Goal: Task Accomplishment & Management: Manage account settings

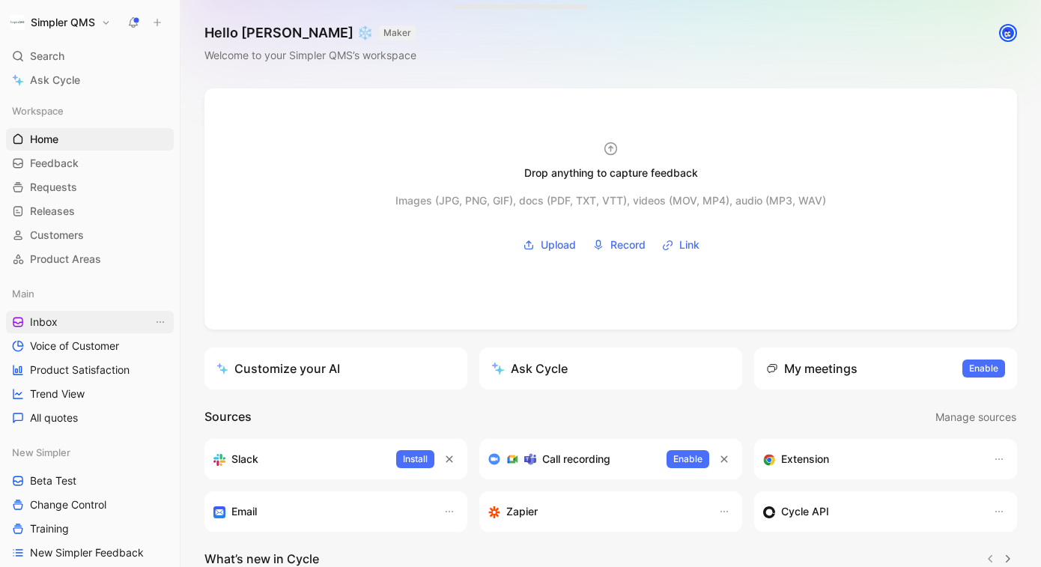
click at [69, 315] on link "Inbox" at bounding box center [90, 322] width 168 height 22
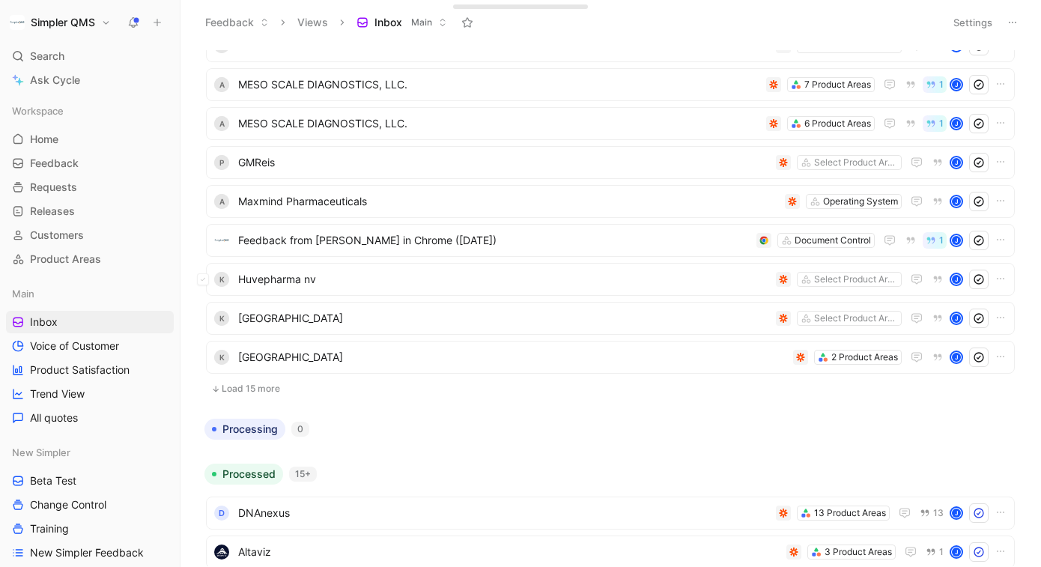
scroll to position [276, 0]
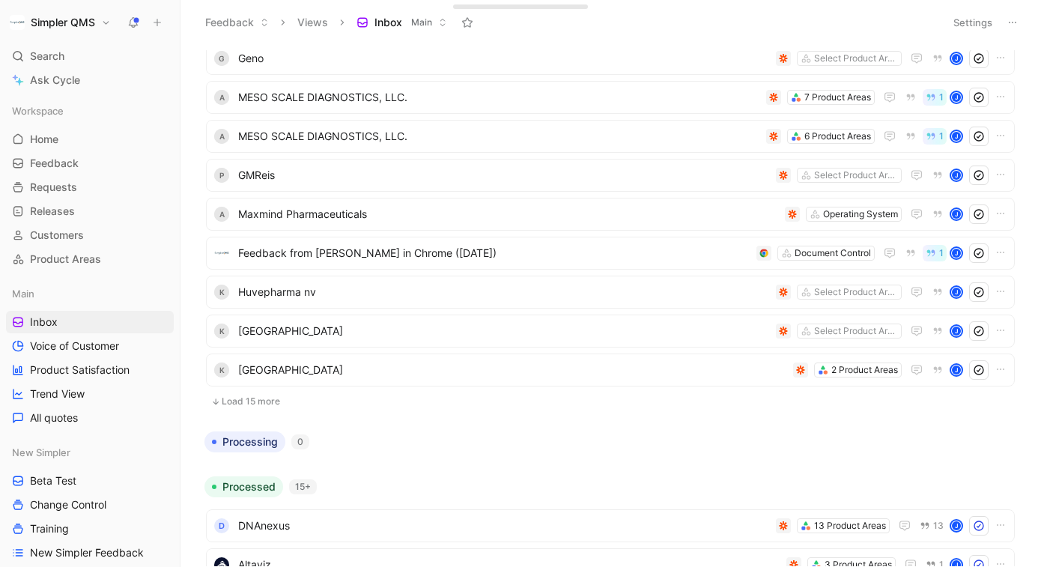
click at [267, 399] on button "Load 15 more" at bounding box center [610, 401] width 809 height 18
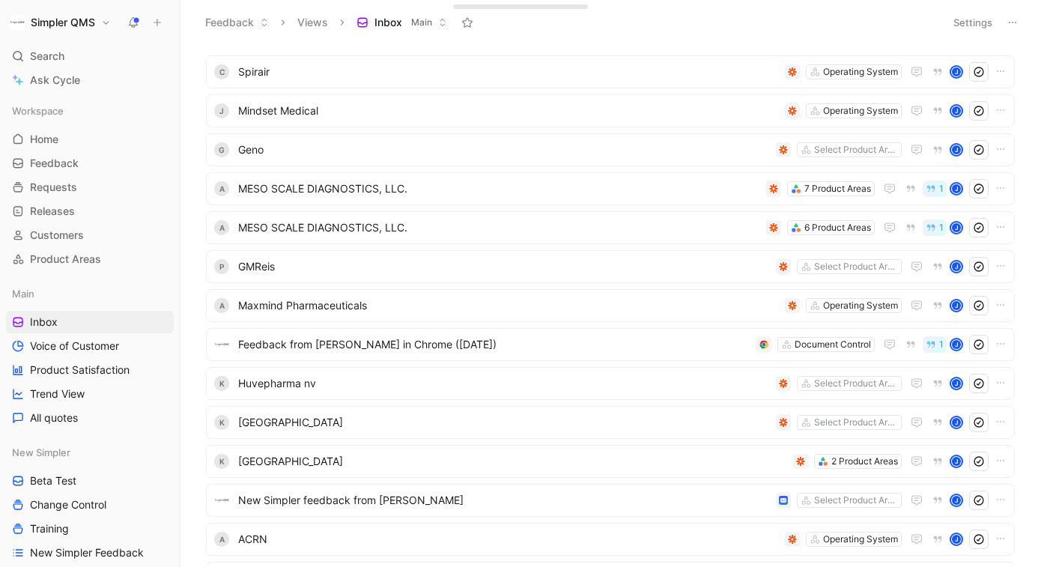
scroll to position [0, 0]
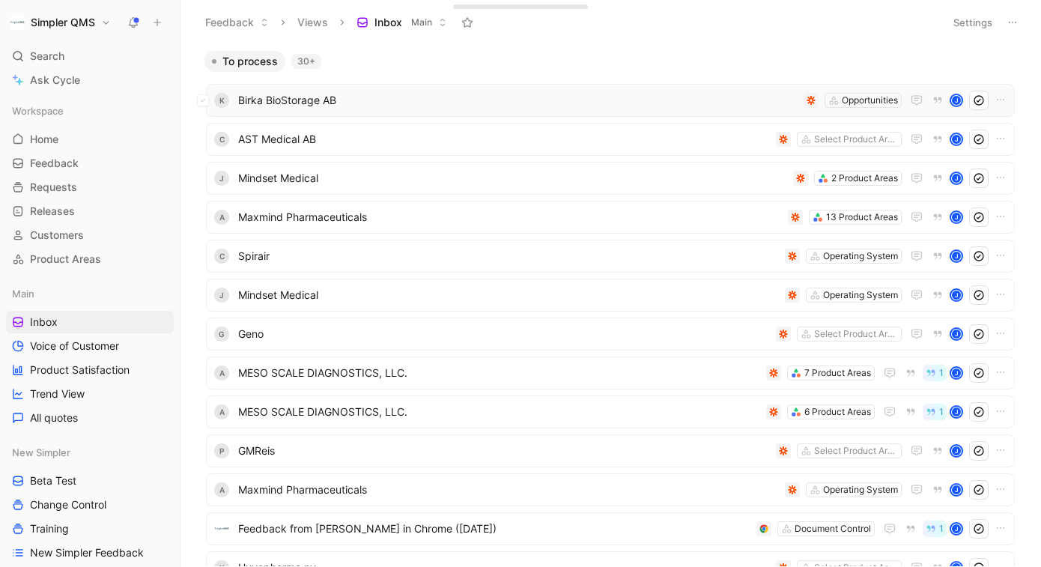
click at [475, 100] on span "Birka BioStorage AB" at bounding box center [517, 100] width 559 height 18
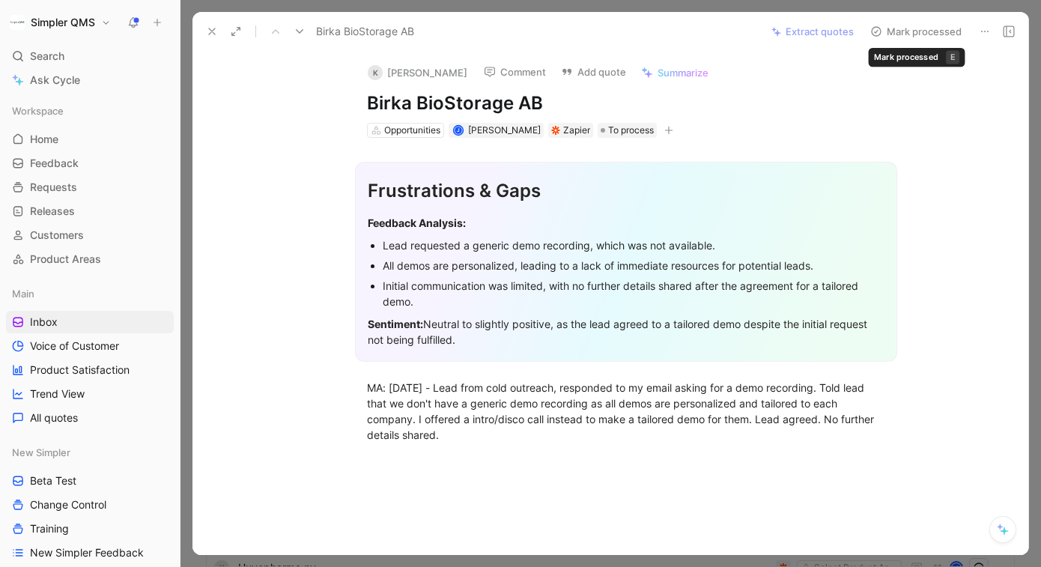
click at [986, 28] on icon at bounding box center [985, 31] width 12 height 12
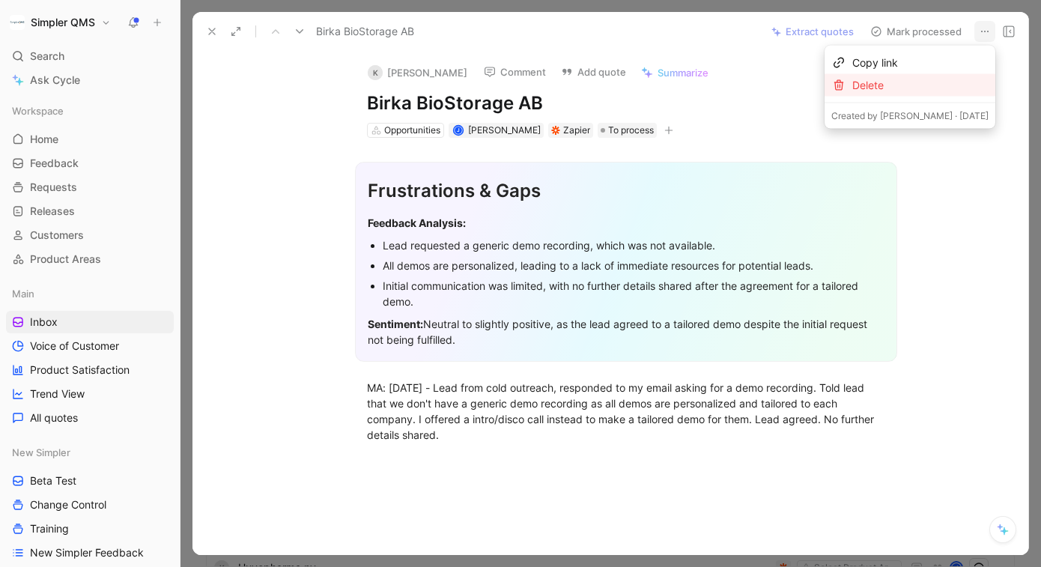
click at [926, 82] on div "Delete" at bounding box center [920, 85] width 136 height 18
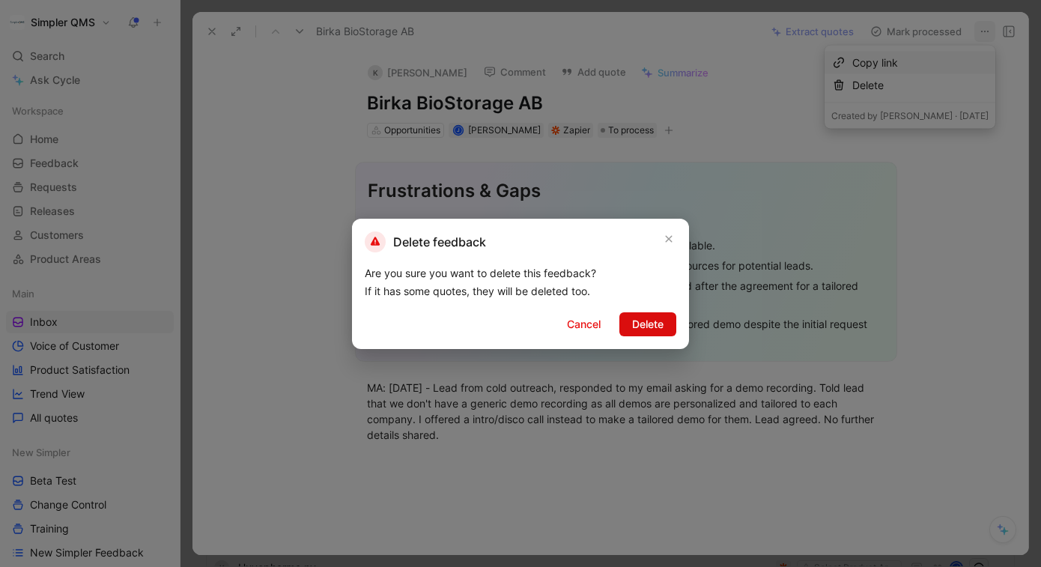
click at [660, 320] on span "Delete" at bounding box center [647, 324] width 31 height 18
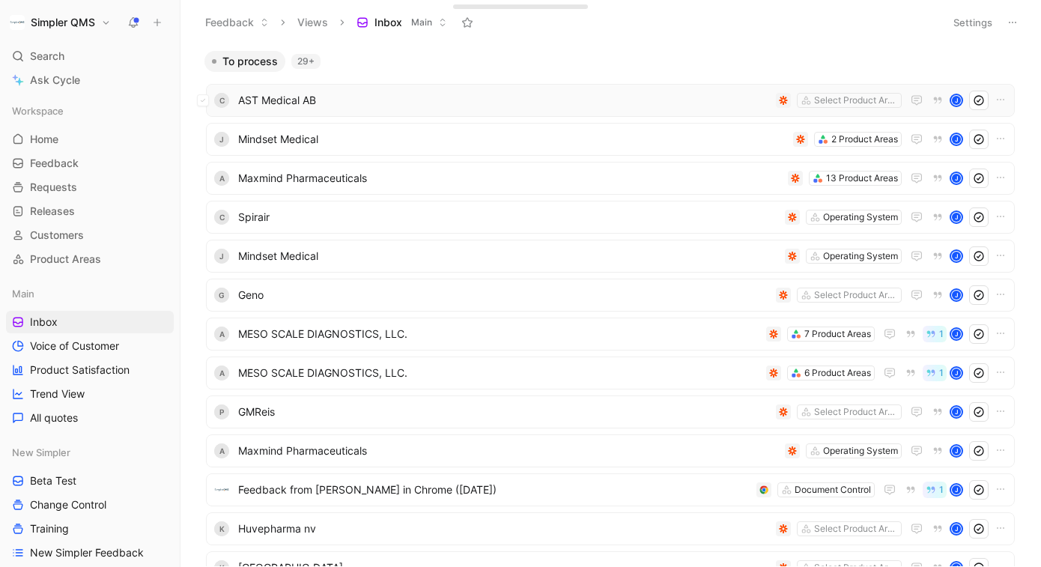
click at [668, 96] on span "AST Medical AB" at bounding box center [504, 100] width 532 height 18
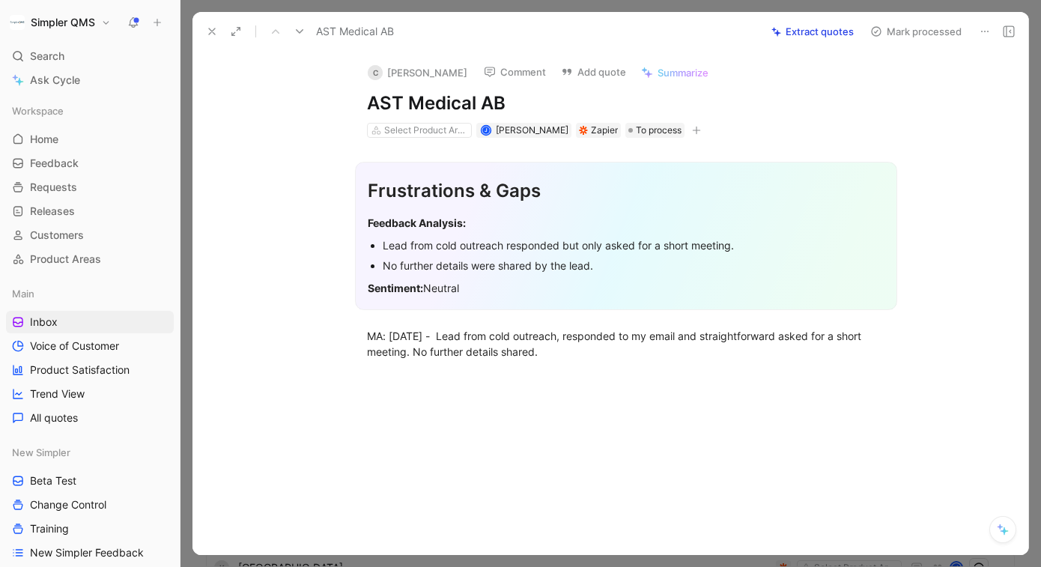
click at [983, 28] on icon at bounding box center [985, 31] width 12 height 12
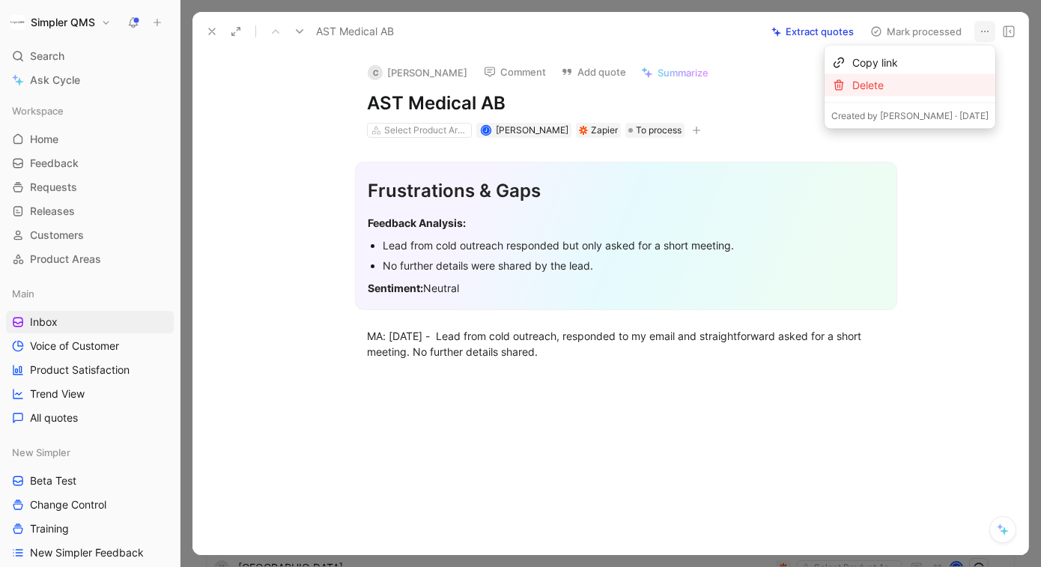
click at [913, 79] on div "Delete" at bounding box center [920, 85] width 136 height 18
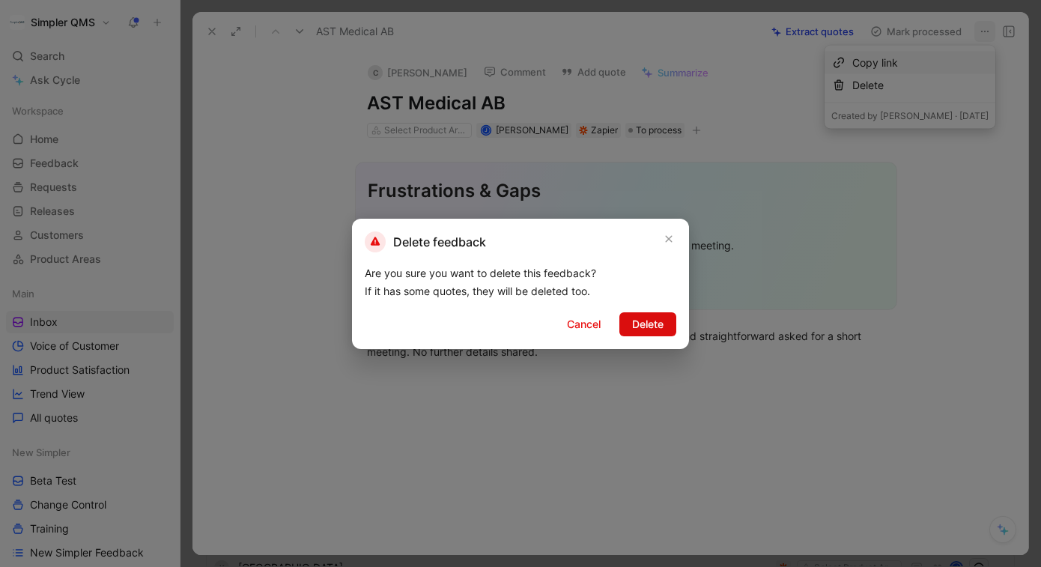
click at [655, 321] on span "Delete" at bounding box center [647, 324] width 31 height 18
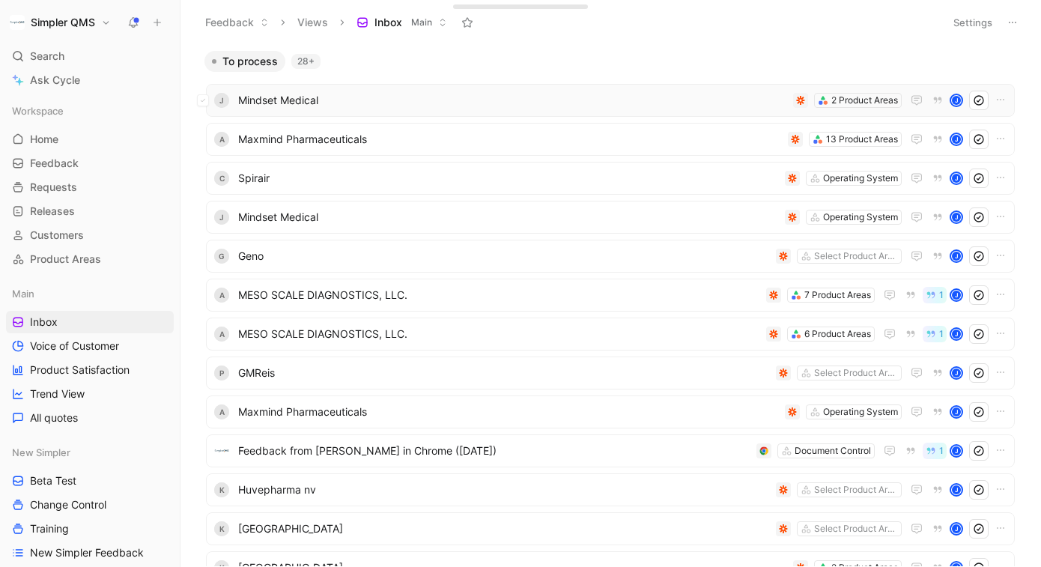
click at [734, 103] on span "Mindset Medical" at bounding box center [512, 100] width 549 height 18
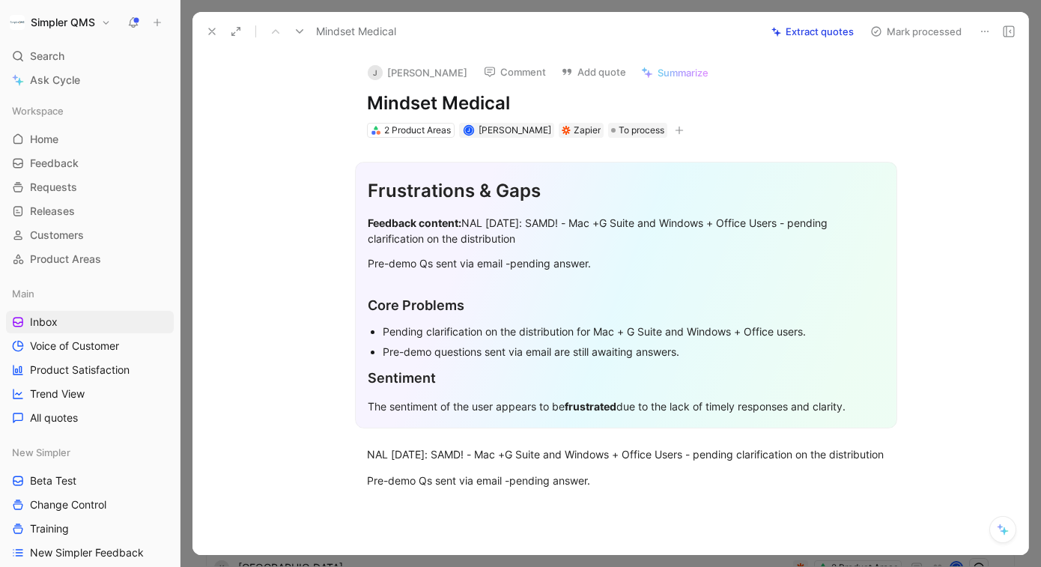
click at [982, 25] on icon at bounding box center [985, 31] width 12 height 12
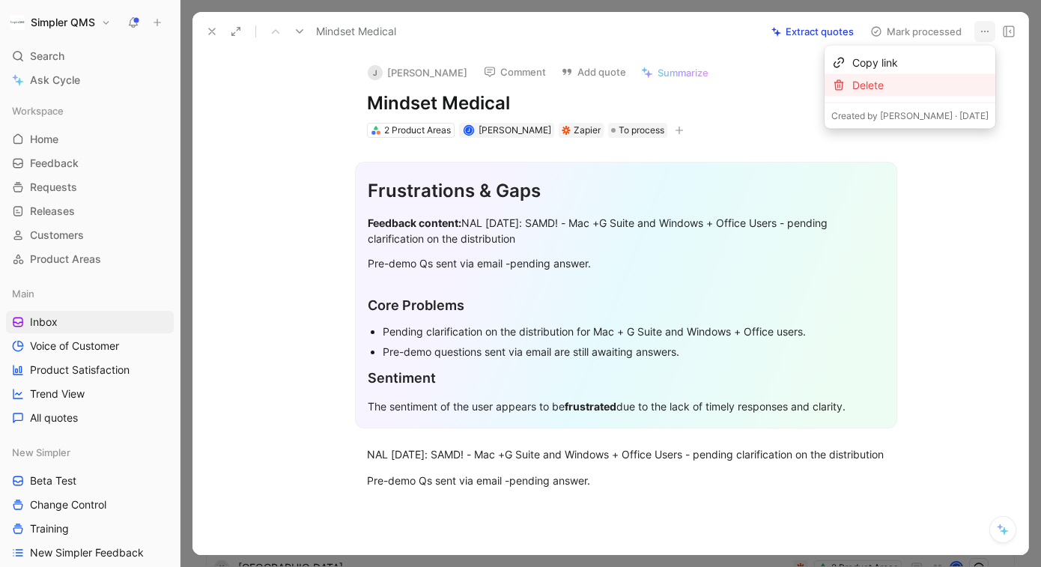
click at [914, 85] on div "Delete" at bounding box center [920, 85] width 136 height 18
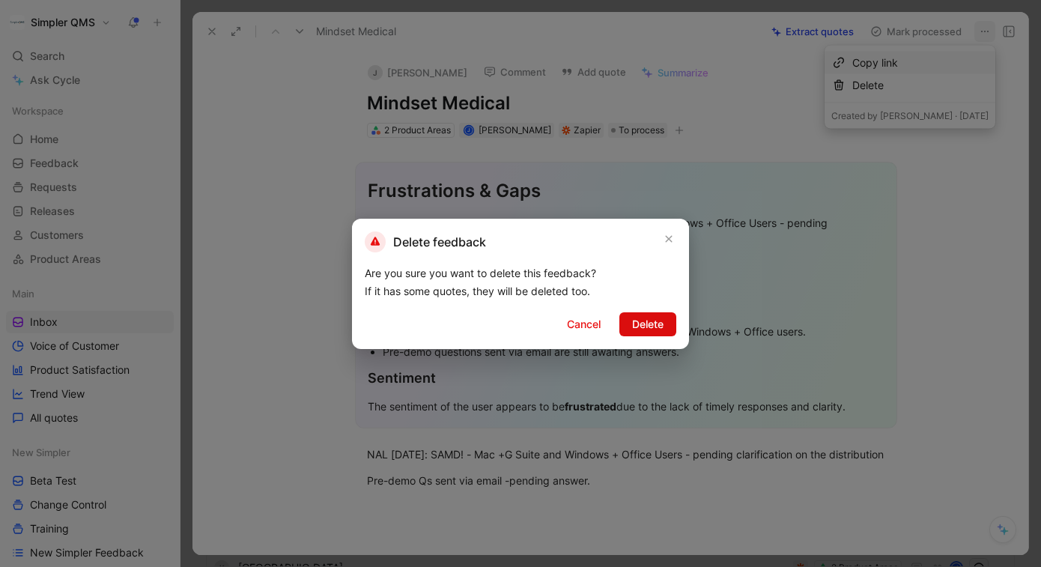
click at [641, 323] on span "Delete" at bounding box center [647, 324] width 31 height 18
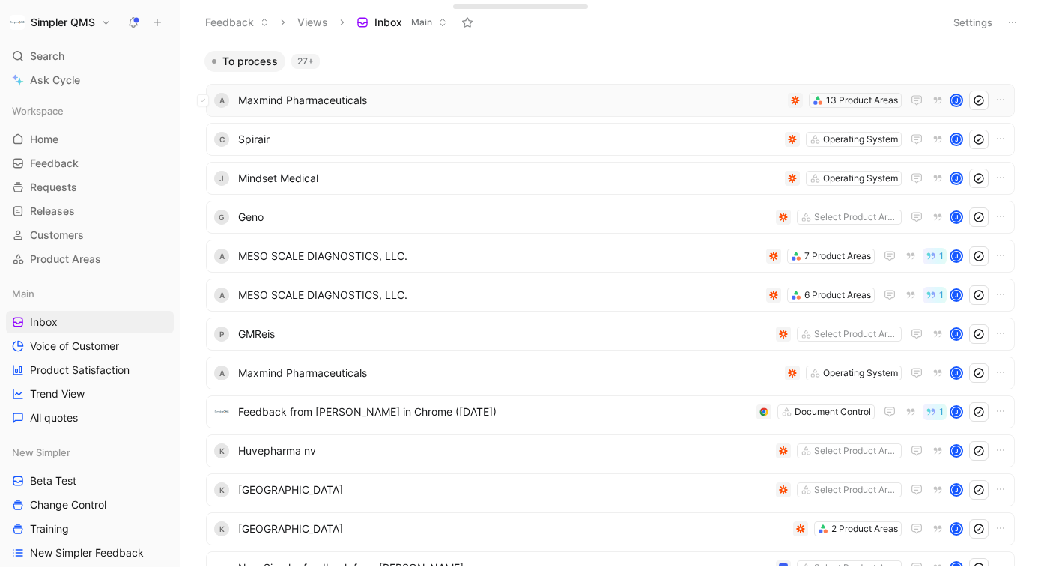
click at [541, 103] on span "Maxmind Pharmaceuticals" at bounding box center [510, 100] width 544 height 18
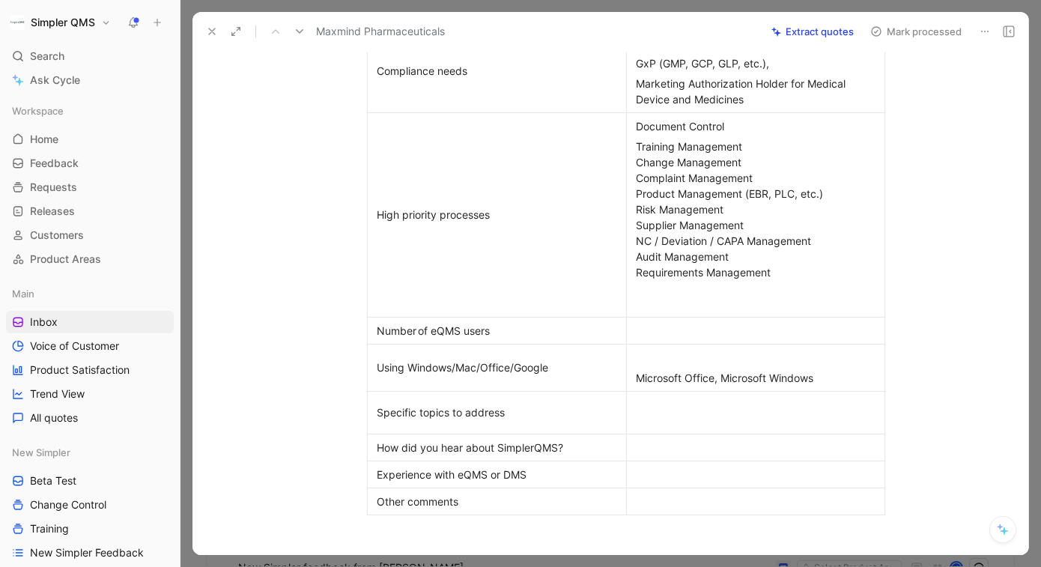
scroll to position [771, 0]
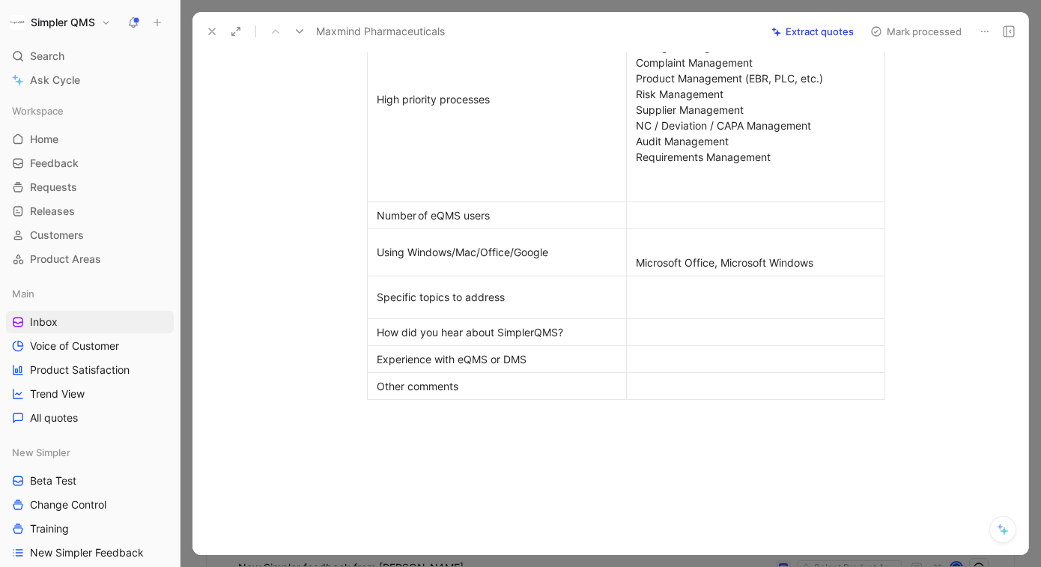
click at [982, 30] on icon at bounding box center [985, 31] width 12 height 12
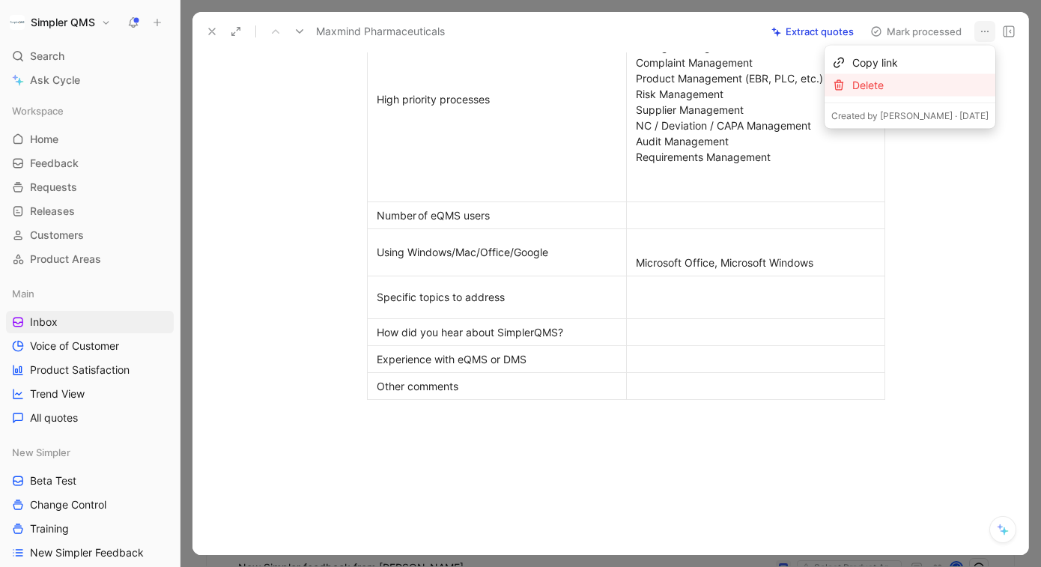
click at [908, 85] on div "Delete" at bounding box center [920, 85] width 136 height 18
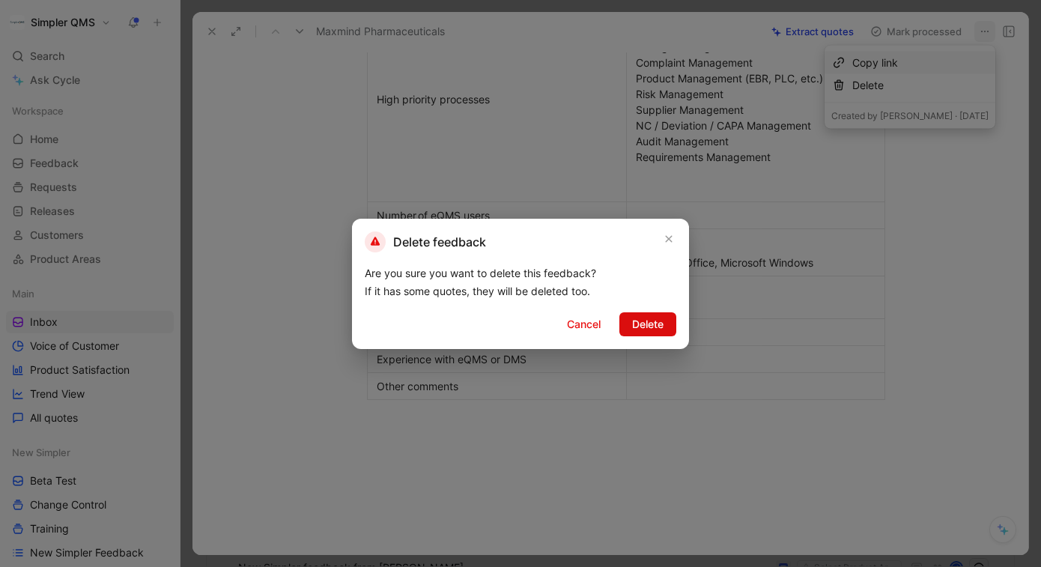
click at [648, 322] on span "Delete" at bounding box center [647, 324] width 31 height 18
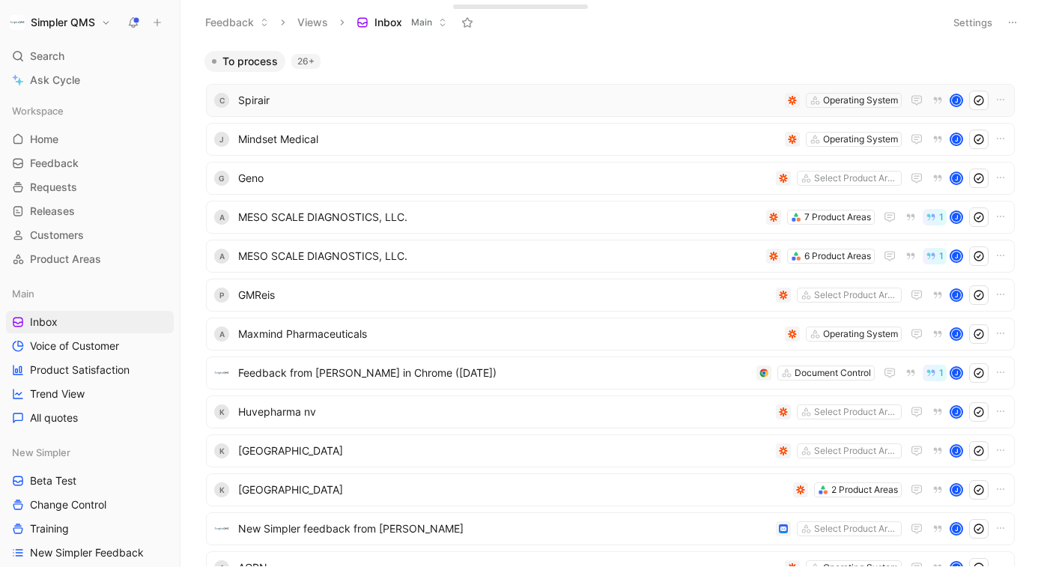
click at [709, 113] on div "C Spirair Operating System J" at bounding box center [610, 100] width 809 height 33
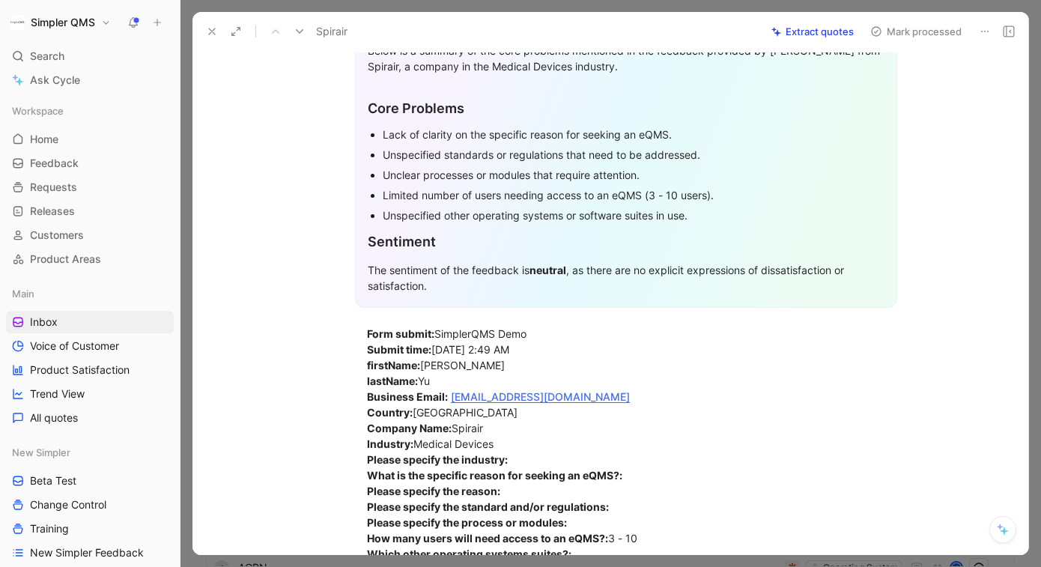
scroll to position [227, 0]
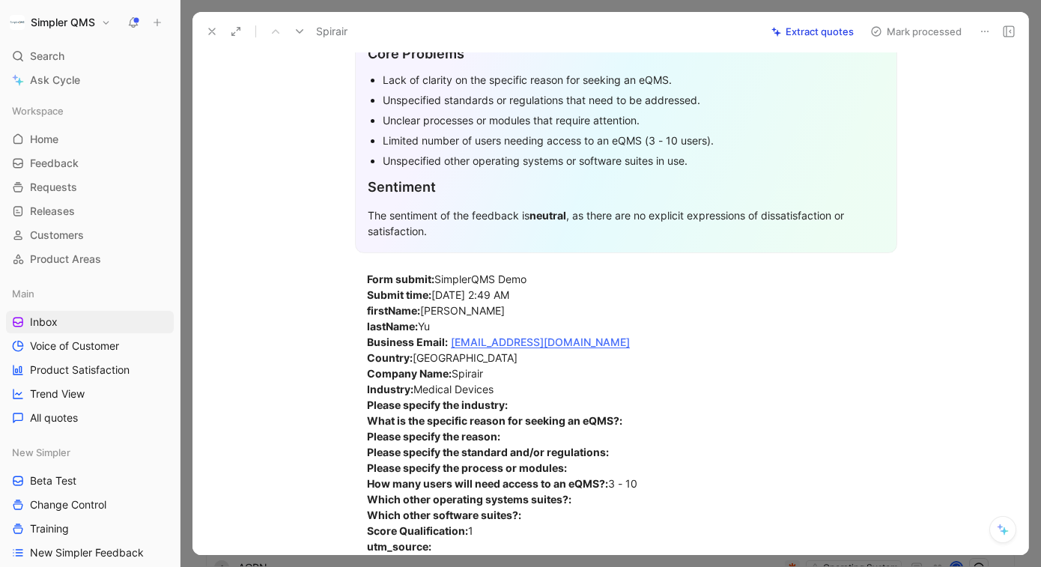
click at [985, 25] on icon at bounding box center [985, 31] width 12 height 12
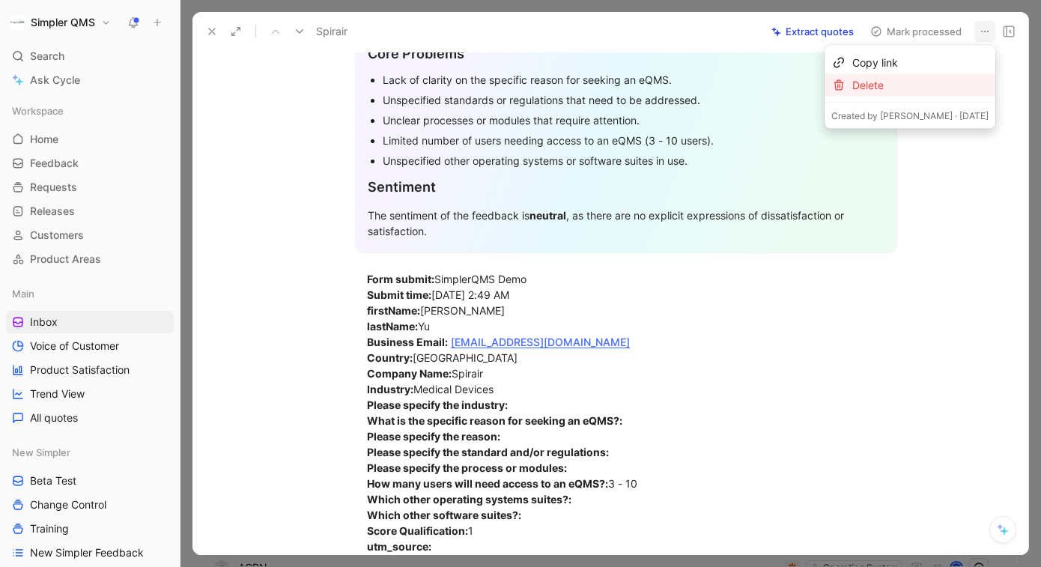
click at [916, 86] on div "Delete" at bounding box center [920, 85] width 136 height 18
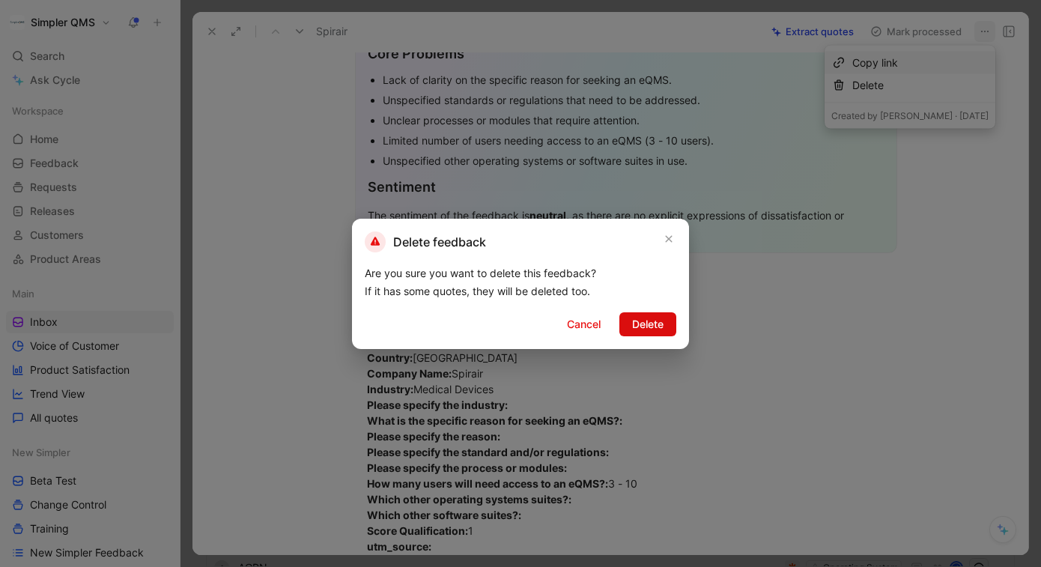
click at [642, 313] on button "Delete" at bounding box center [647, 324] width 57 height 24
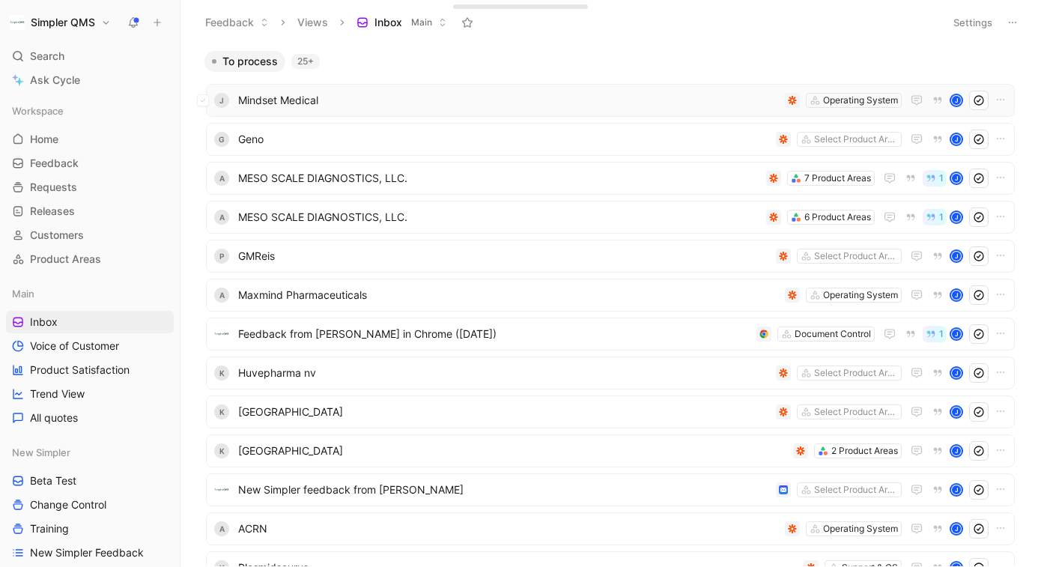
click at [666, 99] on span "Mindset Medical" at bounding box center [508, 100] width 541 height 18
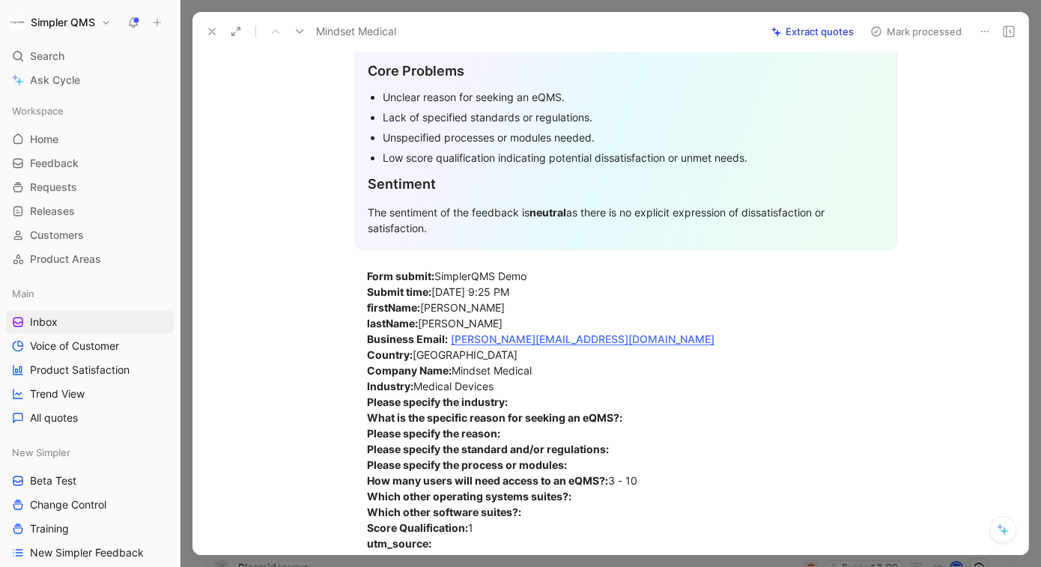
scroll to position [415, 0]
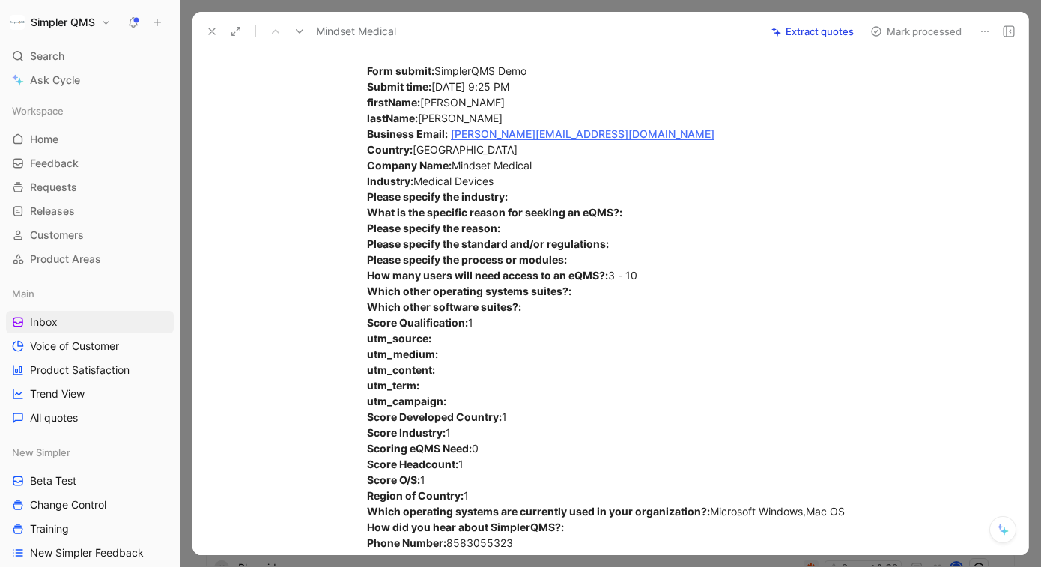
click at [983, 31] on icon at bounding box center [985, 31] width 12 height 12
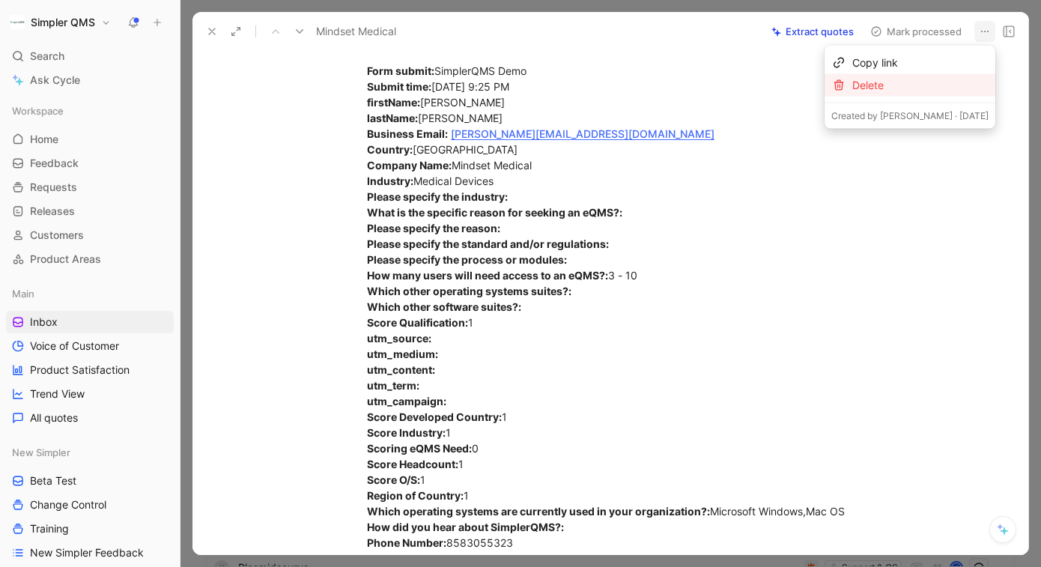
click at [914, 88] on div "Delete" at bounding box center [920, 85] width 136 height 18
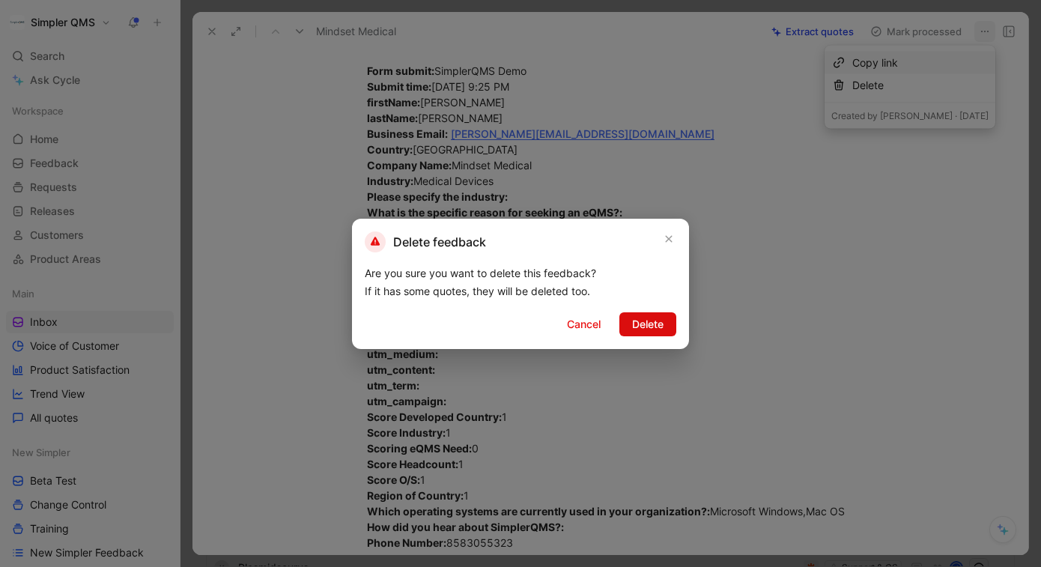
click at [651, 324] on span "Delete" at bounding box center [647, 324] width 31 height 18
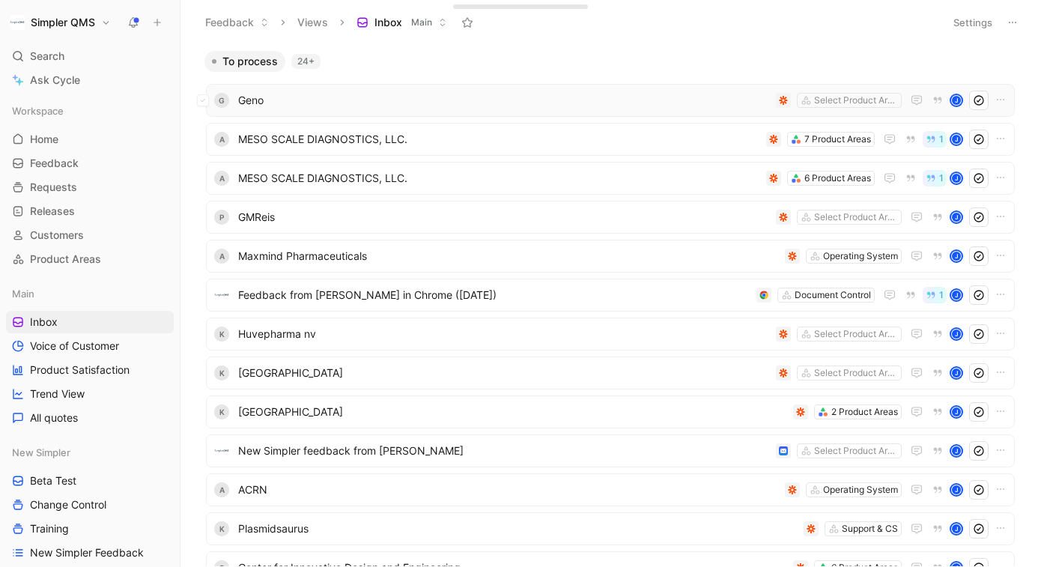
click at [710, 113] on div "G Geno Select Product Areas J" at bounding box center [610, 100] width 809 height 33
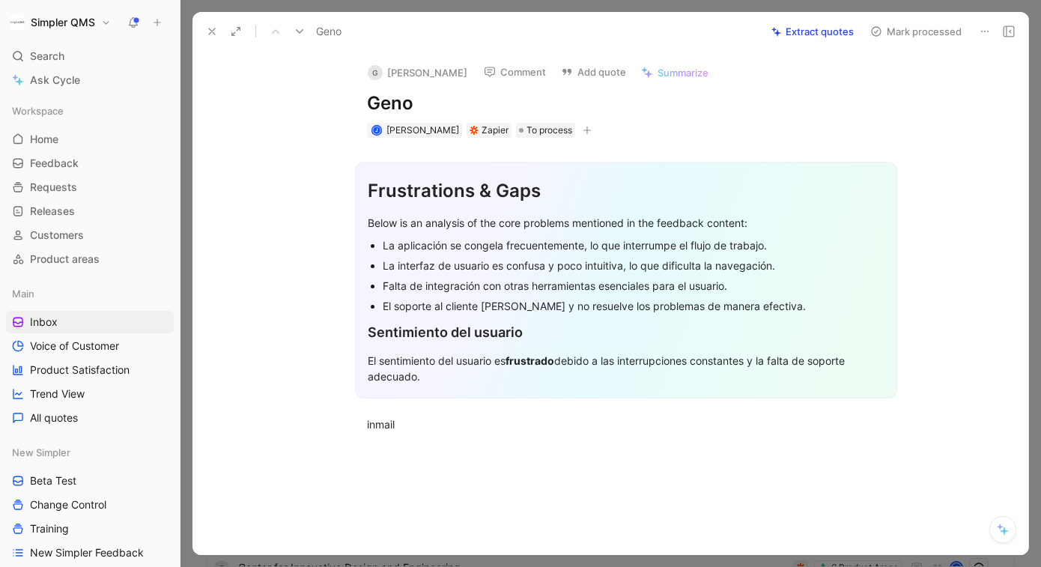
click at [983, 30] on icon at bounding box center [985, 31] width 12 height 12
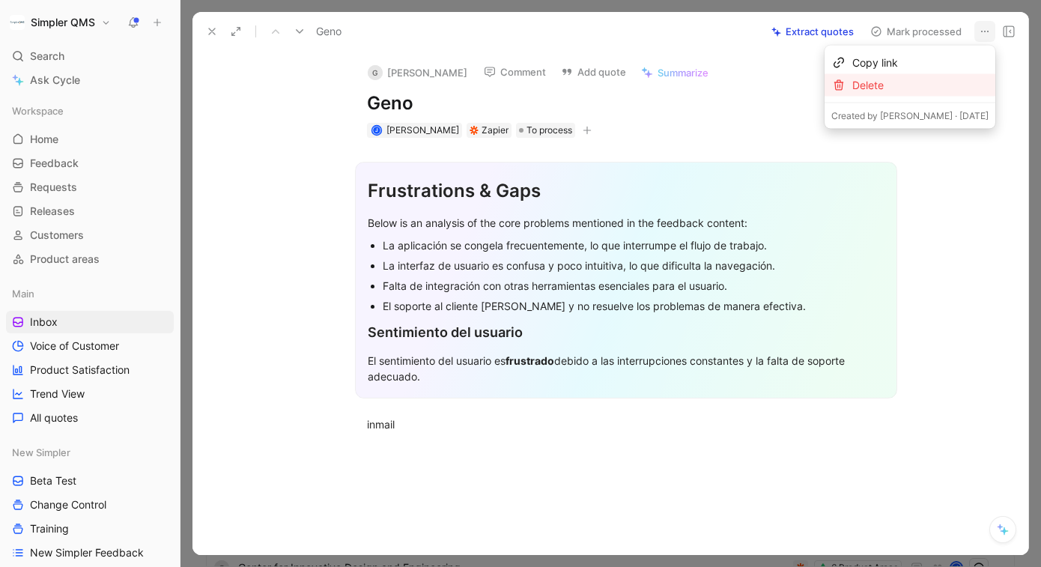
click at [916, 83] on div "Delete" at bounding box center [920, 85] width 136 height 18
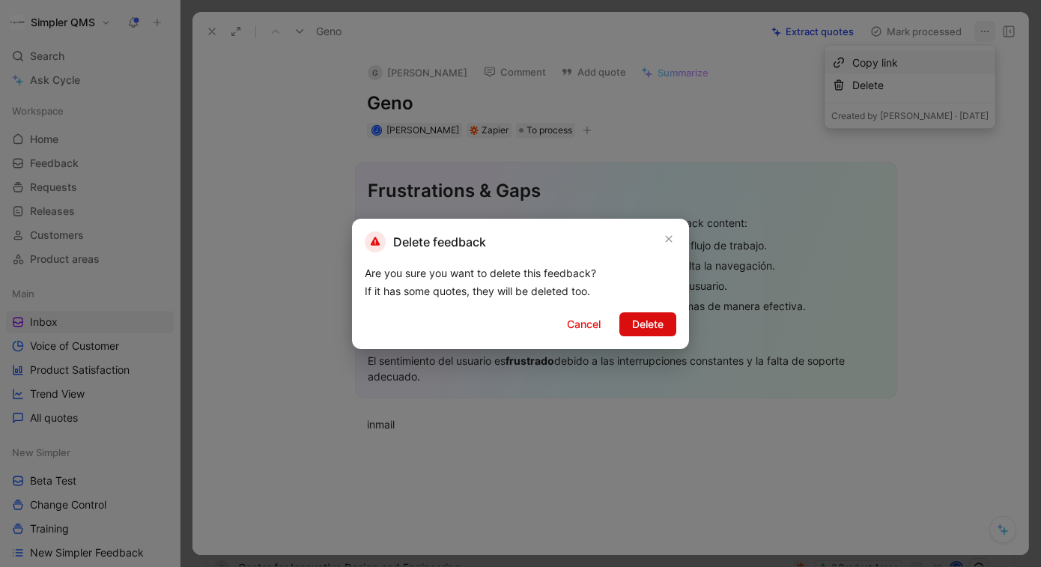
click at [642, 326] on span "Delete" at bounding box center [647, 324] width 31 height 18
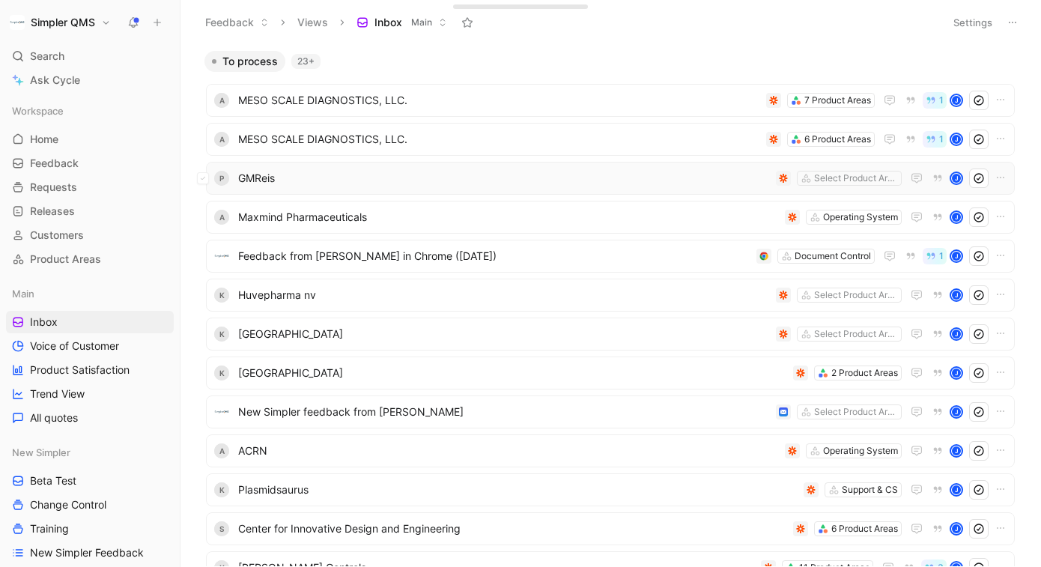
click at [657, 178] on span "GMReis" at bounding box center [504, 178] width 532 height 18
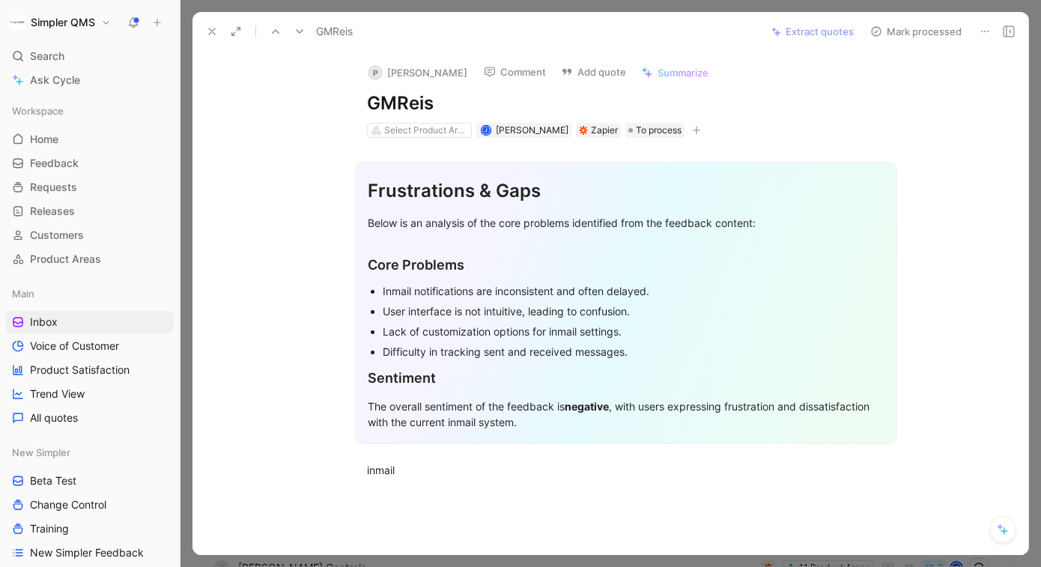
click at [979, 33] on icon at bounding box center [985, 31] width 12 height 12
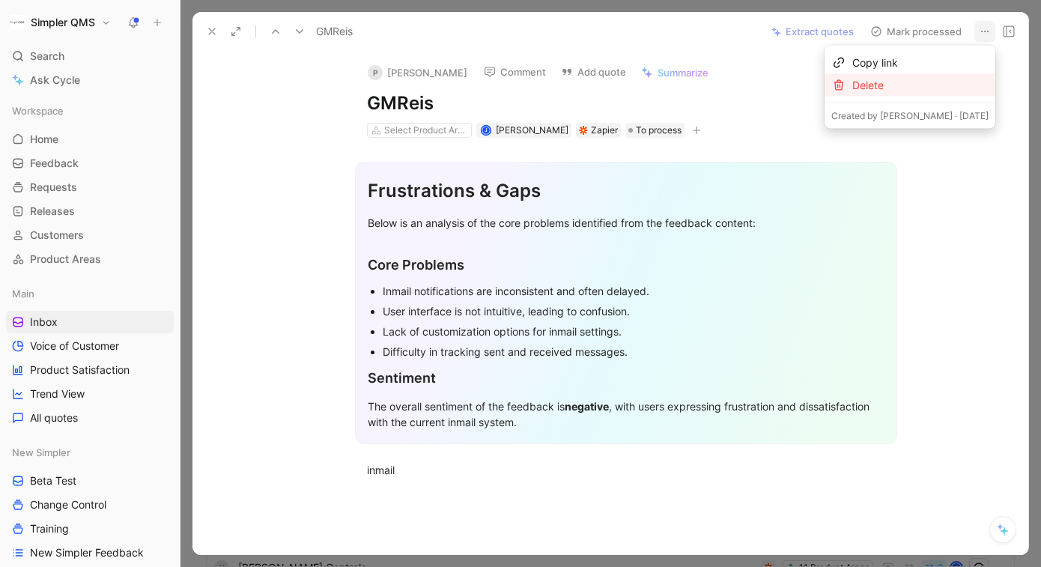
click at [935, 85] on div "Delete" at bounding box center [920, 85] width 136 height 18
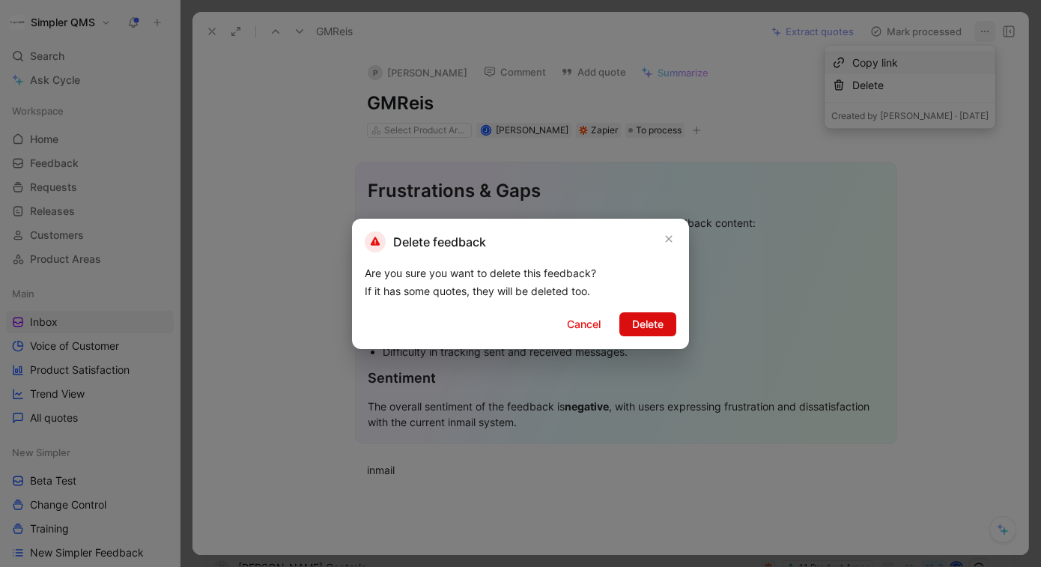
click at [651, 326] on span "Delete" at bounding box center [647, 324] width 31 height 18
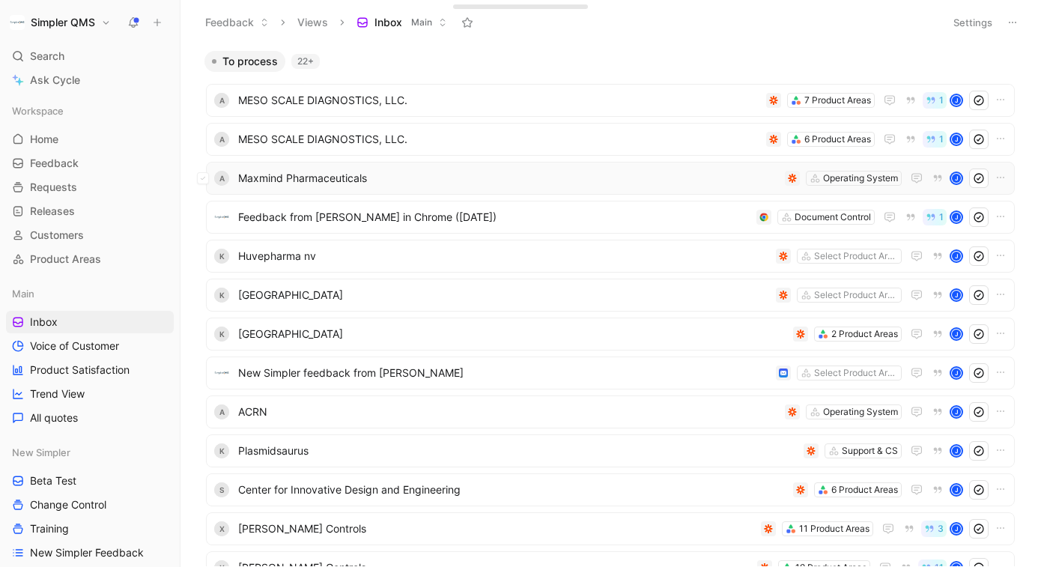
click at [651, 183] on span "Maxmind Pharmaceuticals" at bounding box center [508, 178] width 541 height 18
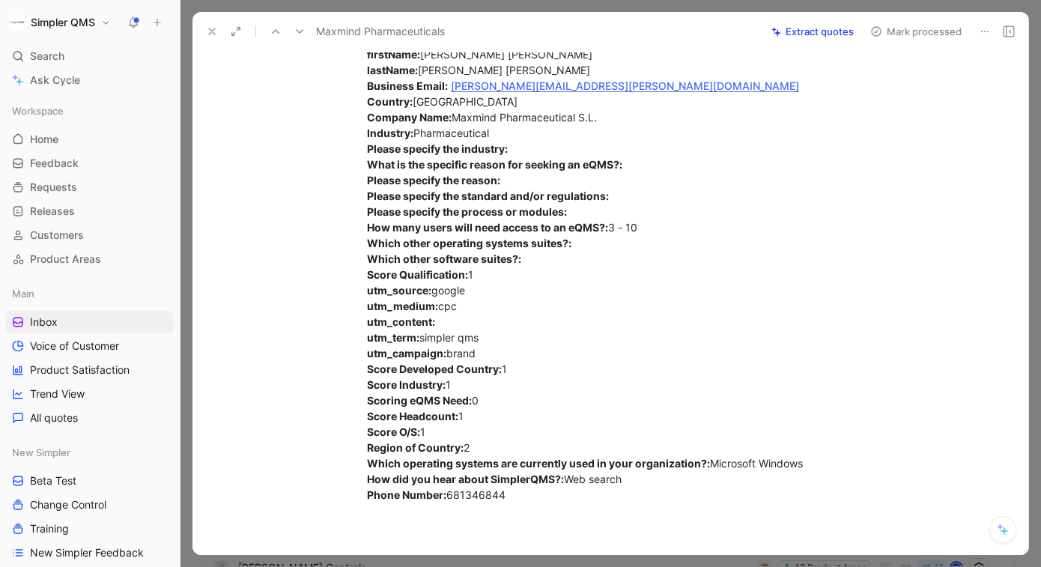
scroll to position [487, 0]
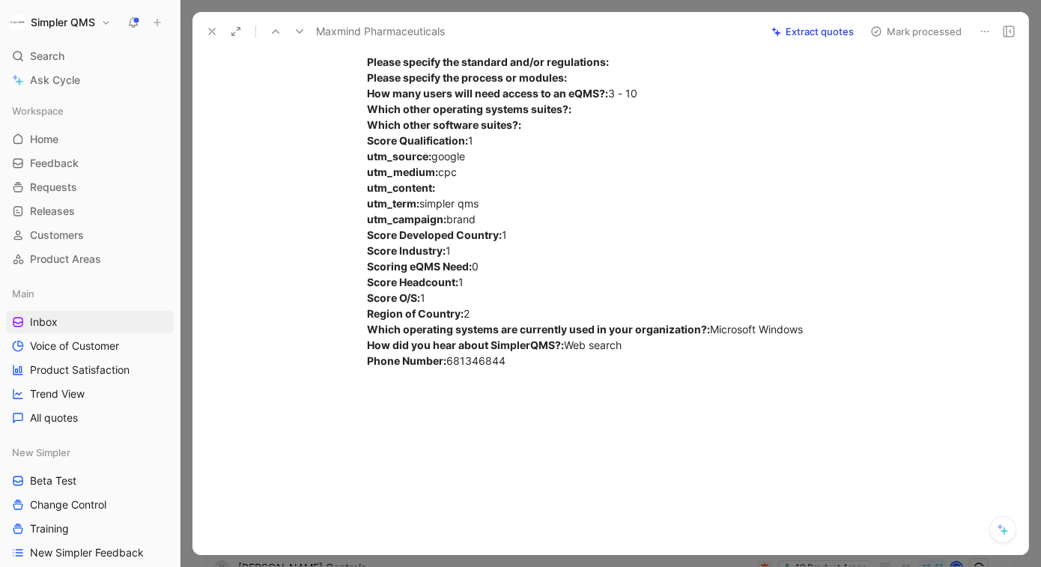
click at [985, 31] on icon at bounding box center [985, 31] width 12 height 12
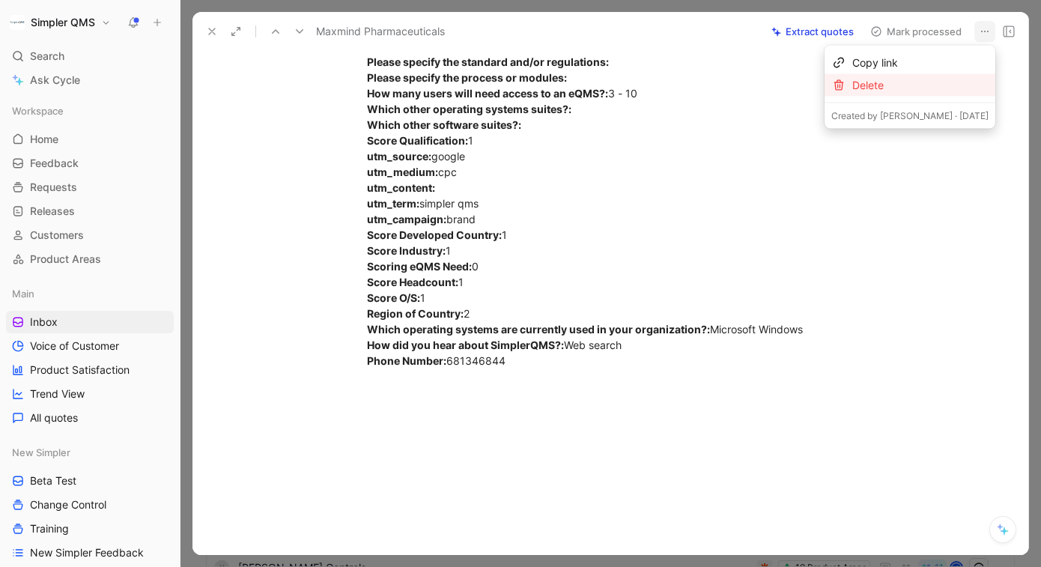
click at [914, 88] on div "Delete" at bounding box center [920, 85] width 136 height 18
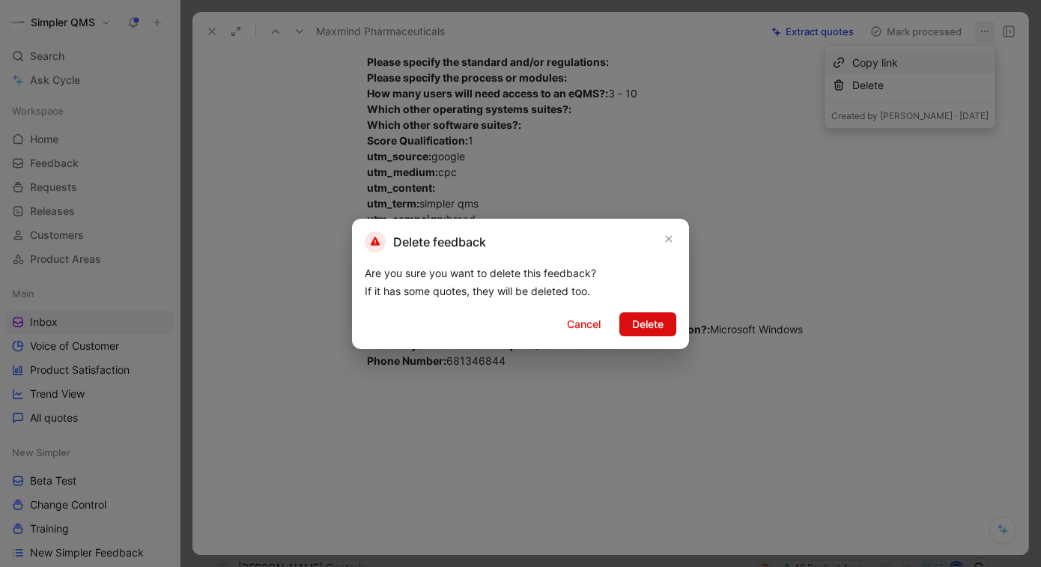
click at [644, 324] on span "Delete" at bounding box center [647, 324] width 31 height 18
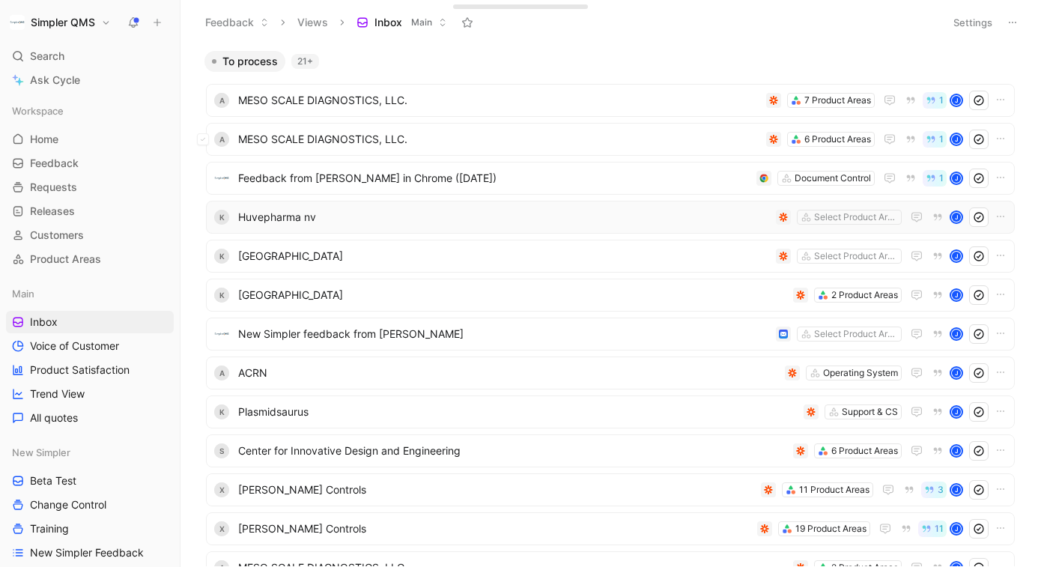
click at [601, 219] on span "Huvepharma nv" at bounding box center [504, 217] width 532 height 18
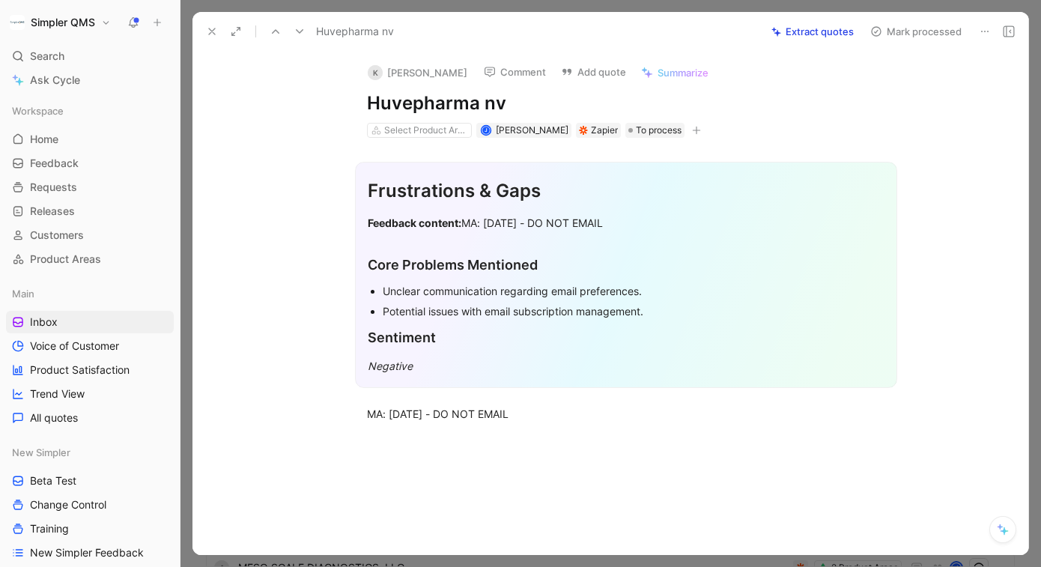
click at [984, 25] on icon at bounding box center [985, 31] width 12 height 12
click at [899, 80] on div "Delete" at bounding box center [943, 85] width 91 height 18
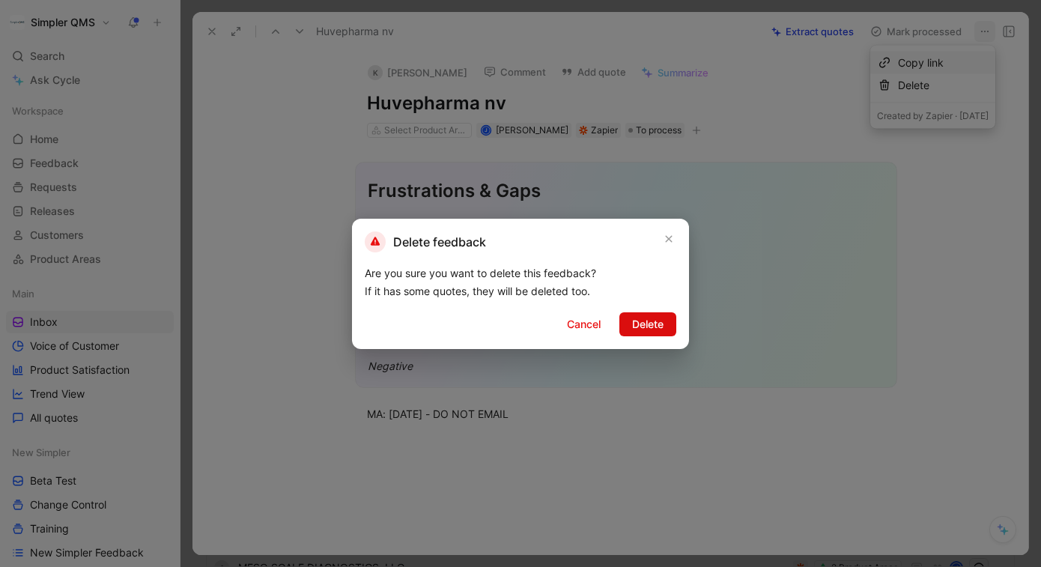
click at [647, 315] on span "Delete" at bounding box center [647, 324] width 31 height 18
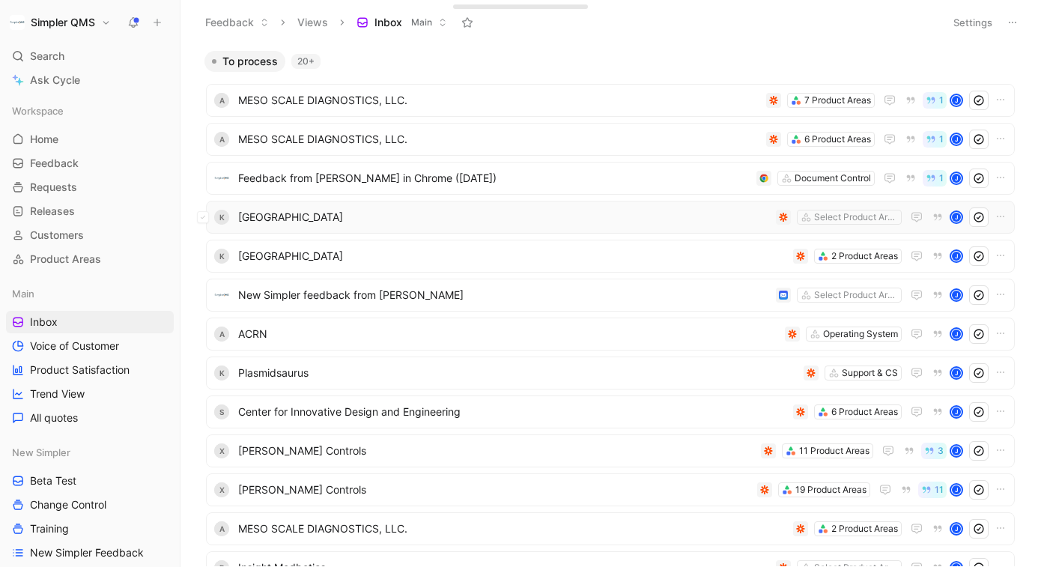
click at [712, 203] on div "K [GEOGRAPHIC_DATA] Select Product Areas J" at bounding box center [610, 217] width 809 height 33
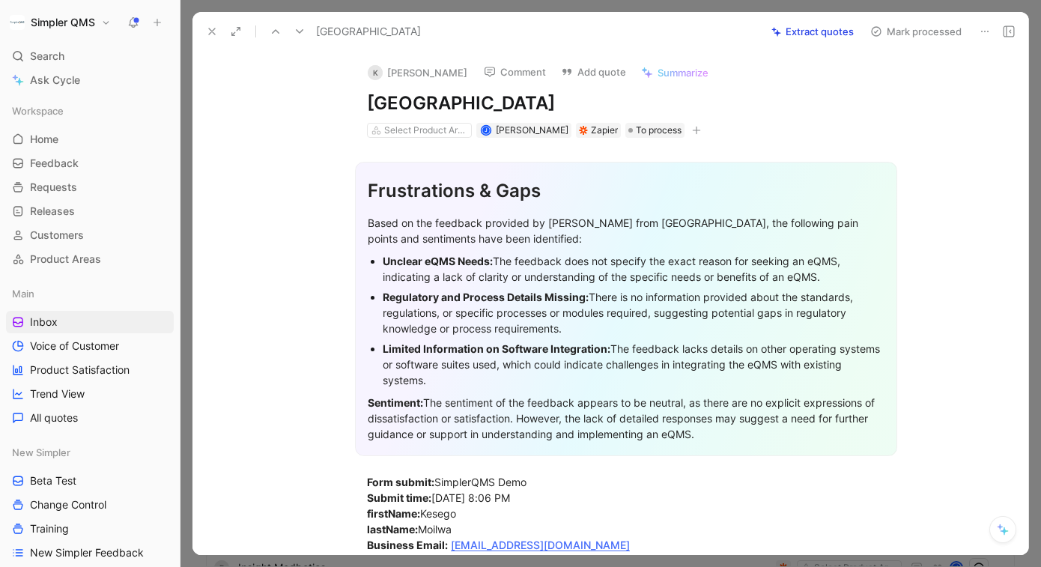
scroll to position [240, 0]
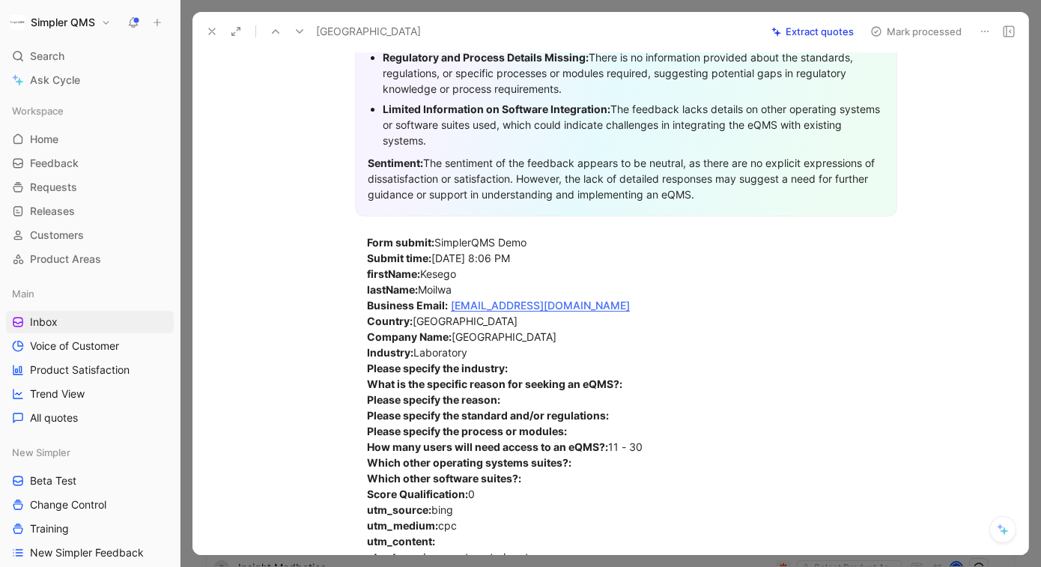
click at [985, 33] on icon at bounding box center [985, 31] width 12 height 12
click at [911, 87] on div "Delete" at bounding box center [943, 85] width 91 height 18
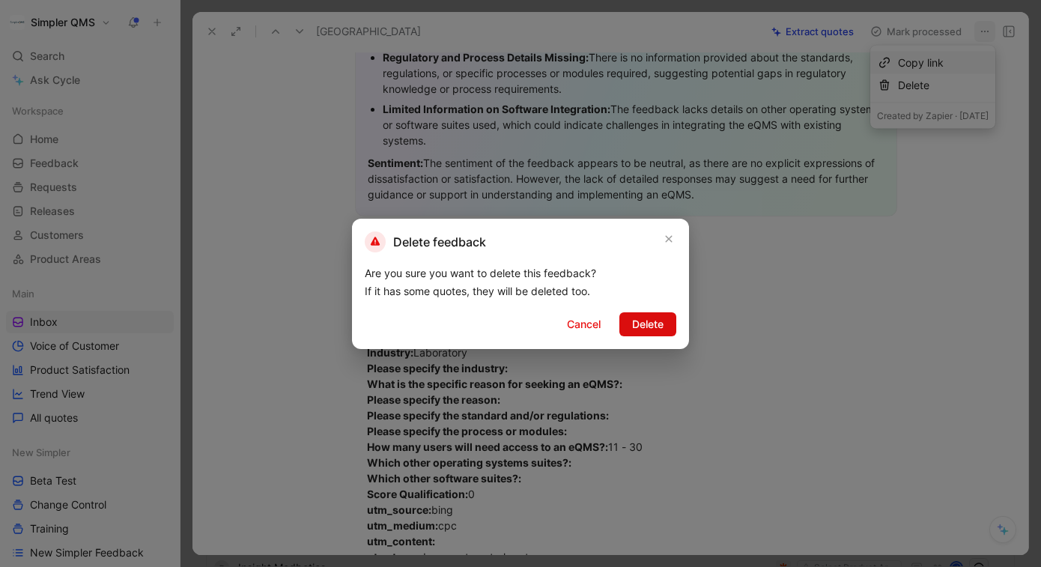
click at [643, 326] on span "Delete" at bounding box center [647, 324] width 31 height 18
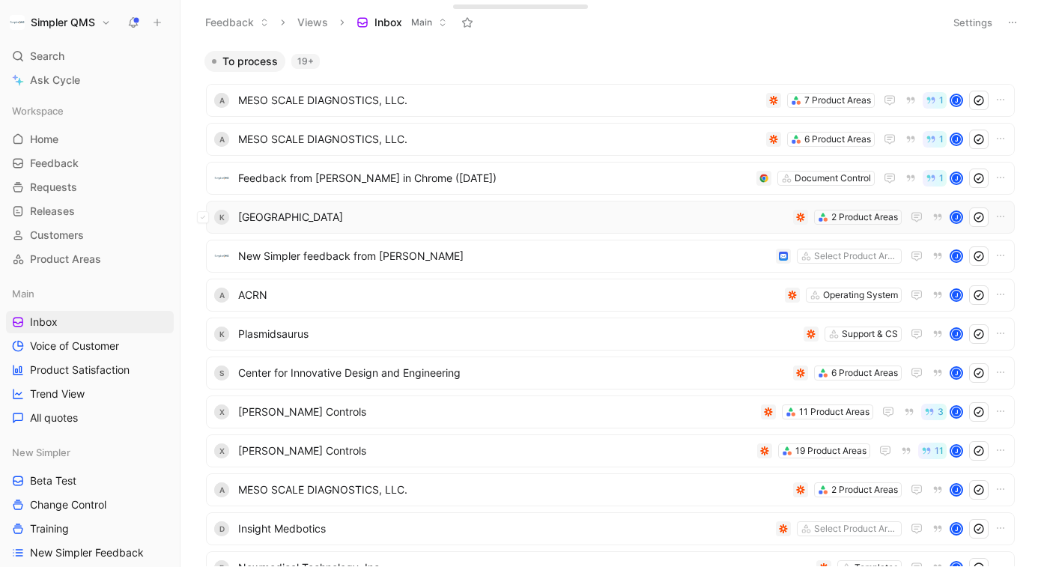
click at [663, 212] on span "[GEOGRAPHIC_DATA]" at bounding box center [512, 217] width 549 height 18
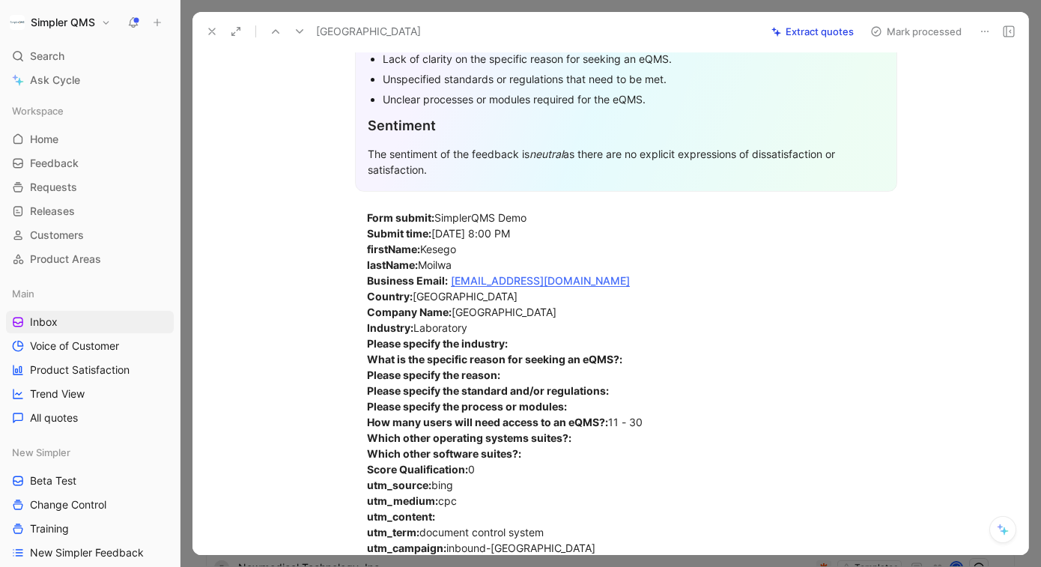
scroll to position [282, 0]
click at [987, 28] on icon at bounding box center [985, 31] width 12 height 12
click at [898, 91] on div "Delete" at bounding box center [943, 85] width 91 height 18
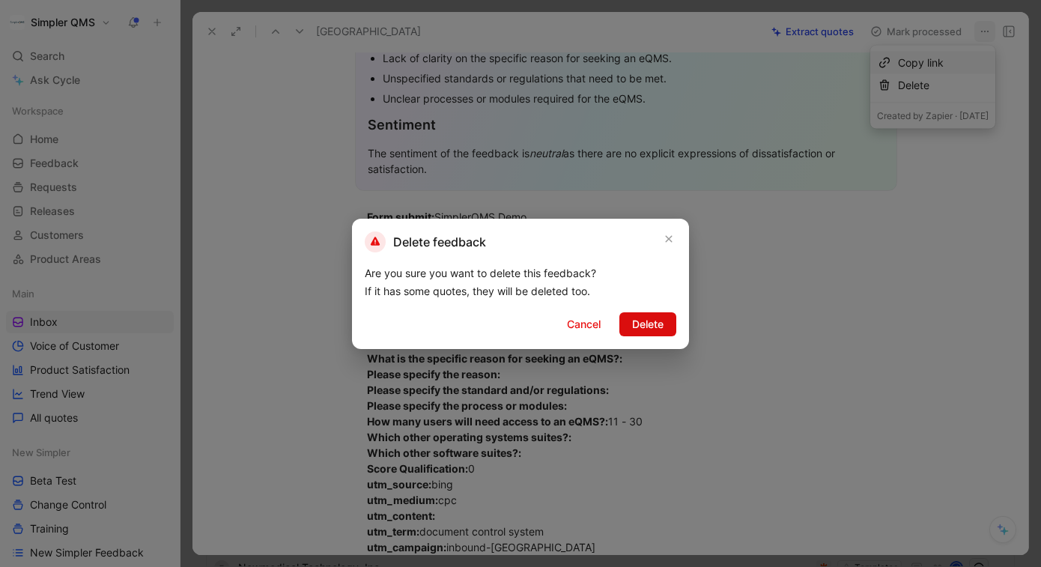
click at [662, 321] on span "Delete" at bounding box center [647, 324] width 31 height 18
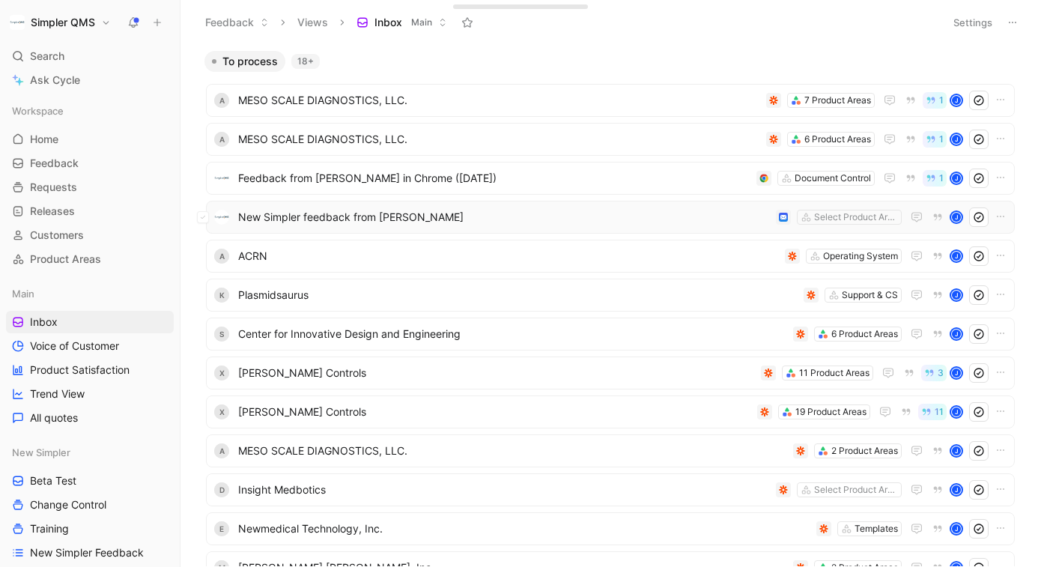
click at [665, 213] on span "New Simpler feedback from [PERSON_NAME]" at bounding box center [504, 217] width 532 height 18
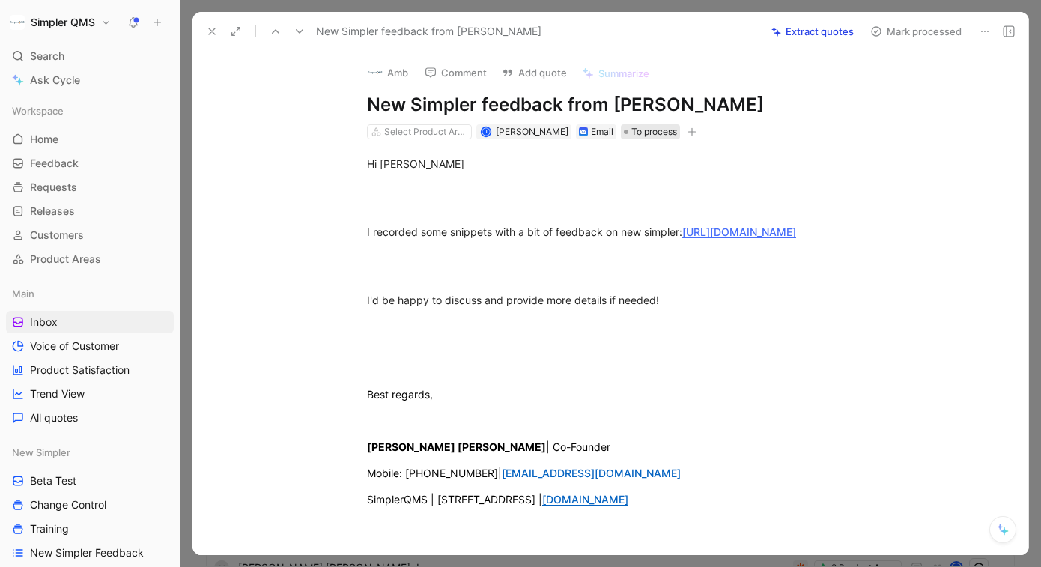
click at [671, 133] on span "To process" at bounding box center [654, 131] width 46 height 15
click at [696, 128] on icon "button" at bounding box center [691, 131] width 9 height 9
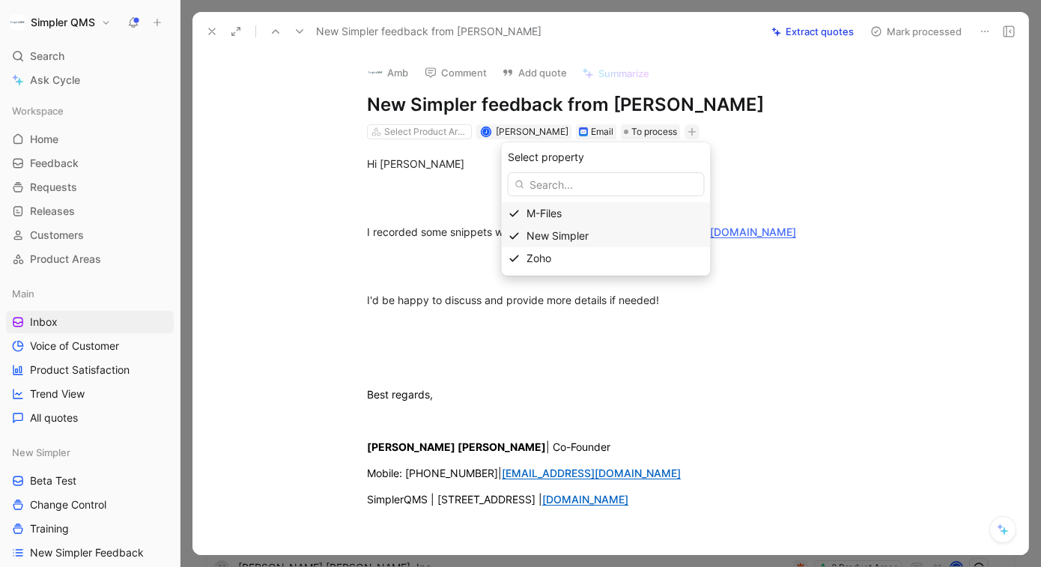
click at [520, 238] on icon at bounding box center [514, 236] width 12 height 12
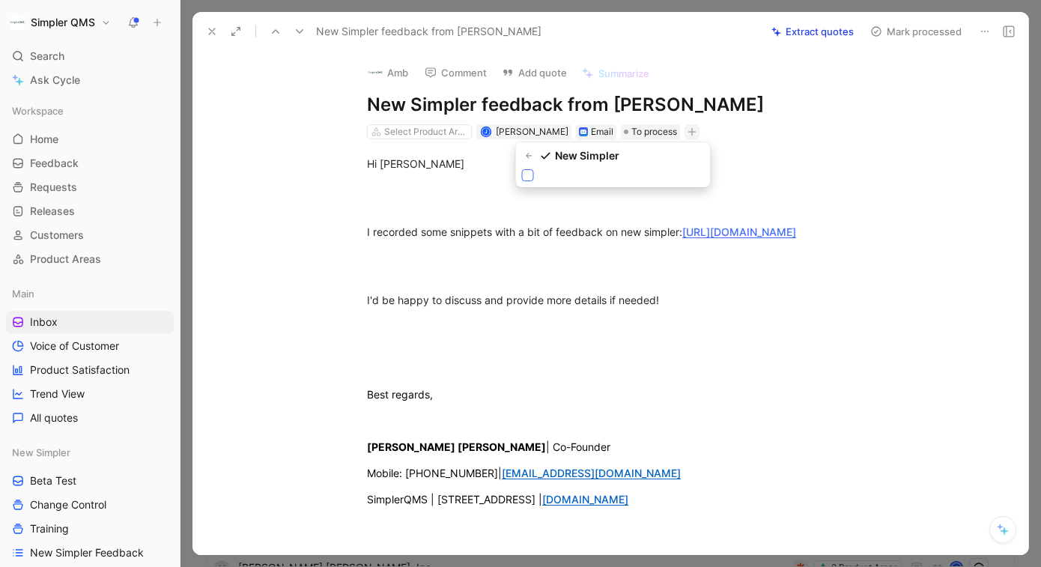
click at [526, 180] on div at bounding box center [528, 175] width 12 height 12
click at [522, 169] on input "checkbox" at bounding box center [522, 169] width 0 height 0
click at [215, 33] on icon at bounding box center [212, 31] width 12 height 12
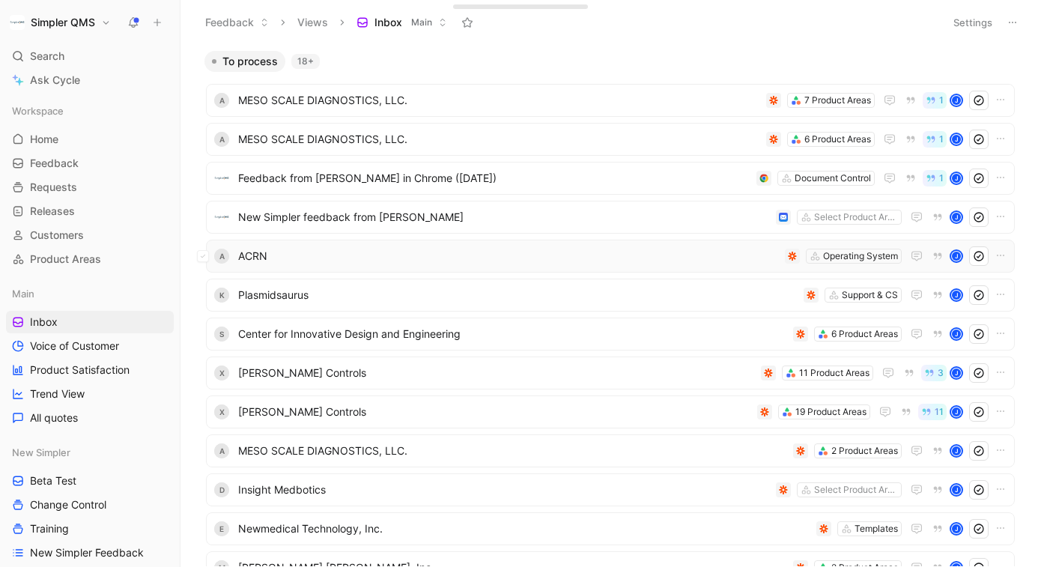
click at [500, 252] on span "ACRN" at bounding box center [508, 256] width 541 height 18
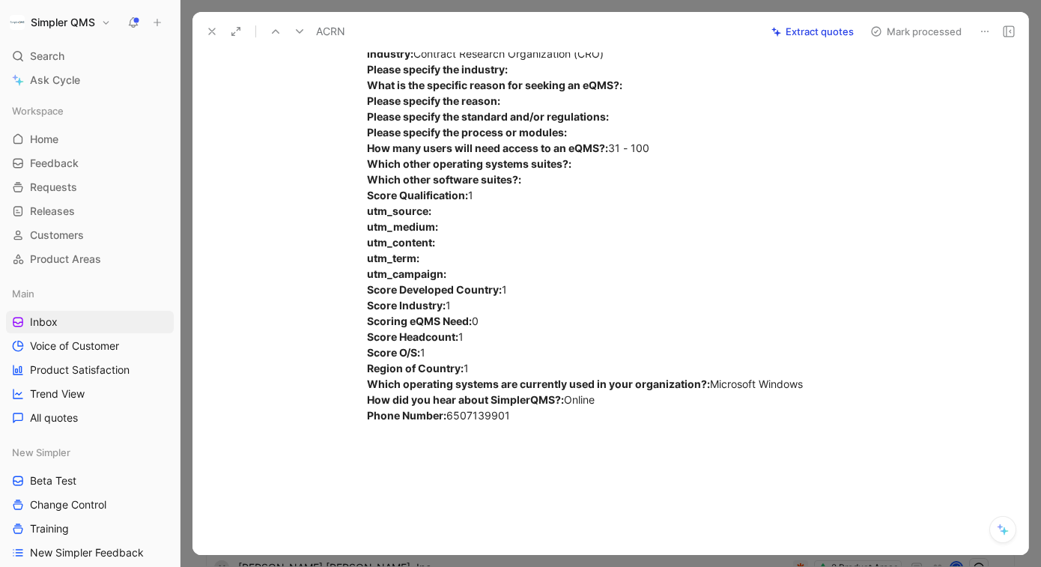
scroll to position [550, 0]
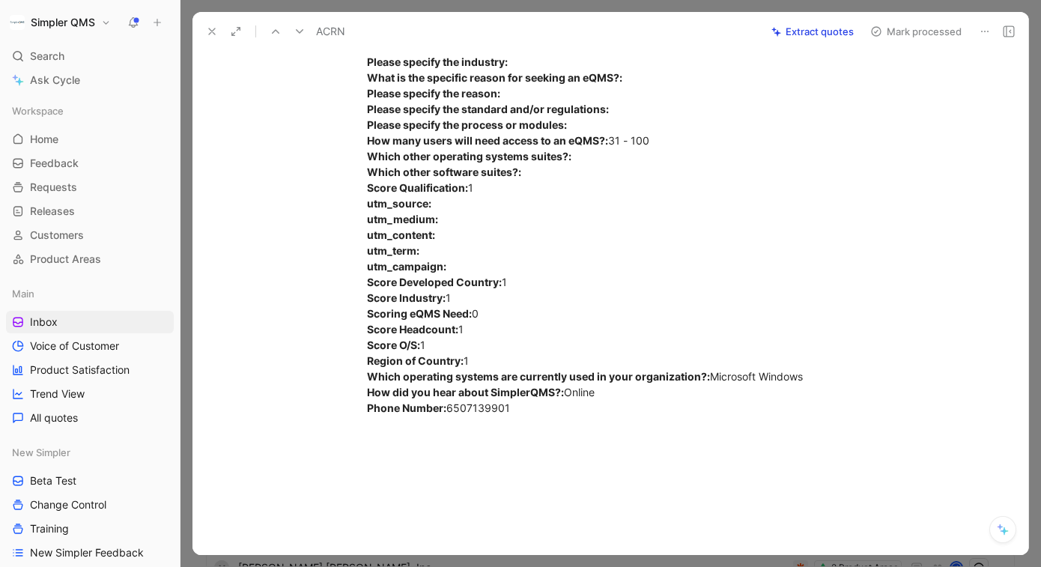
click at [988, 31] on icon at bounding box center [985, 31] width 12 height 12
click at [909, 82] on div "Delete" at bounding box center [943, 85] width 91 height 18
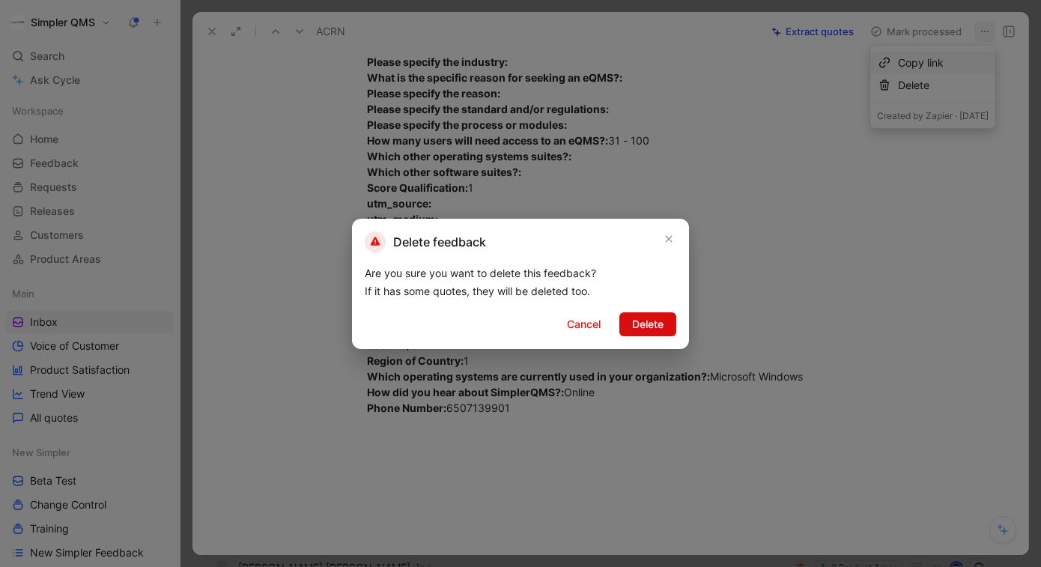
click at [648, 327] on span "Delete" at bounding box center [647, 324] width 31 height 18
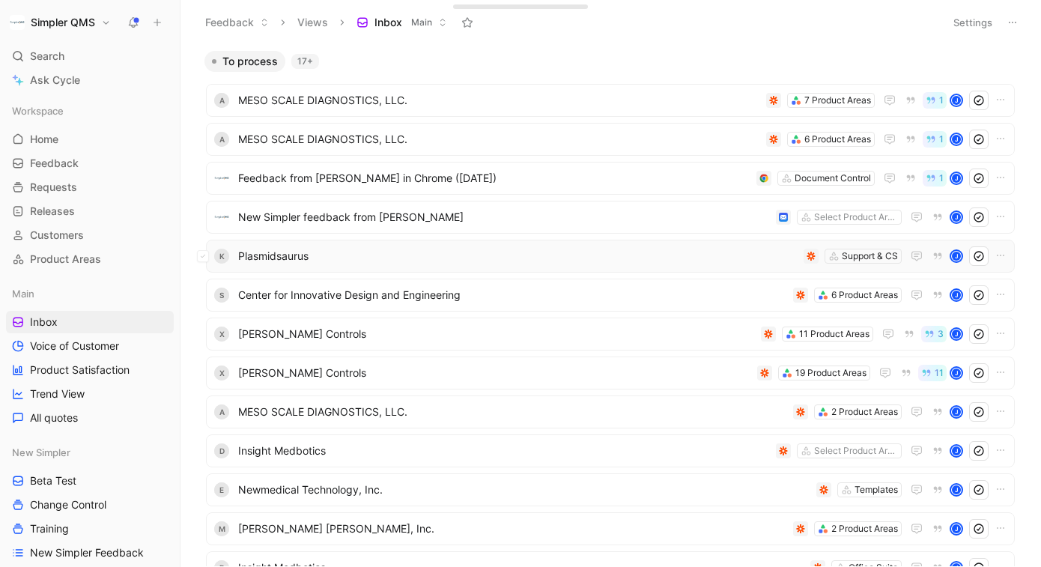
click at [644, 252] on span "Plasmidsaurus" at bounding box center [517, 256] width 559 height 18
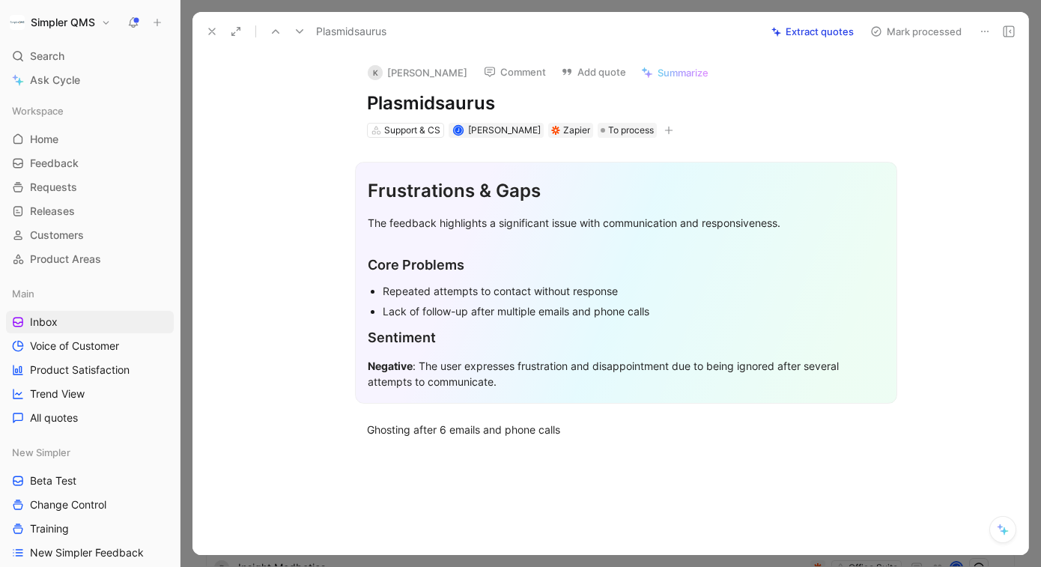
click at [984, 31] on icon at bounding box center [985, 31] width 12 height 12
click at [899, 85] on div "Delete" at bounding box center [943, 85] width 91 height 18
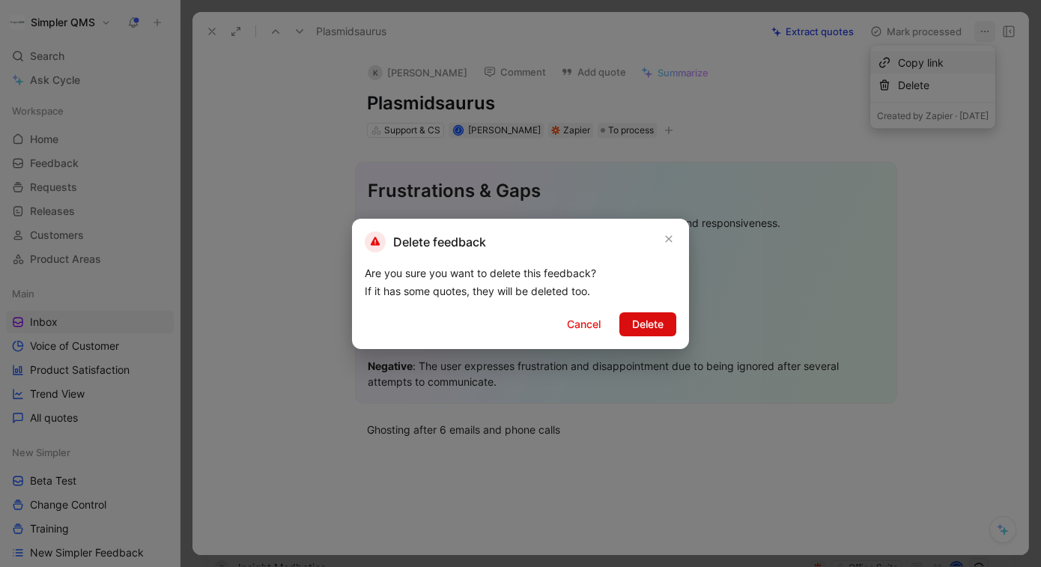
click at [658, 315] on span "Delete" at bounding box center [647, 324] width 31 height 18
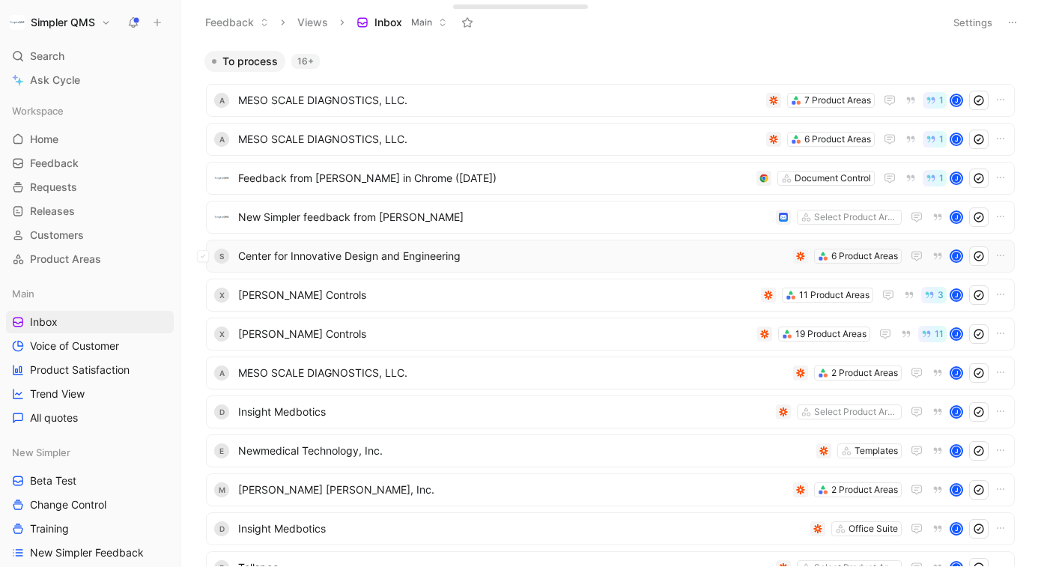
click at [642, 259] on span "Center for Innovative Design and Engineering" at bounding box center [512, 256] width 549 height 18
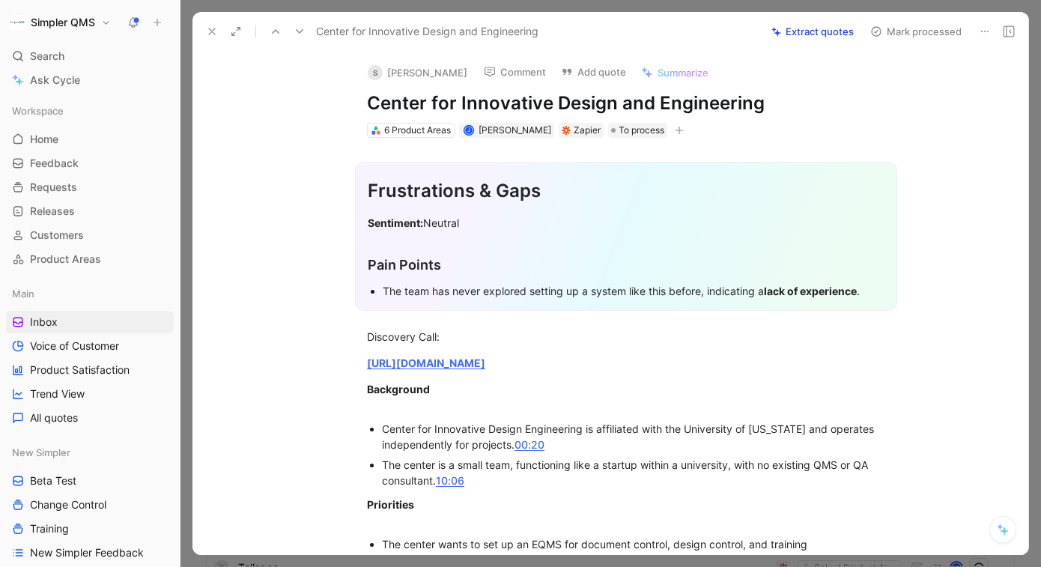
click at [213, 31] on use at bounding box center [212, 31] width 6 height 6
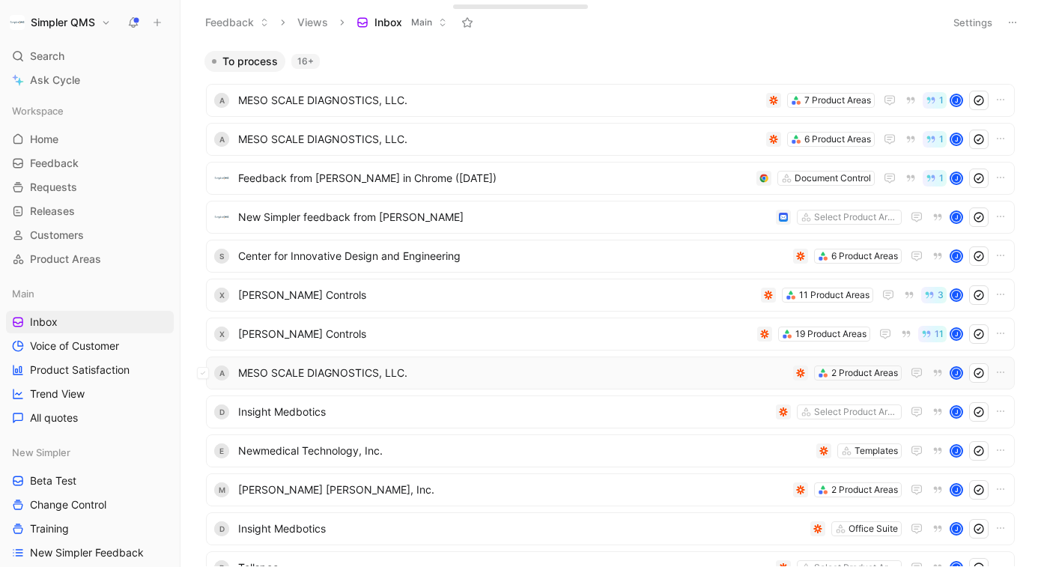
click at [651, 377] on span "MESO SCALE DIAGNOSTICS, LLC." at bounding box center [512, 373] width 549 height 18
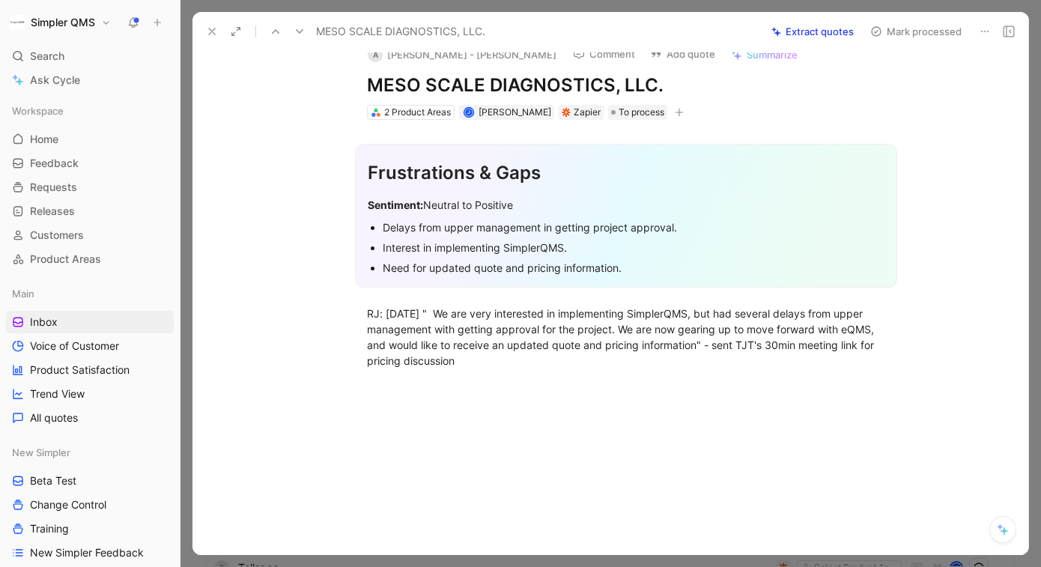
scroll to position [10, 0]
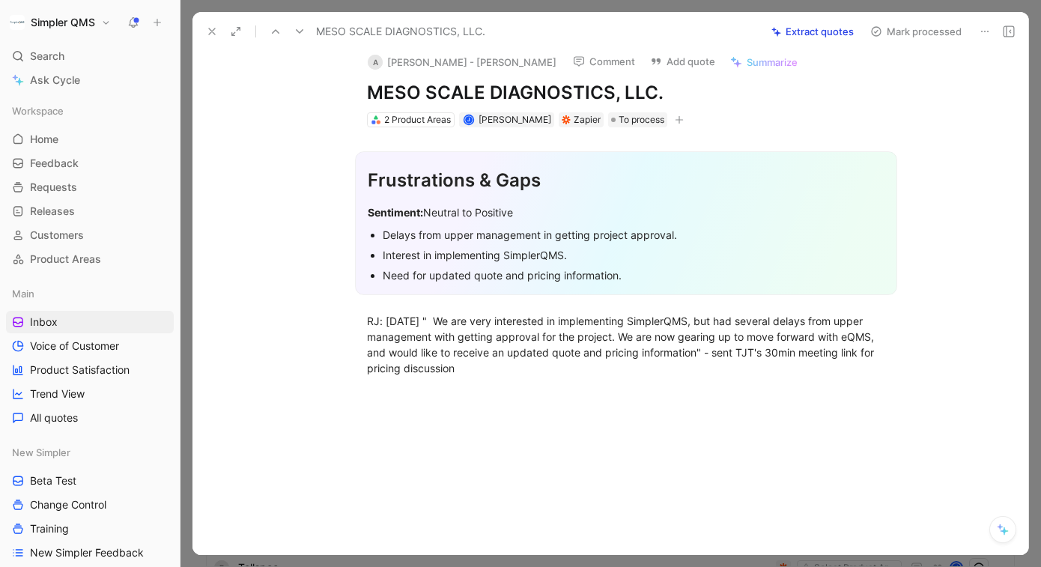
click at [981, 33] on icon at bounding box center [985, 31] width 12 height 12
click at [898, 81] on div "Delete" at bounding box center [943, 85] width 91 height 18
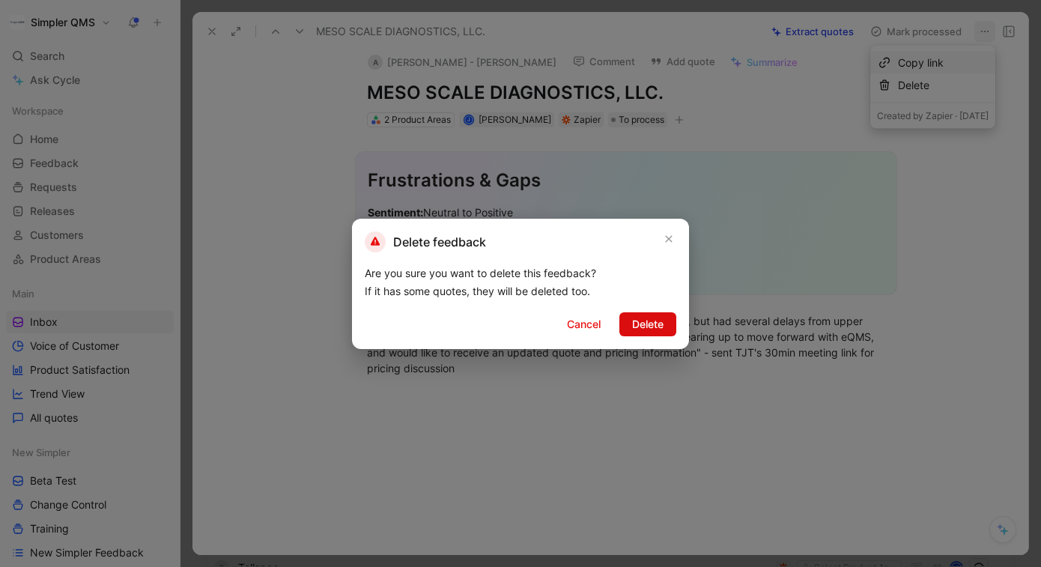
click at [647, 325] on span "Delete" at bounding box center [647, 324] width 31 height 18
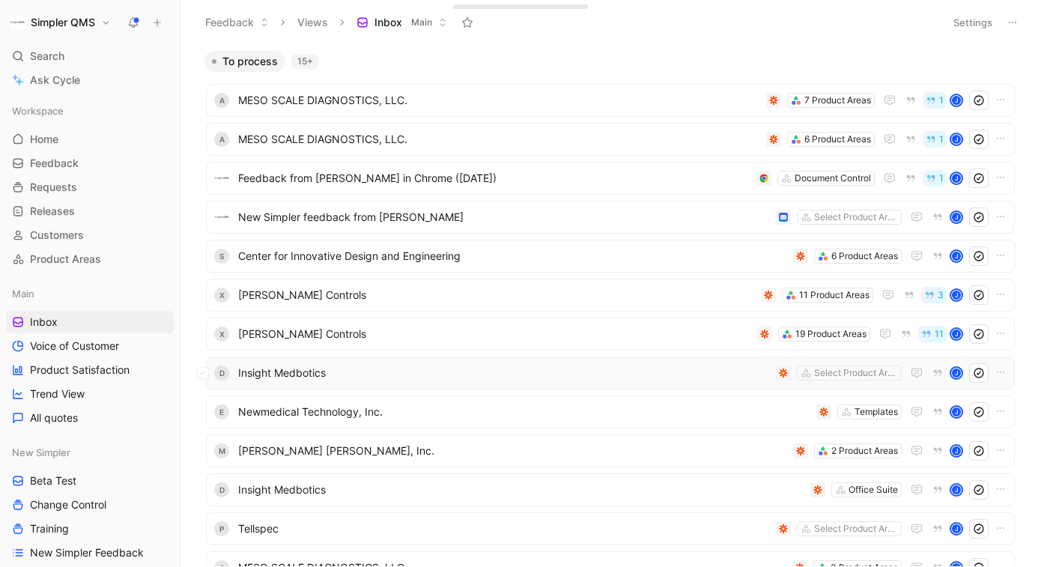
click at [590, 365] on span "Insight Medbotics" at bounding box center [504, 373] width 532 height 18
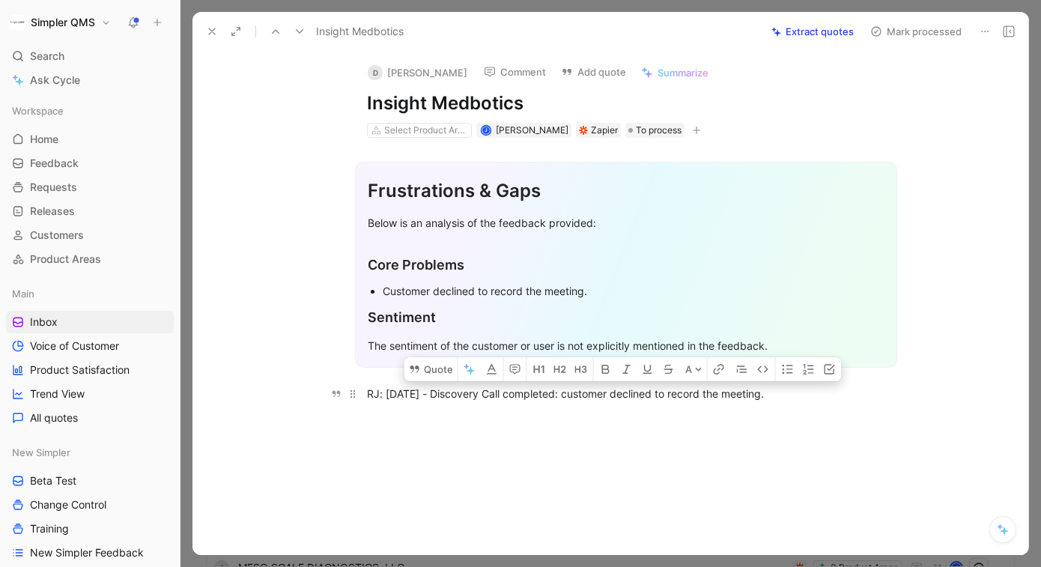
drag, startPoint x: 452, startPoint y: 392, endPoint x: 887, endPoint y: 395, distance: 435.1
click at [887, 395] on p "RJ: [DATE] - Discovery Call completed: customer declined to record the meeting." at bounding box center [625, 409] width 575 height 56
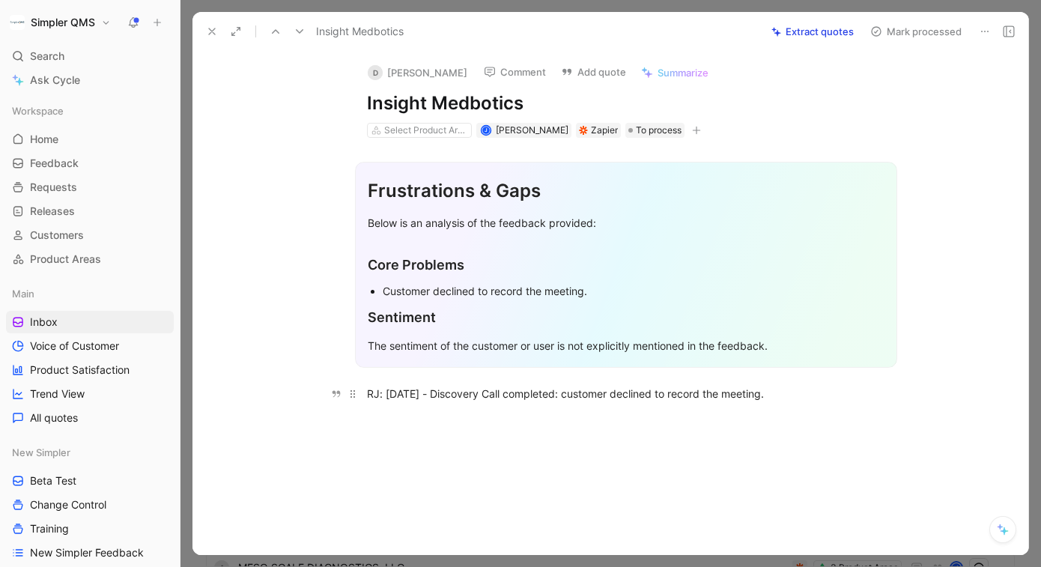
click at [888, 403] on p "RJ: [DATE] - Discovery Call completed: customer declined to record the meeting." at bounding box center [625, 409] width 575 height 56
click at [980, 31] on icon at bounding box center [985, 31] width 12 height 12
click at [906, 86] on div "Delete" at bounding box center [943, 85] width 91 height 18
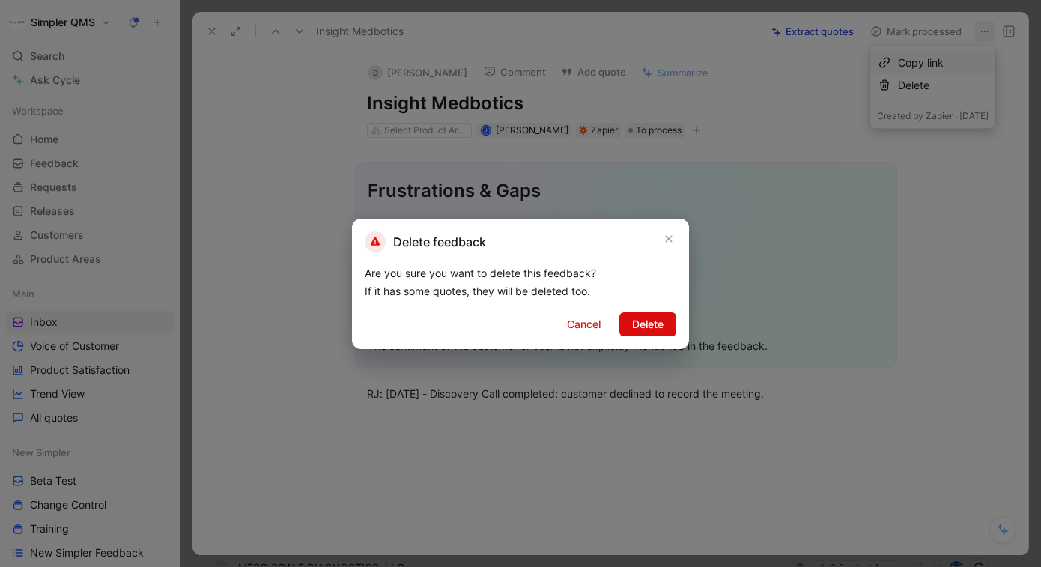
click at [639, 326] on span "Delete" at bounding box center [647, 324] width 31 height 18
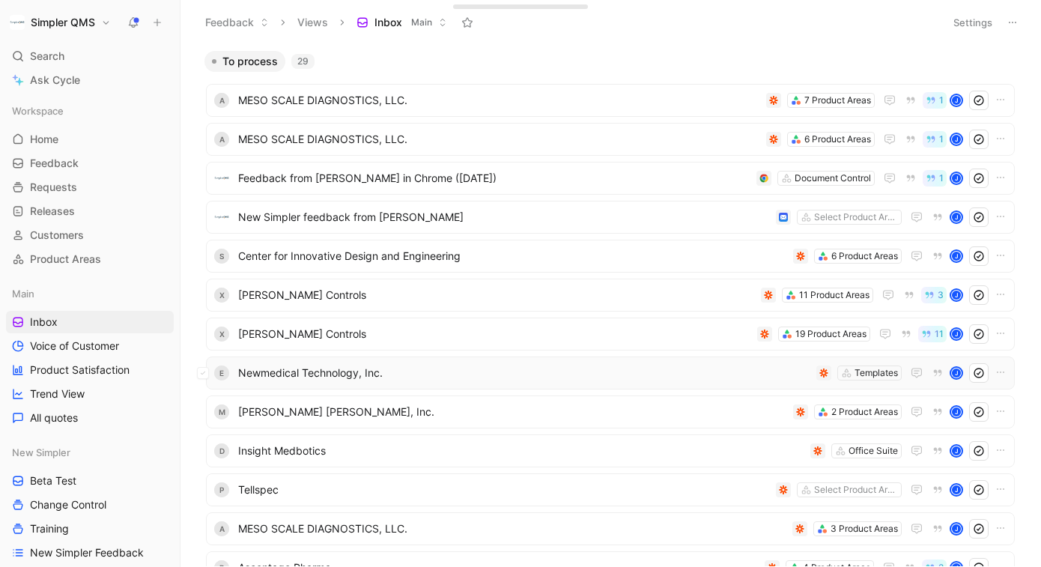
click at [716, 359] on div "E Newmedical Technology, Inc. Templates J" at bounding box center [610, 372] width 809 height 33
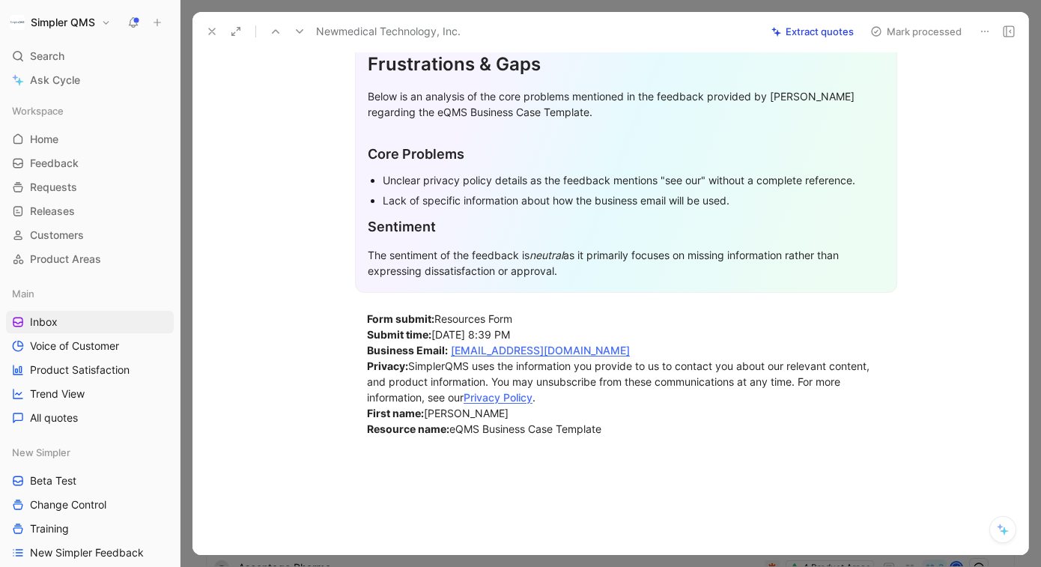
scroll to position [195, 0]
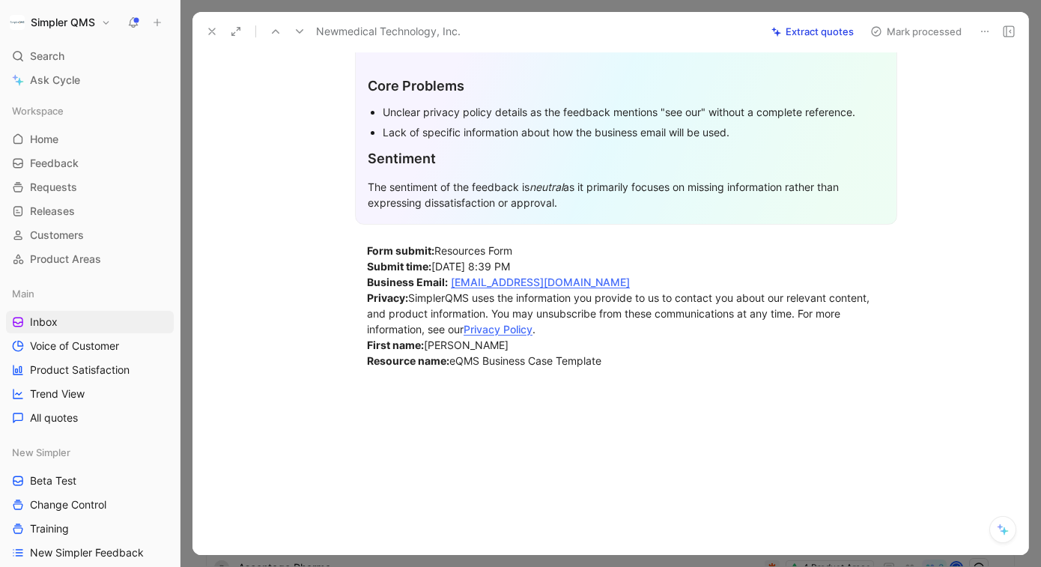
click at [987, 31] on use at bounding box center [984, 31] width 7 height 1
click at [910, 87] on div "Delete" at bounding box center [943, 85] width 91 height 18
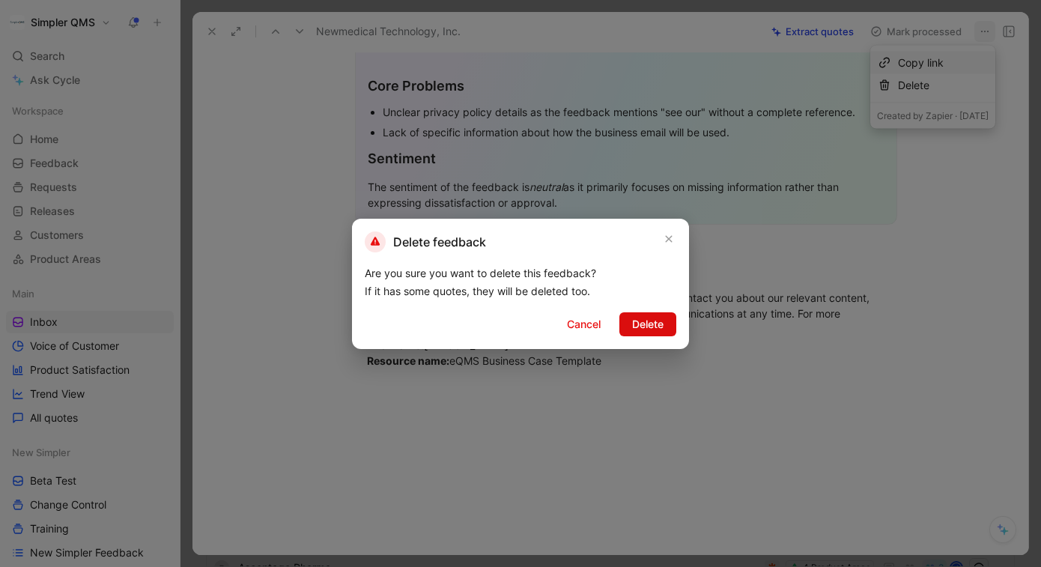
click at [640, 324] on span "Delete" at bounding box center [647, 324] width 31 height 18
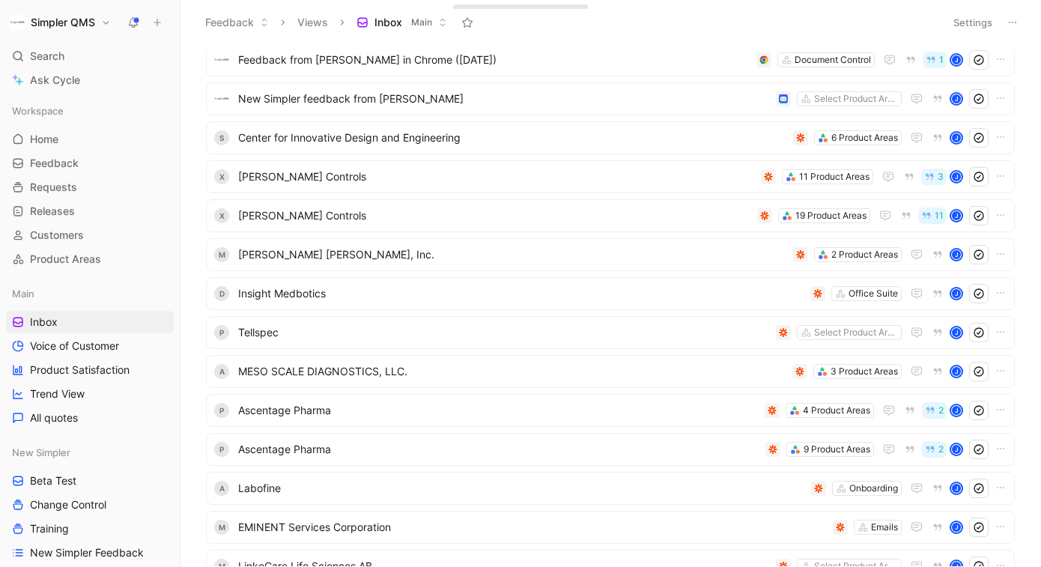
scroll to position [120, 0]
click at [493, 254] on span "[PERSON_NAME] [PERSON_NAME], Inc." at bounding box center [512, 253] width 549 height 18
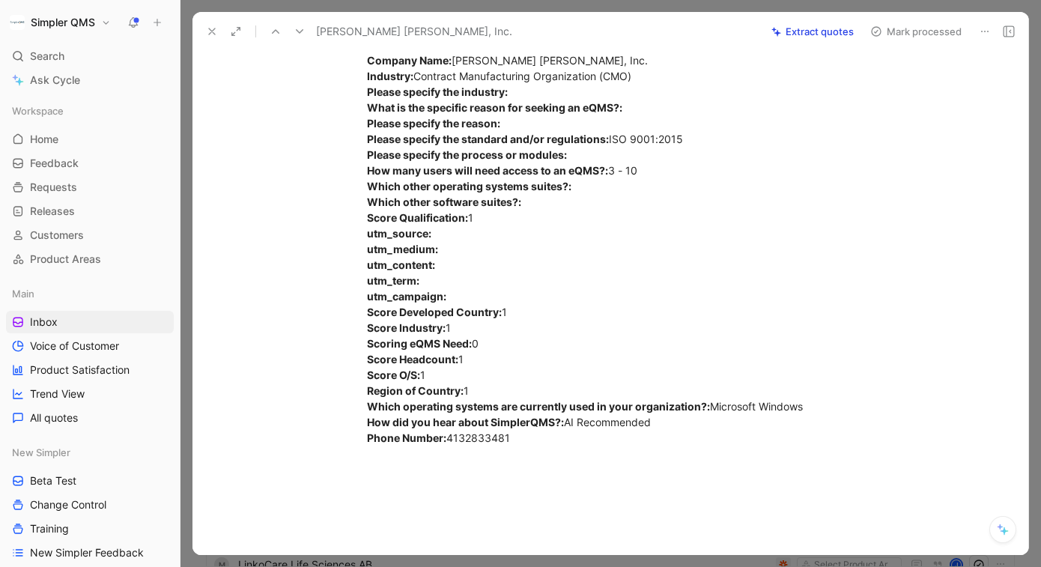
scroll to position [577, 0]
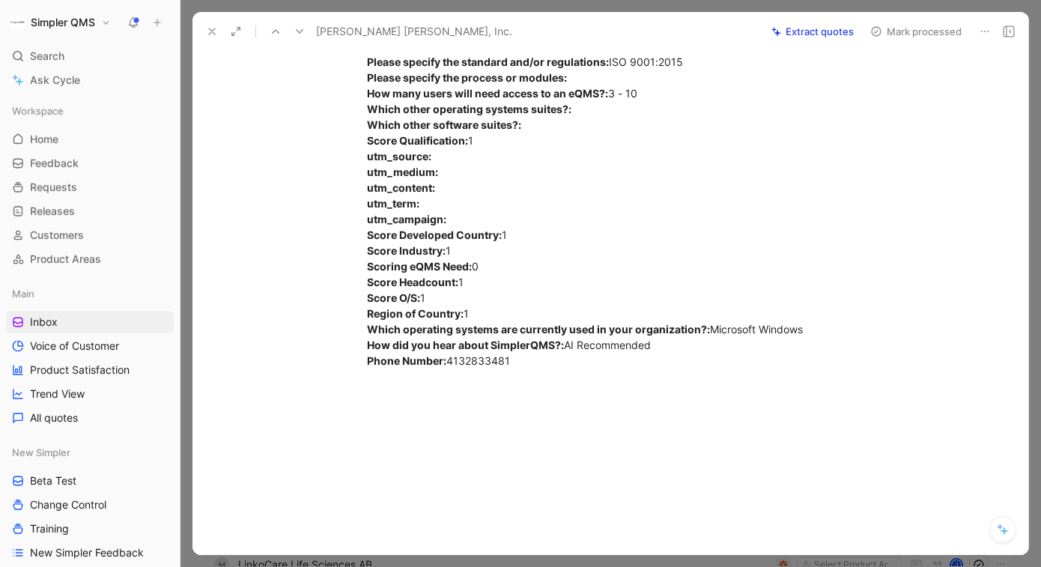
click at [983, 28] on icon at bounding box center [985, 31] width 12 height 12
click at [875, 86] on div "Delete" at bounding box center [932, 85] width 125 height 22
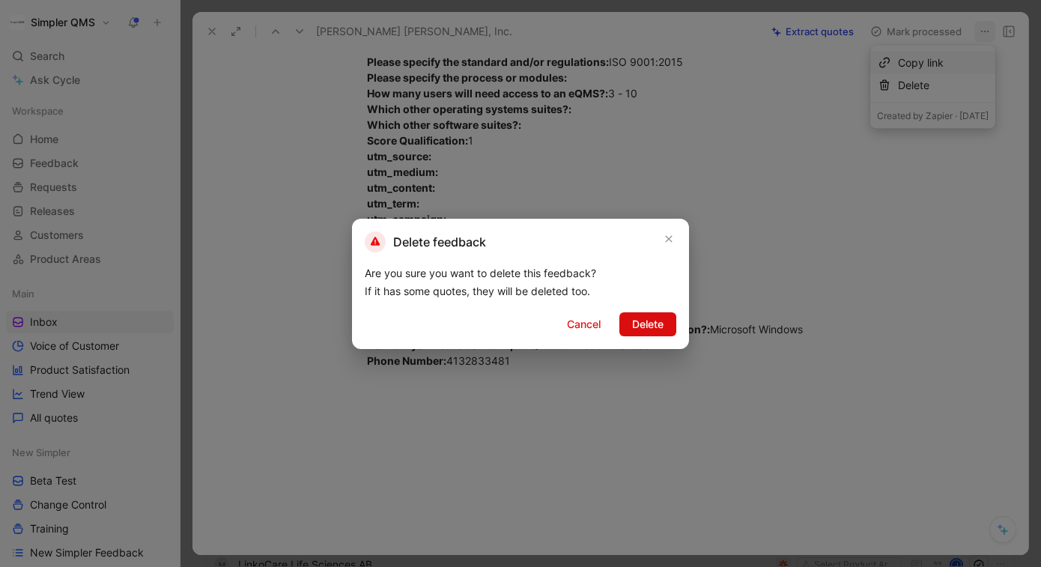
click at [649, 325] on span "Delete" at bounding box center [647, 324] width 31 height 18
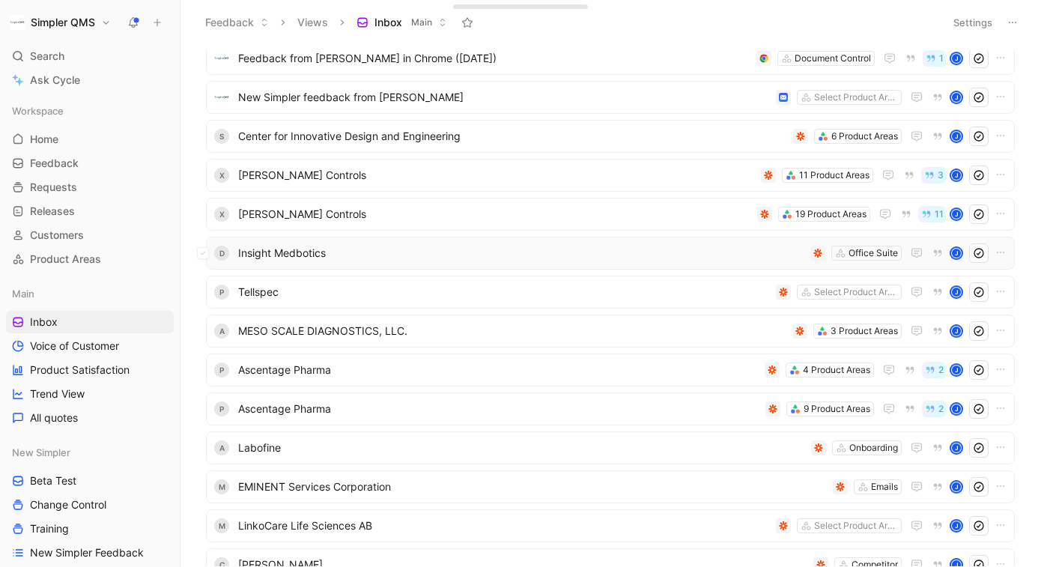
click at [665, 242] on div "D Insight Medbotics Office Suite J" at bounding box center [610, 253] width 809 height 33
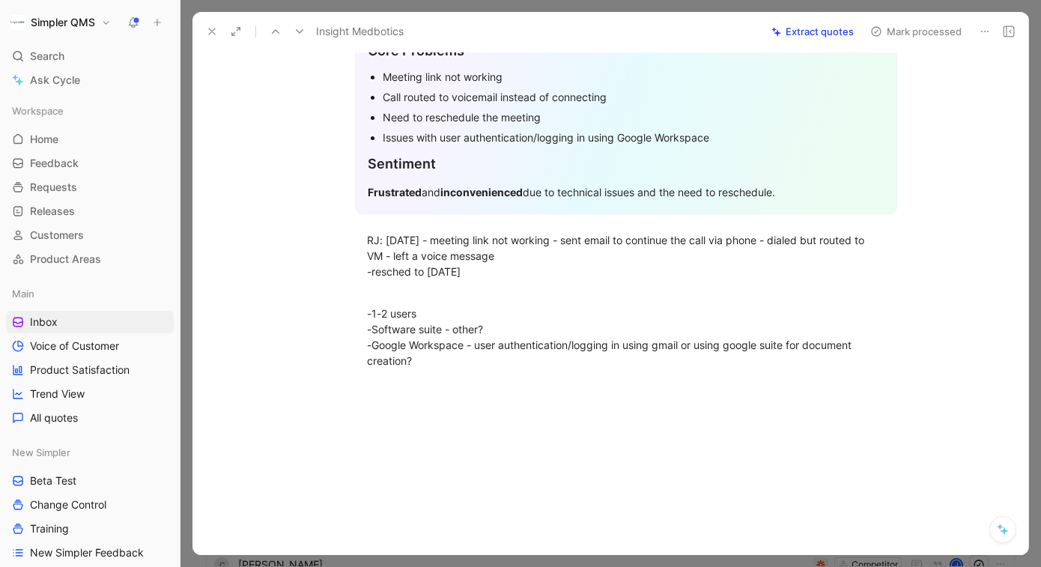
scroll to position [152, 0]
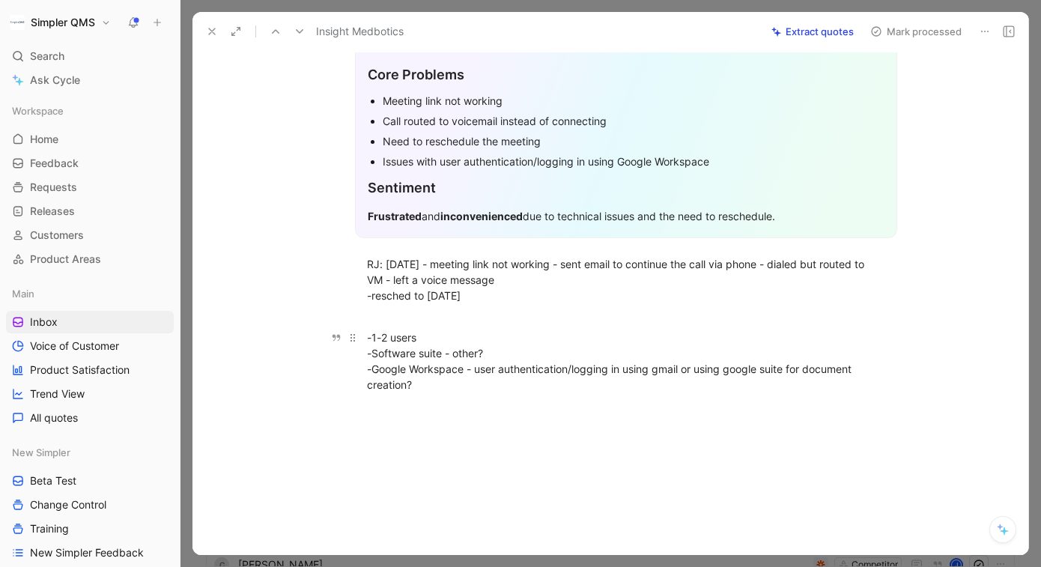
drag, startPoint x: 377, startPoint y: 368, endPoint x: 539, endPoint y: 367, distance: 162.5
click at [539, 367] on div "-1-2 users -Software suite - other? -Google Workspace - user authentication/log…" at bounding box center [626, 360] width 518 height 63
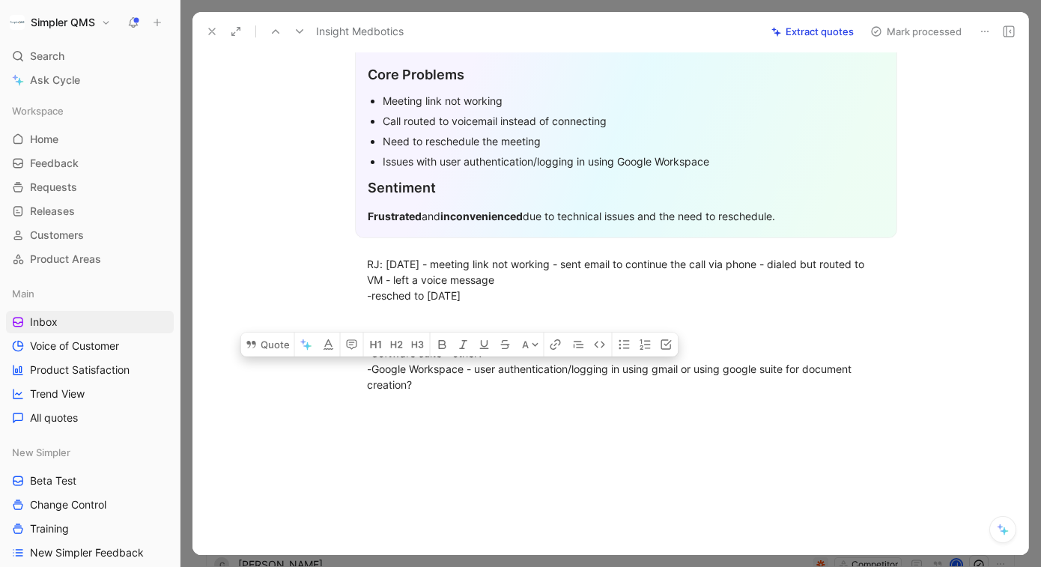
click at [615, 368] on div "-1-2 users -Software suite - other? -Google Workspace - user authentication/log…" at bounding box center [626, 360] width 518 height 63
drag, startPoint x: 371, startPoint y: 367, endPoint x: 681, endPoint y: 364, distance: 310.8
click at [681, 364] on div "-1-2 users -Software suite - other? -Google Workspace - user authentication/log…" at bounding box center [626, 360] width 518 height 63
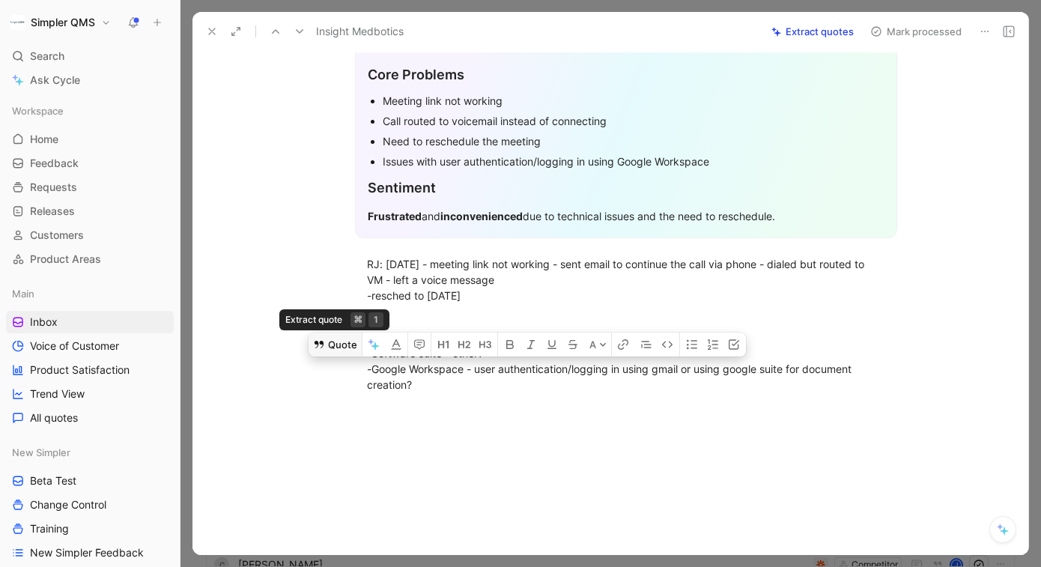
click at [335, 344] on button "Quote" at bounding box center [335, 344] width 53 height 24
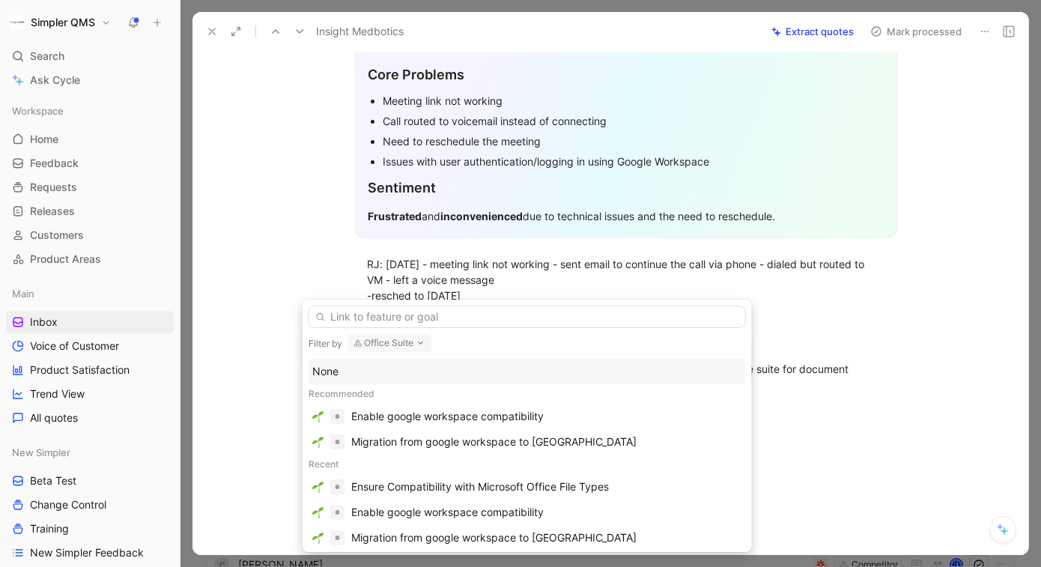
click at [407, 350] on button "Office Suite" at bounding box center [390, 343] width 84 height 18
type input "log"
click at [409, 318] on span "in (new simpler)" at bounding box center [412, 313] width 77 height 13
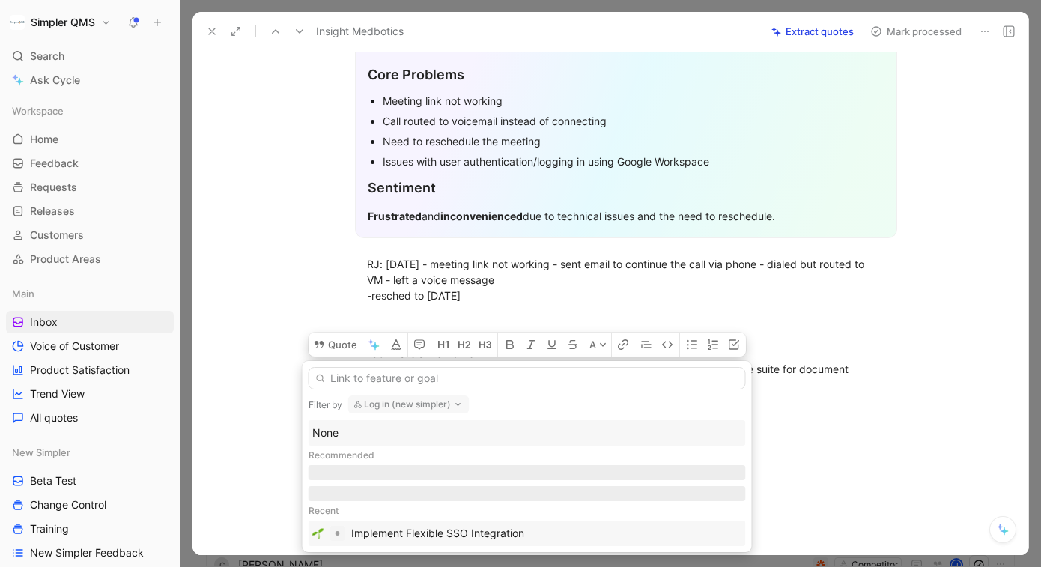
click at [489, 534] on div "Implement Flexible SSO Integration" at bounding box center [437, 533] width 173 height 18
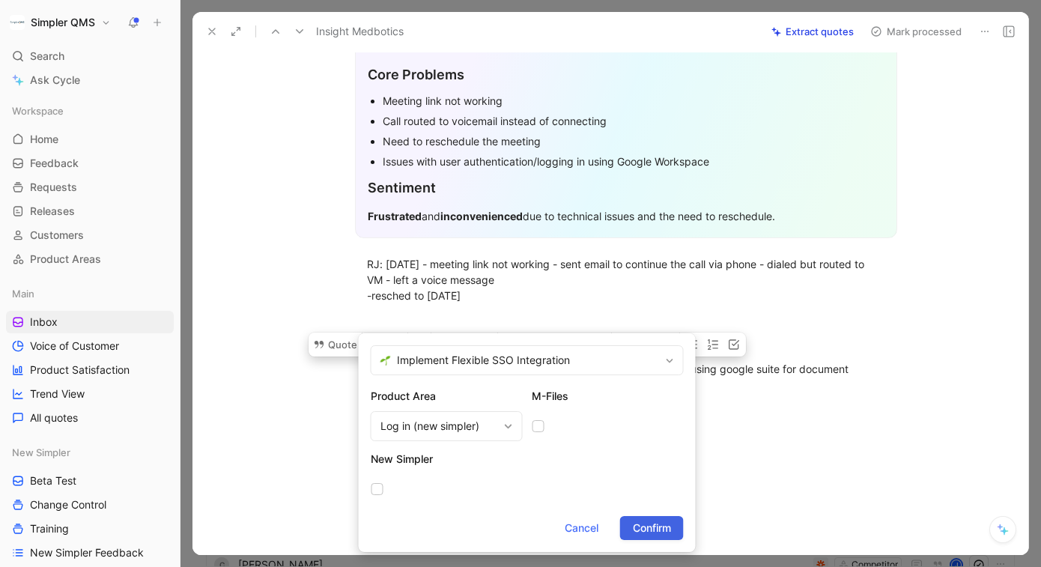
click at [653, 529] on span "Confirm" at bounding box center [652, 528] width 38 height 18
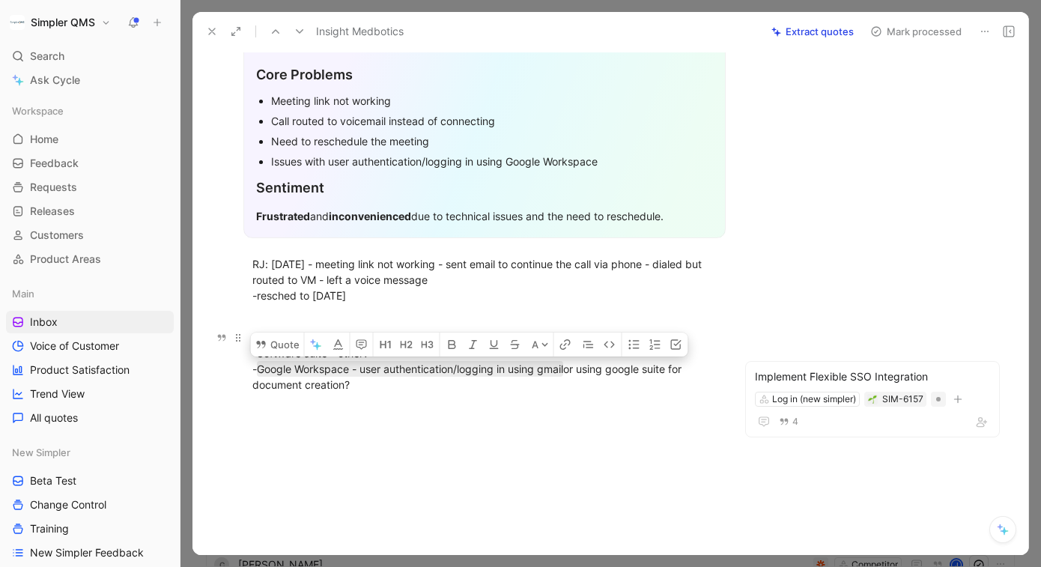
drag, startPoint x: 585, startPoint y: 368, endPoint x: 673, endPoint y: 386, distance: 90.2
click at [673, 386] on div "-1-2 users -Software suite - other? - Google Workspace - user authentication/lo…" at bounding box center [484, 360] width 464 height 63
click at [258, 346] on icon at bounding box center [260, 344] width 9 height 7
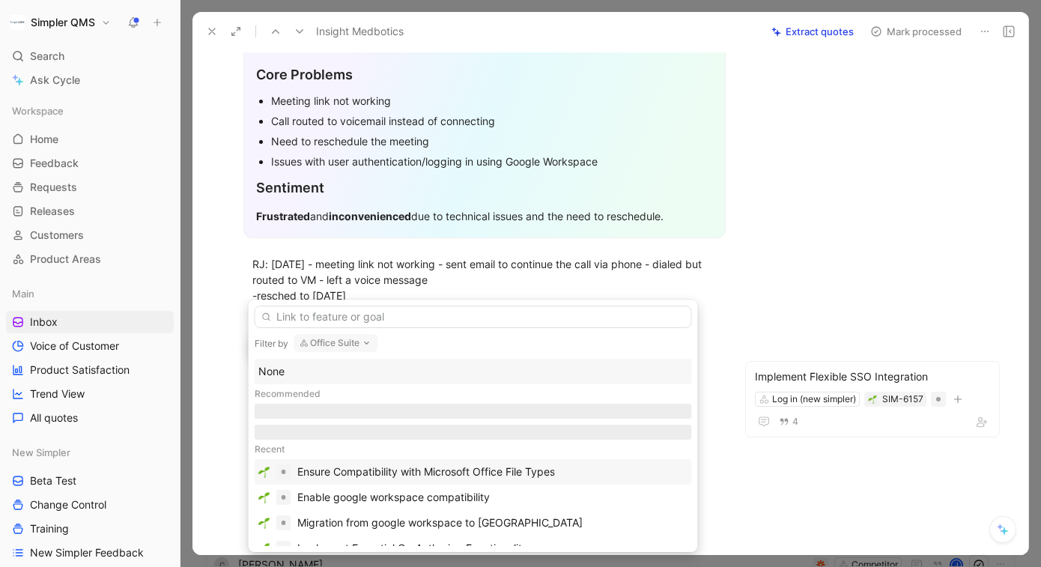
scroll to position [15, 0]
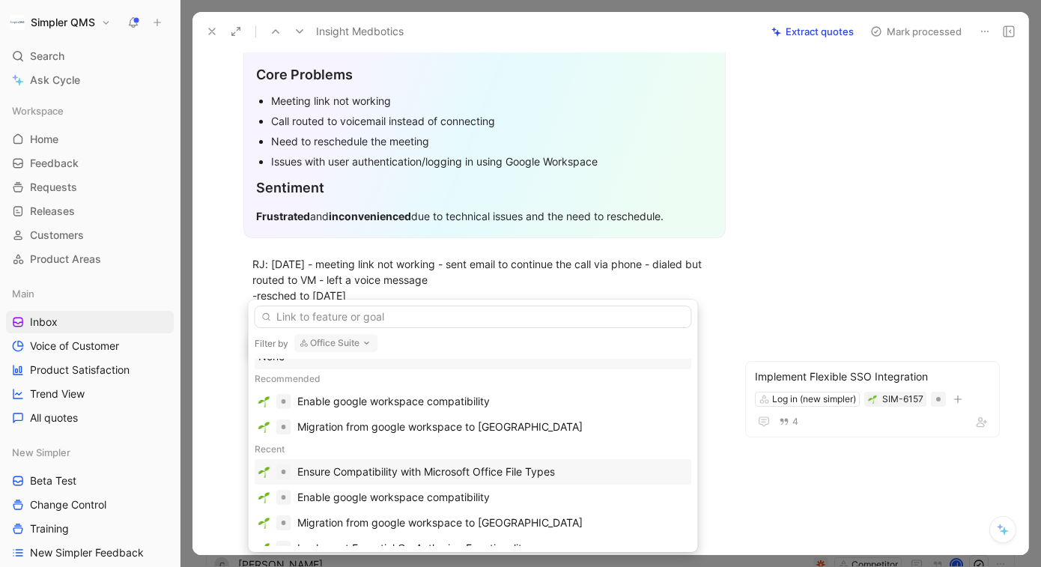
click at [463, 481] on div "Ensure Compatibility with Microsoft Office File Types" at bounding box center [473, 471] width 437 height 25
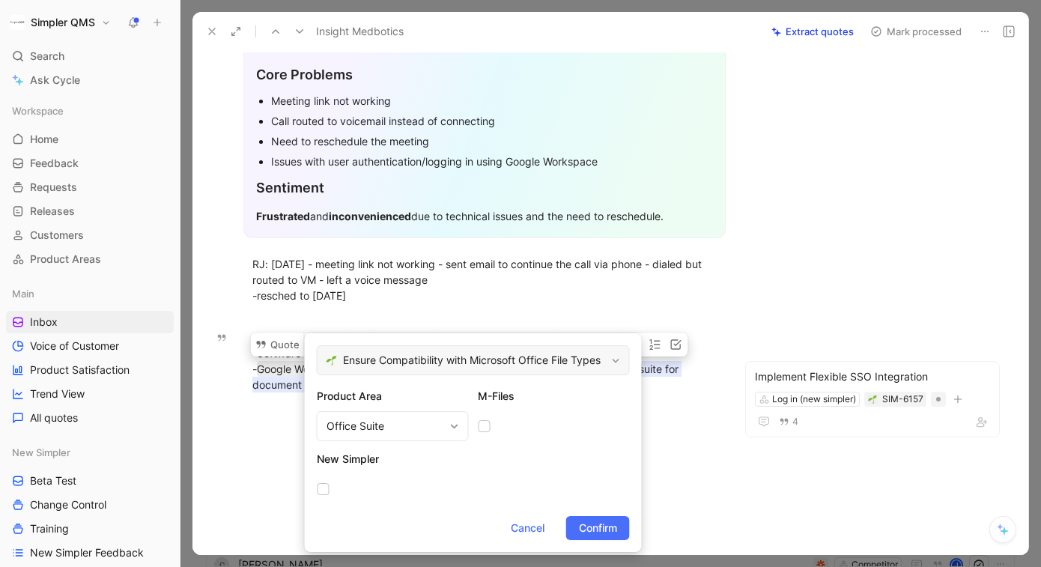
click at [523, 367] on span "Ensure Compatibility with Microsoft Office File Types" at bounding box center [474, 360] width 263 height 18
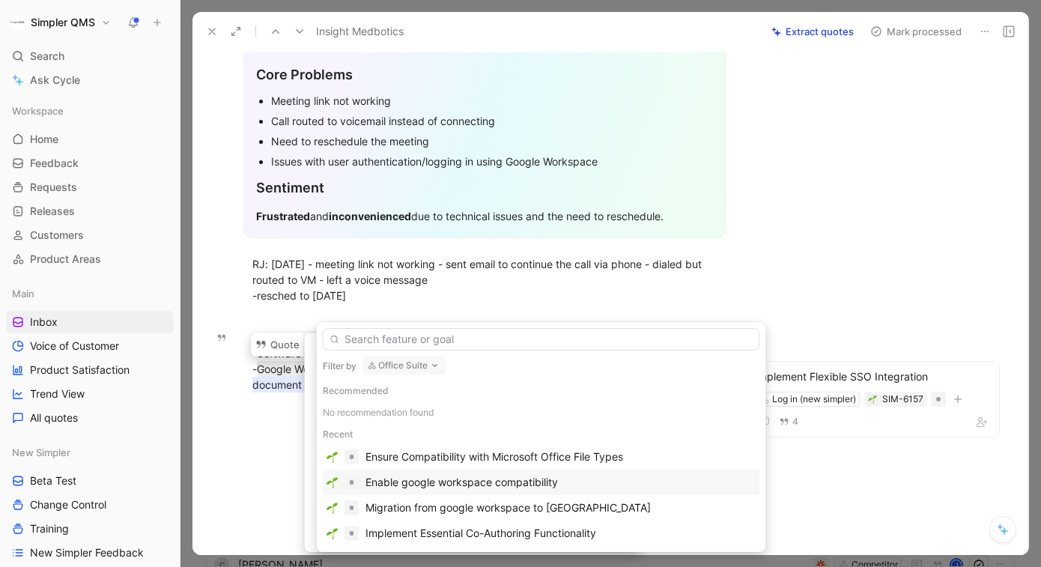
click at [519, 481] on div "Enable google workspace compatibility" at bounding box center [461, 482] width 192 height 18
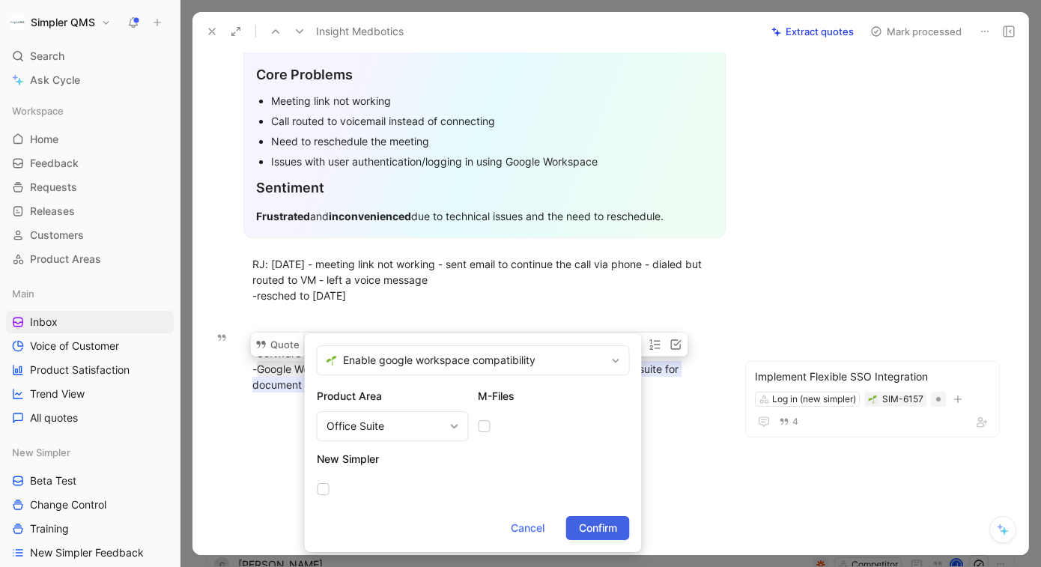
click at [608, 528] on span "Confirm" at bounding box center [598, 528] width 38 height 18
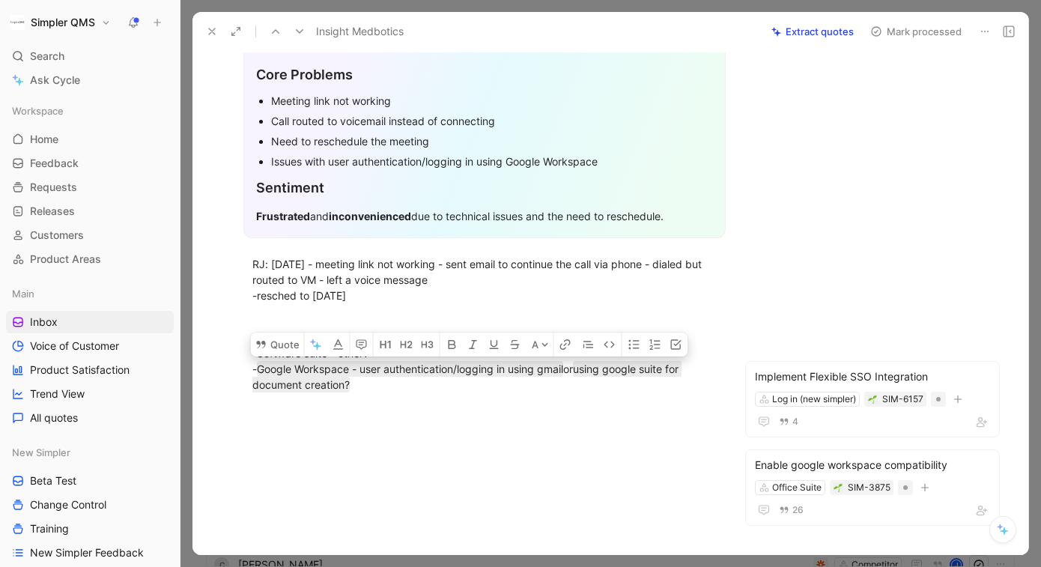
scroll to position [0, 0]
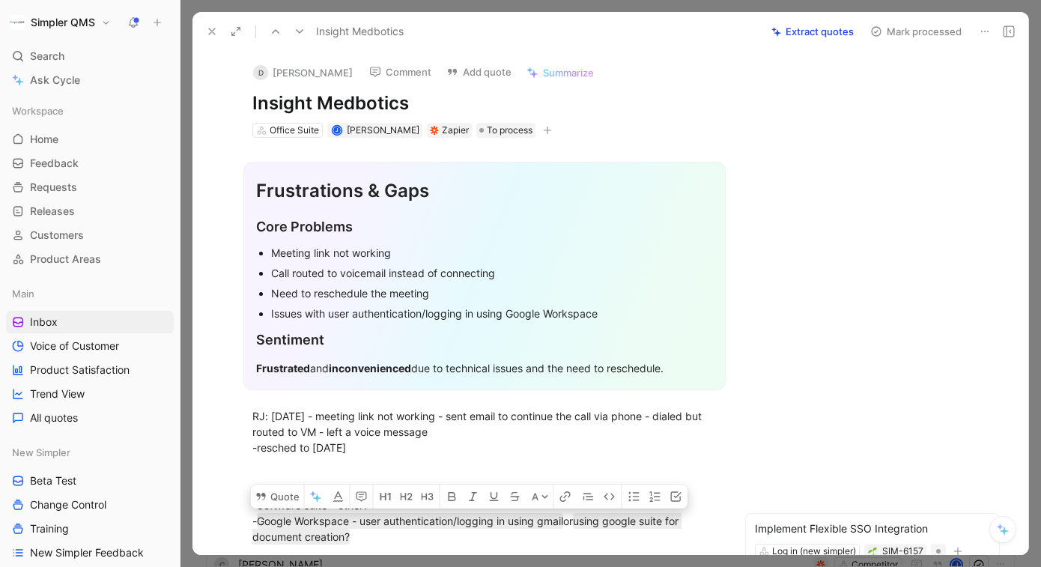
drag, startPoint x: 415, startPoint y: 102, endPoint x: 187, endPoint y: 99, distance: 227.7
click at [187, 99] on div "Feedback Views Inbox Main Settings To process 27 A MESO SCALE DIAGNOSTICS, LLC.…" at bounding box center [610, 283] width 860 height 567
copy h1 "Insight Medbotics"
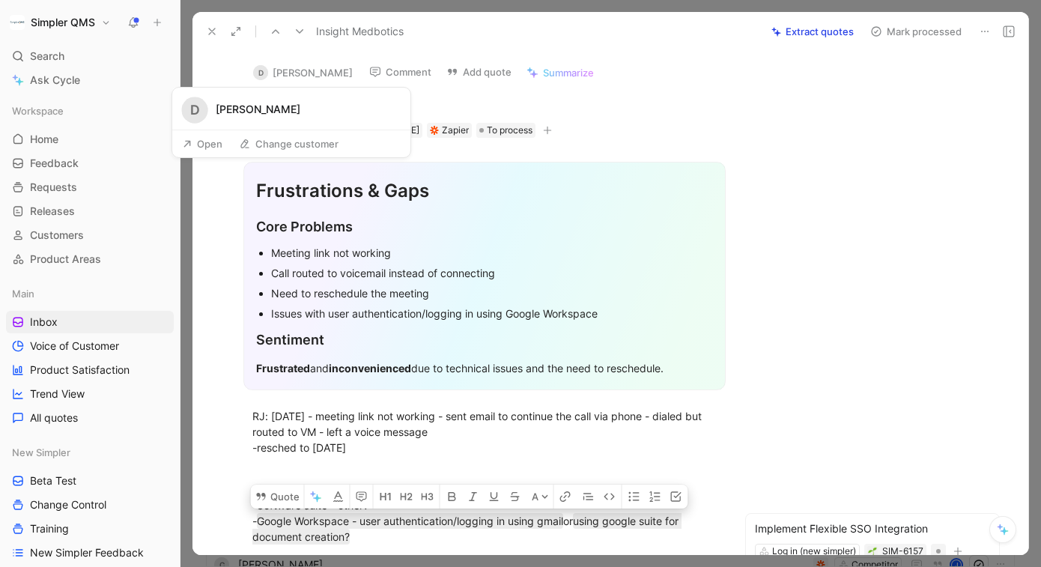
click at [267, 69] on div "D" at bounding box center [260, 72] width 15 height 15
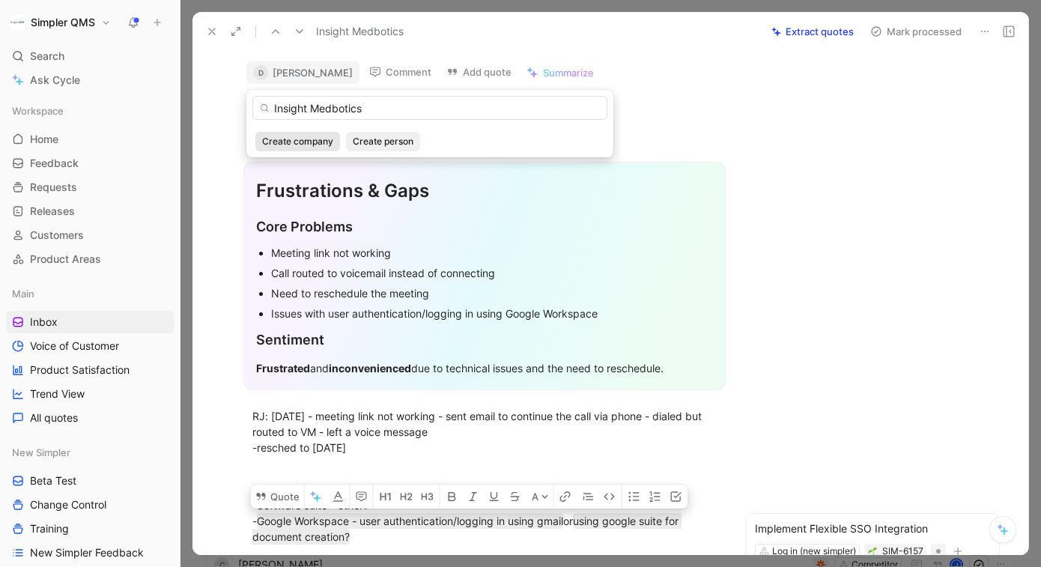
type input "Insight Medbotics"
click at [302, 143] on span "Create company" at bounding box center [297, 141] width 71 height 15
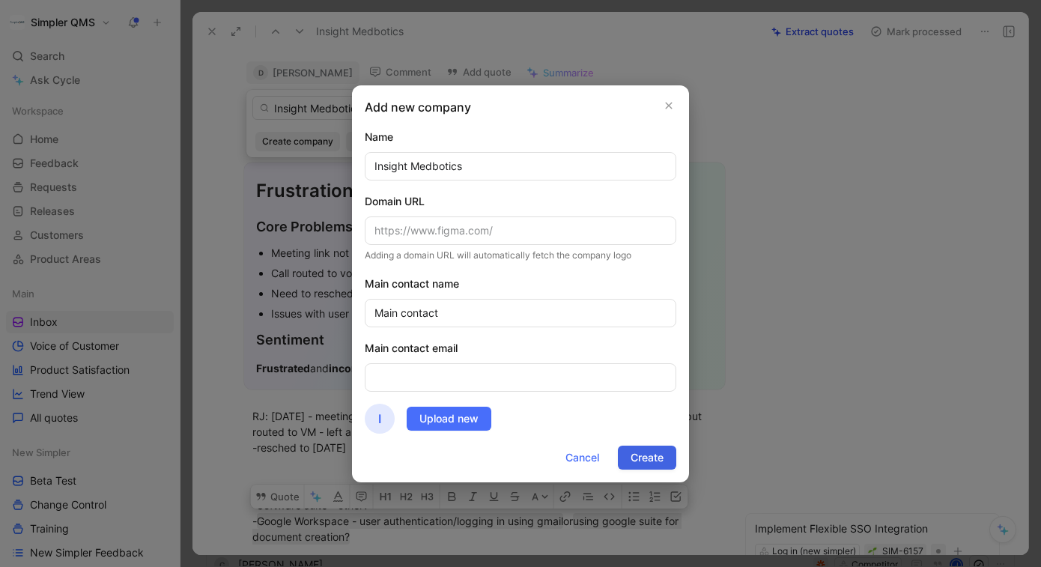
click at [651, 458] on span "Create" at bounding box center [647, 458] width 33 height 18
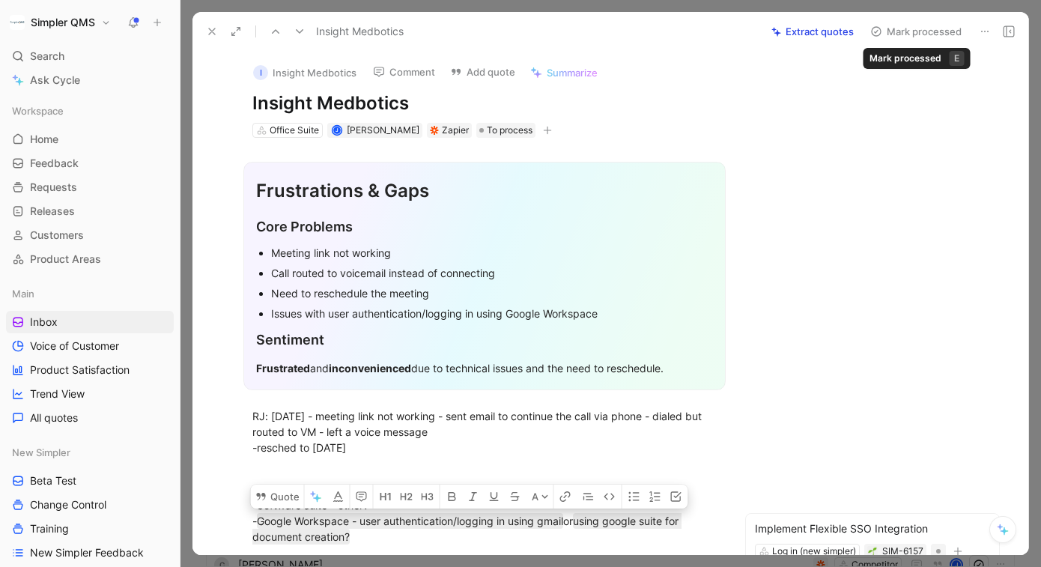
click at [881, 30] on icon at bounding box center [876, 31] width 12 height 12
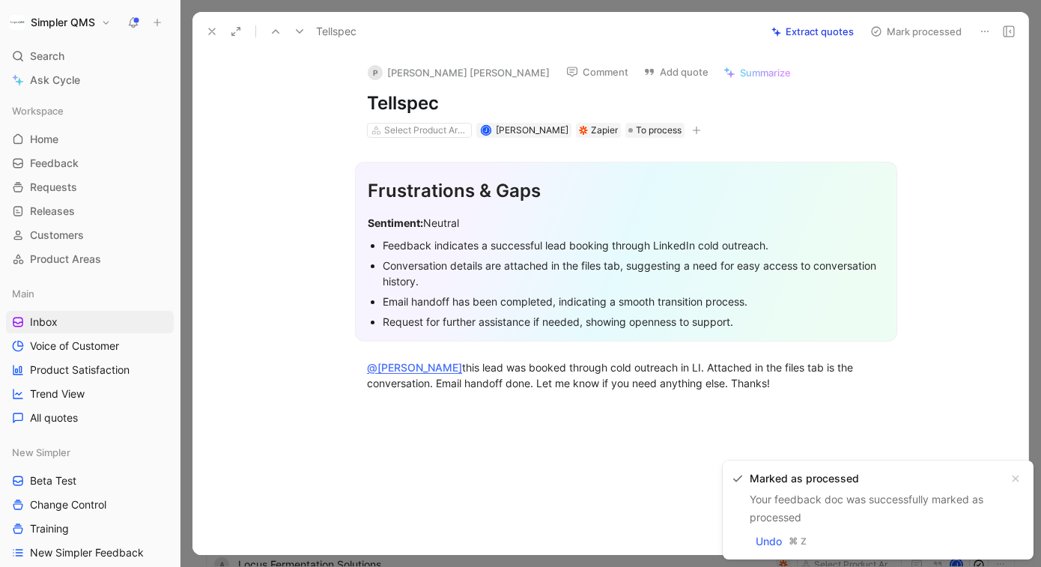
click at [979, 24] on button at bounding box center [984, 31] width 21 height 21
click at [898, 86] on div "Delete" at bounding box center [943, 85] width 91 height 18
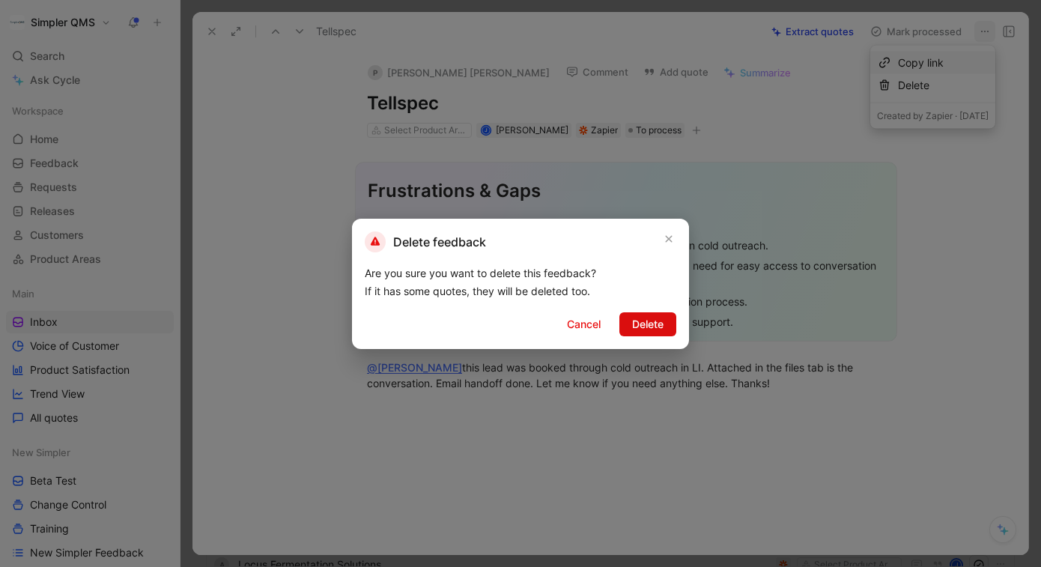
click at [643, 327] on span "Delete" at bounding box center [647, 324] width 31 height 18
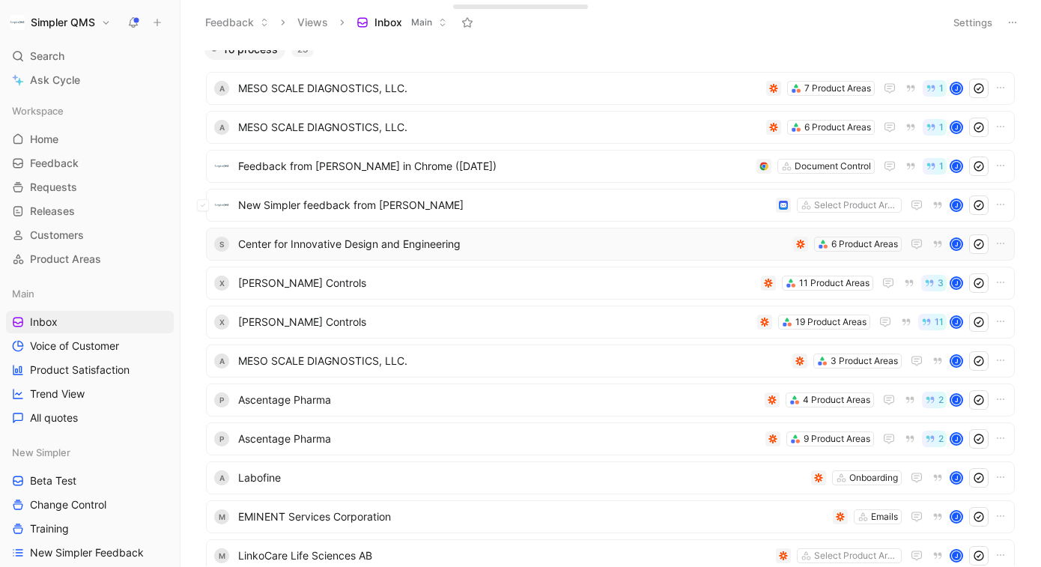
scroll to position [7, 0]
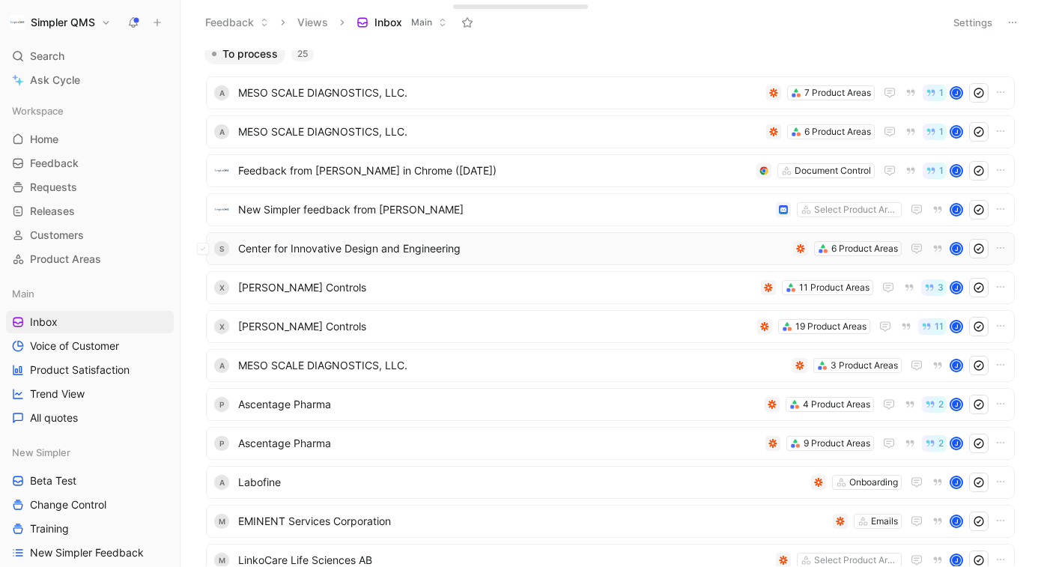
click at [634, 252] on span "Center for Innovative Design and Engineering" at bounding box center [512, 249] width 549 height 18
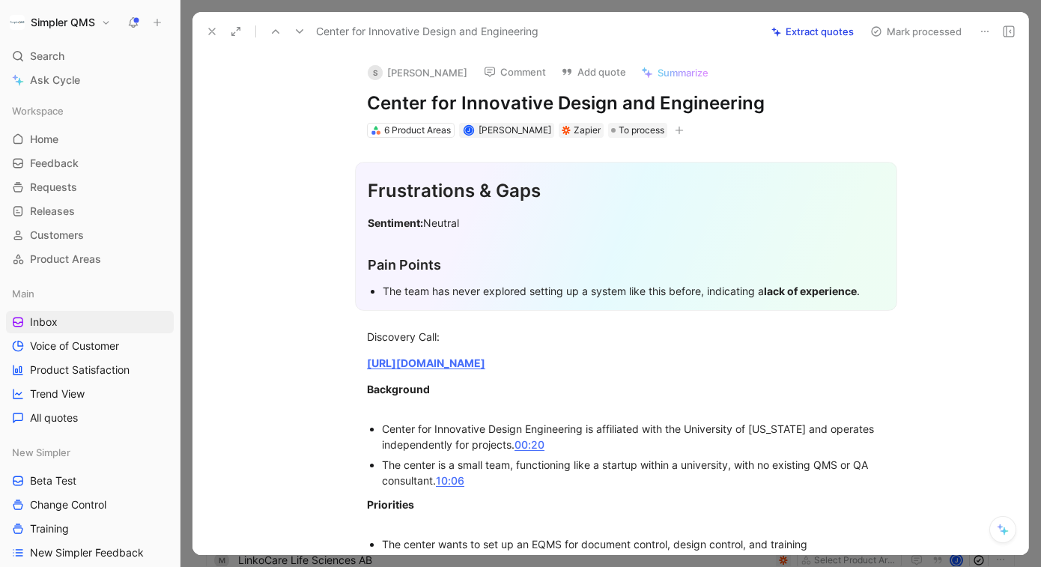
scroll to position [51, 0]
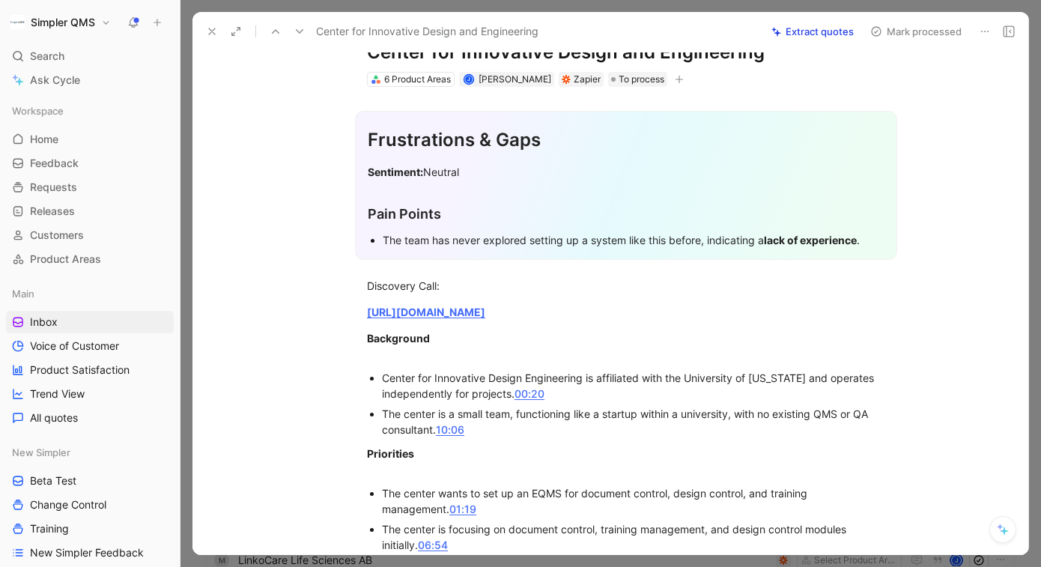
click at [212, 31] on use at bounding box center [212, 31] width 6 height 6
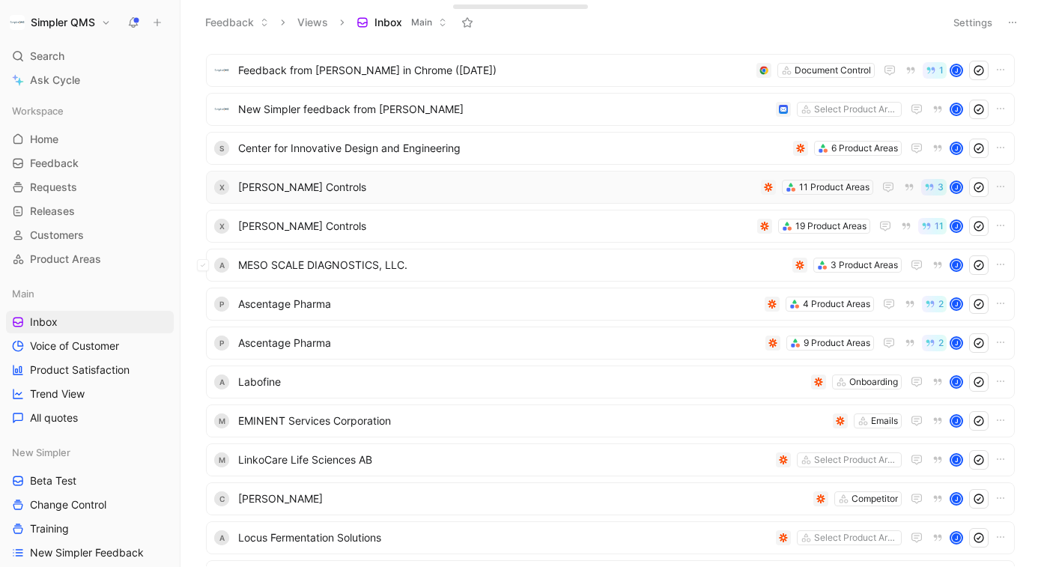
scroll to position [109, 0]
click at [657, 264] on span "MESO SCALE DIAGNOSTICS, LLC." at bounding box center [512, 264] width 548 height 18
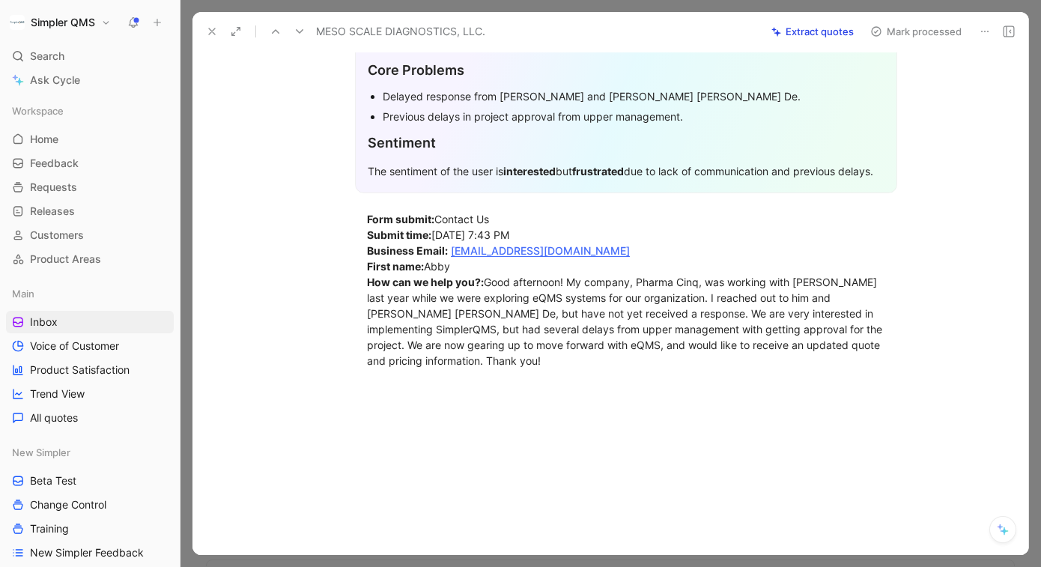
scroll to position [160, 0]
click at [981, 35] on icon at bounding box center [985, 31] width 12 height 12
click at [907, 83] on div "Delete" at bounding box center [943, 85] width 91 height 18
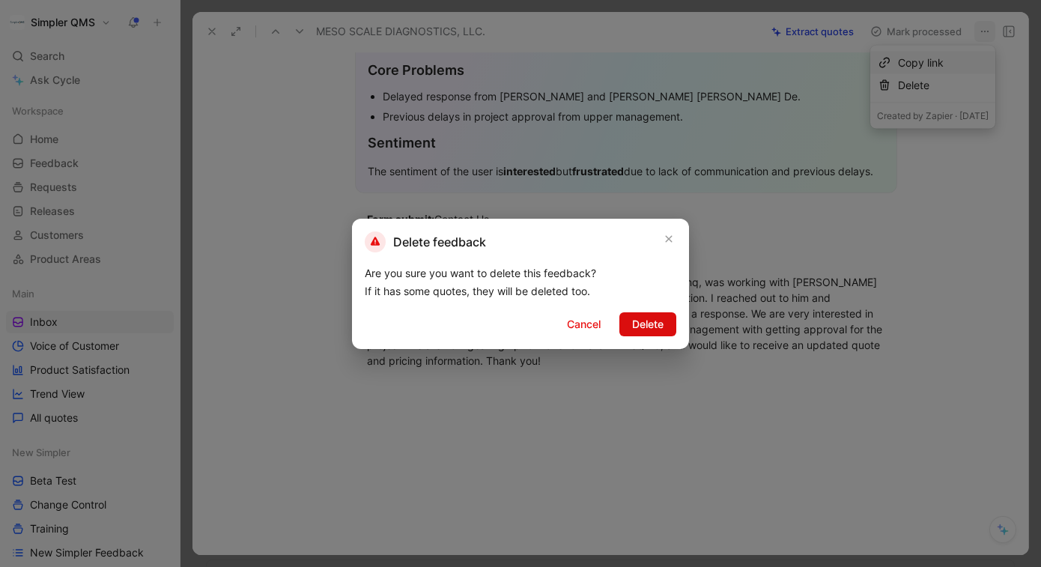
click at [655, 323] on span "Delete" at bounding box center [647, 324] width 31 height 18
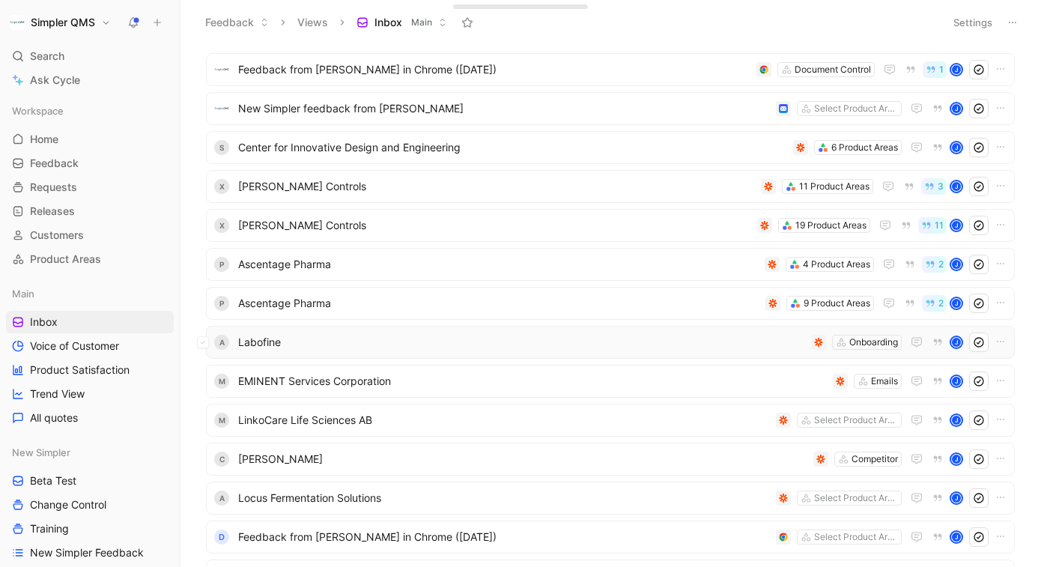
click at [734, 342] on span "Labofine" at bounding box center [521, 342] width 567 height 18
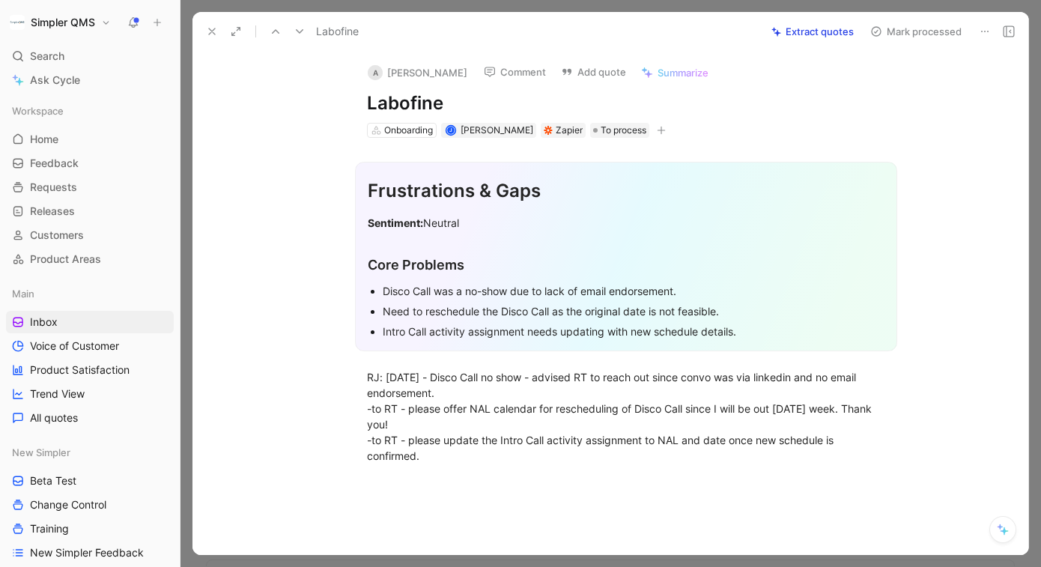
click at [984, 32] on icon at bounding box center [985, 31] width 12 height 12
click at [898, 83] on div "Delete" at bounding box center [943, 85] width 91 height 18
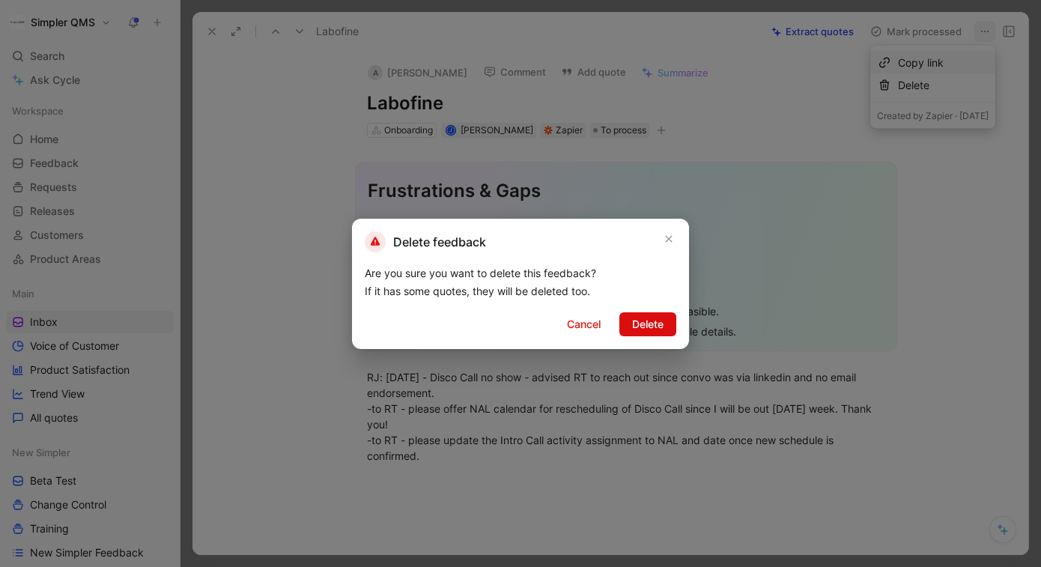
click at [648, 327] on span "Delete" at bounding box center [647, 324] width 31 height 18
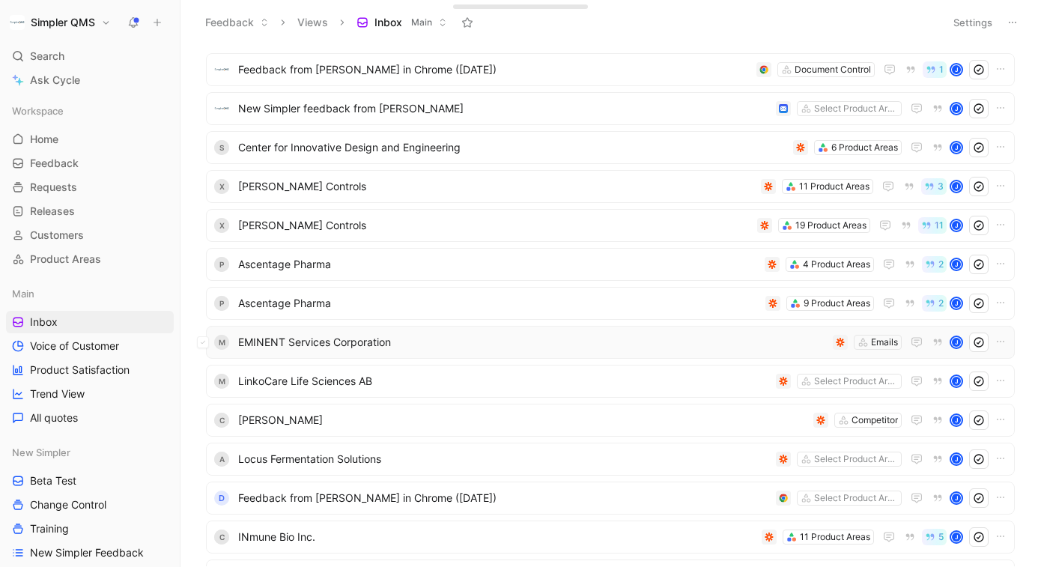
click at [739, 338] on span "EMINENT Services Corporation" at bounding box center [532, 342] width 589 height 18
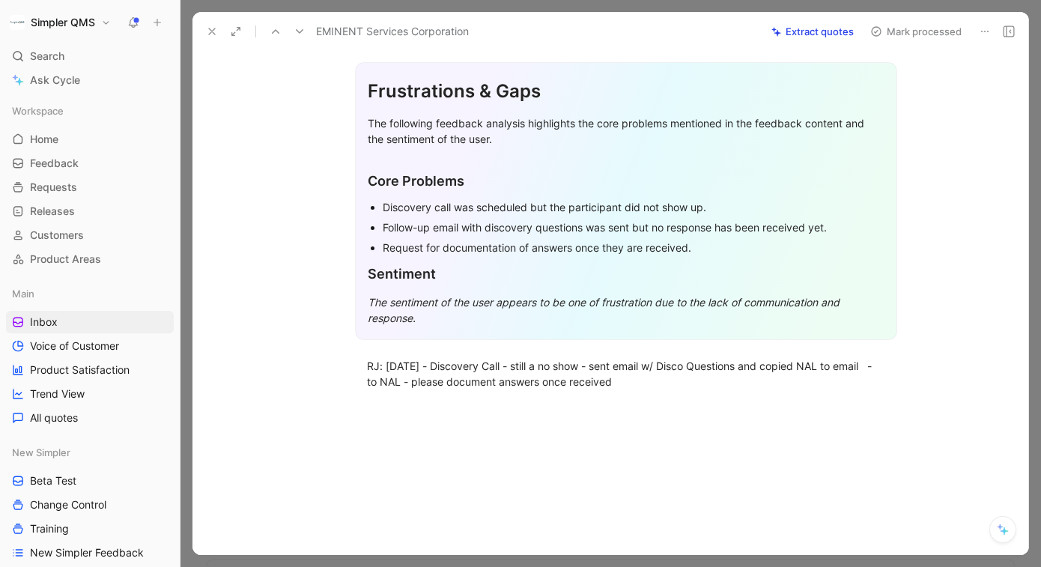
scroll to position [103, 0]
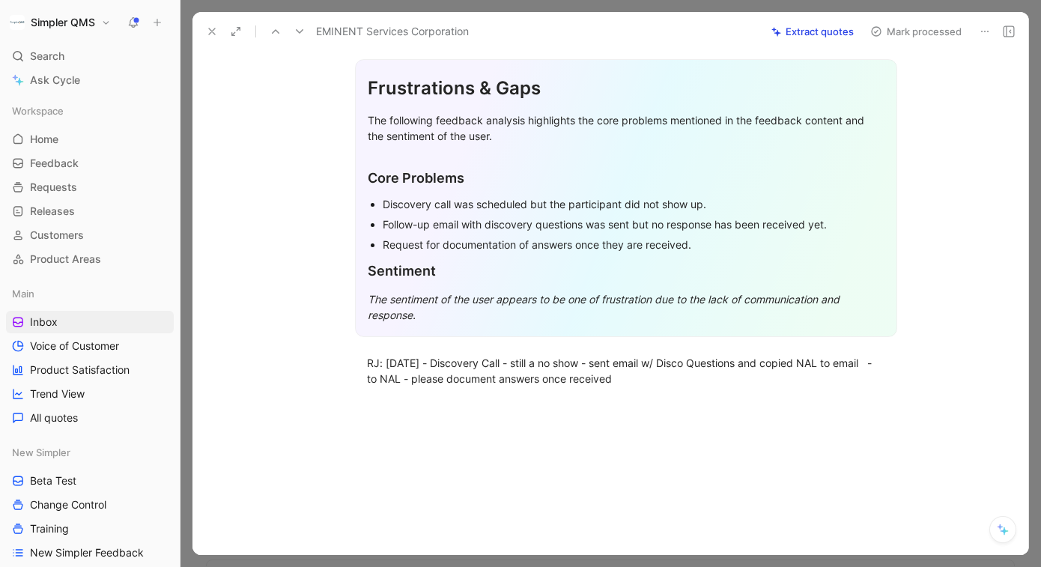
click at [988, 31] on icon at bounding box center [985, 31] width 12 height 12
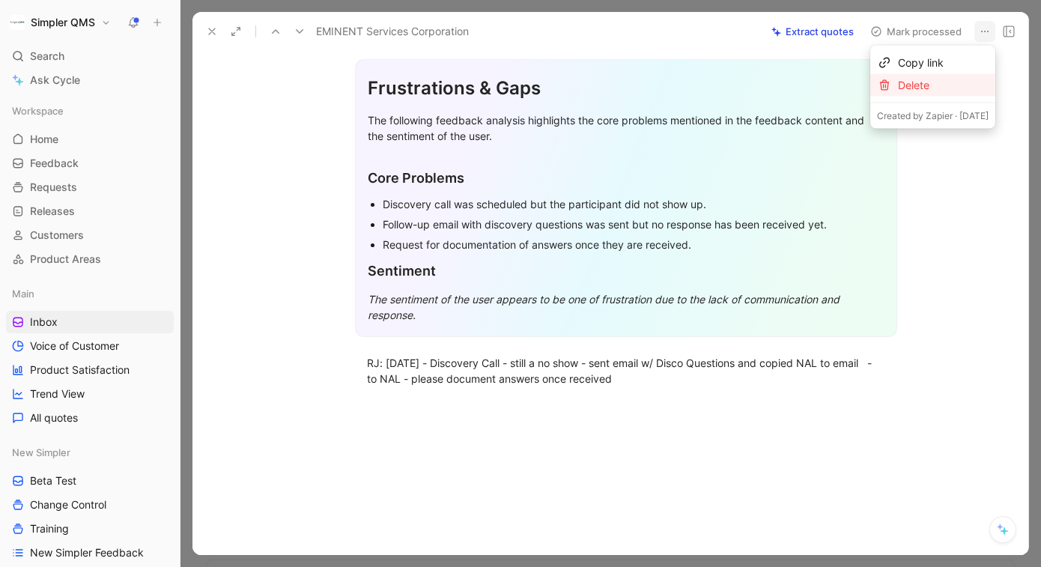
click at [932, 80] on div "Delete" at bounding box center [943, 85] width 91 height 18
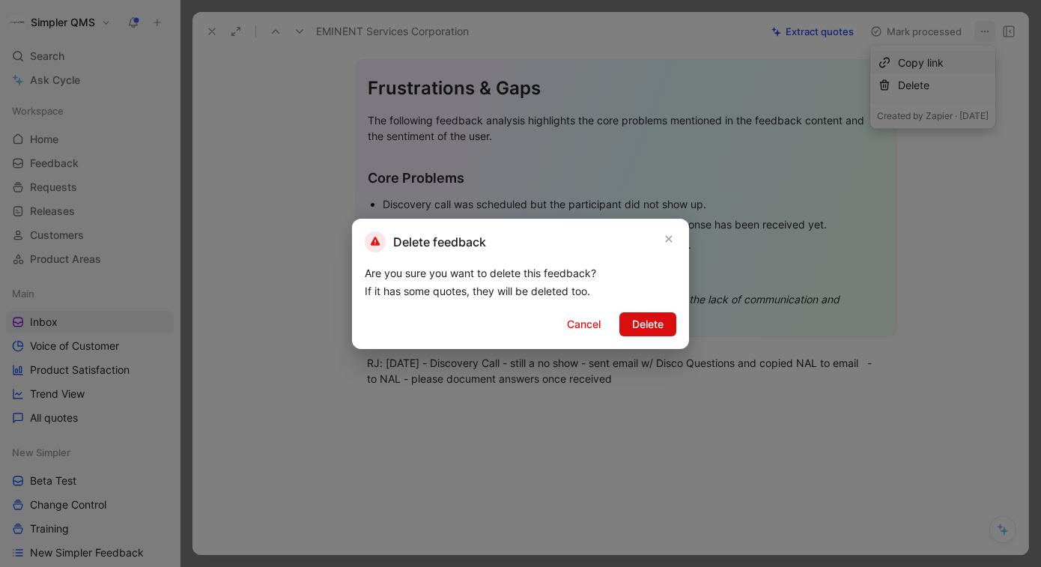
click at [663, 320] on span "Delete" at bounding box center [647, 324] width 31 height 18
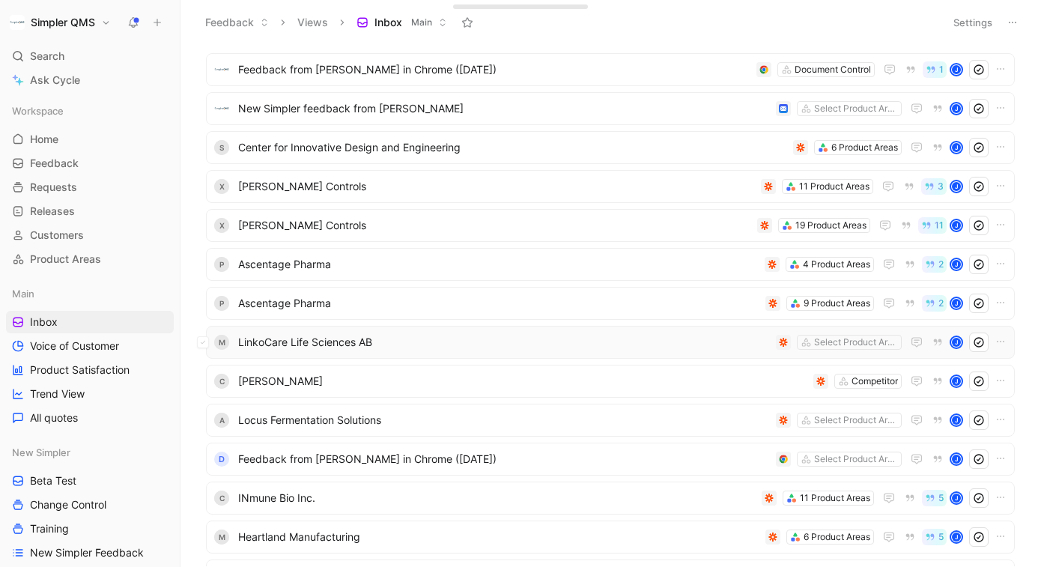
click at [667, 349] on span "LinkoCare Life Sciences AB" at bounding box center [504, 342] width 532 height 18
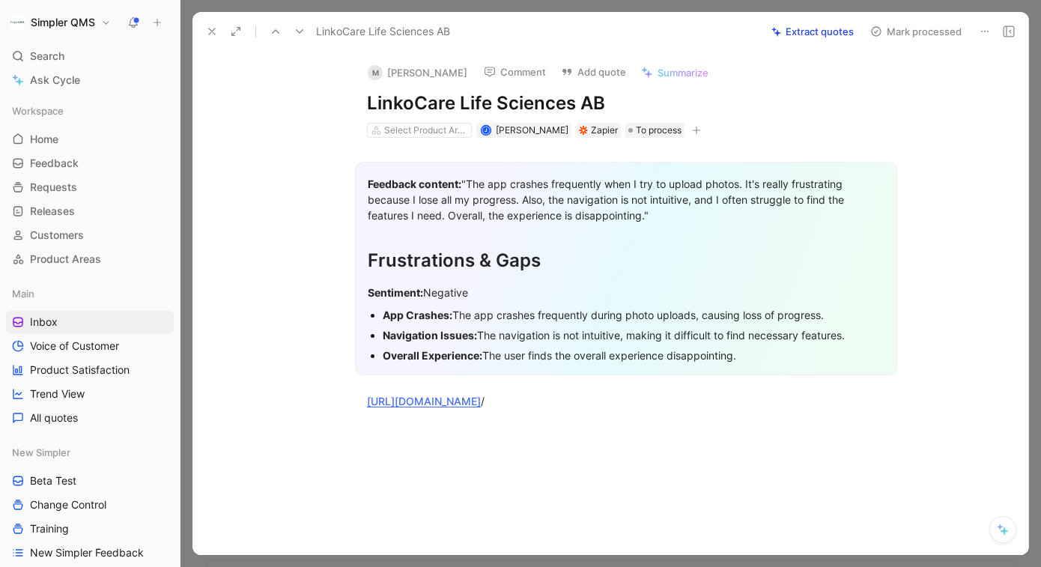
click at [981, 26] on icon at bounding box center [985, 31] width 12 height 12
click at [899, 85] on div "Delete" at bounding box center [943, 85] width 91 height 18
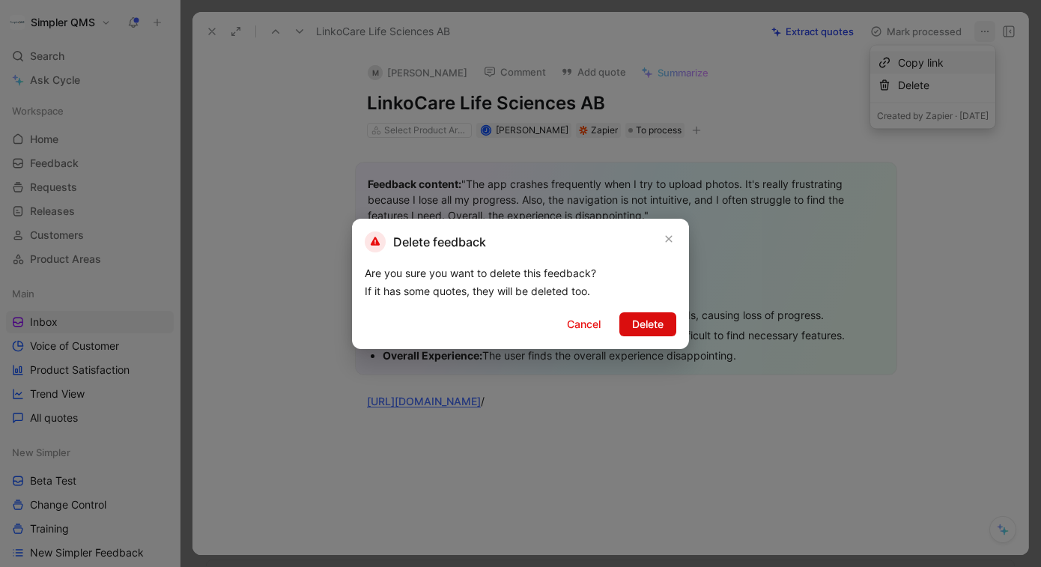
click at [663, 323] on span "Delete" at bounding box center [647, 324] width 31 height 18
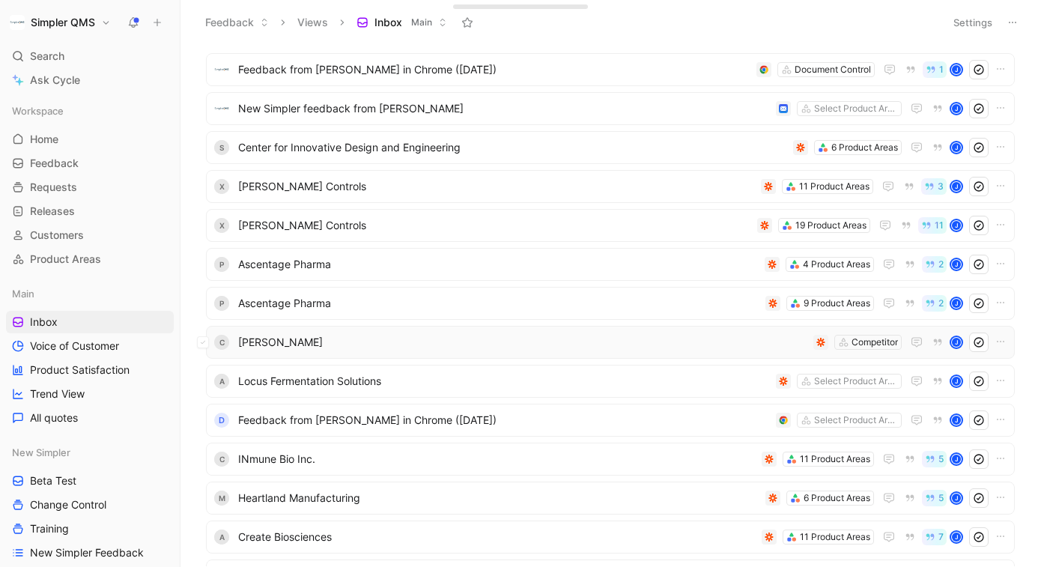
click at [703, 357] on div "C [PERSON_NAME] Competitor J" at bounding box center [610, 342] width 809 height 33
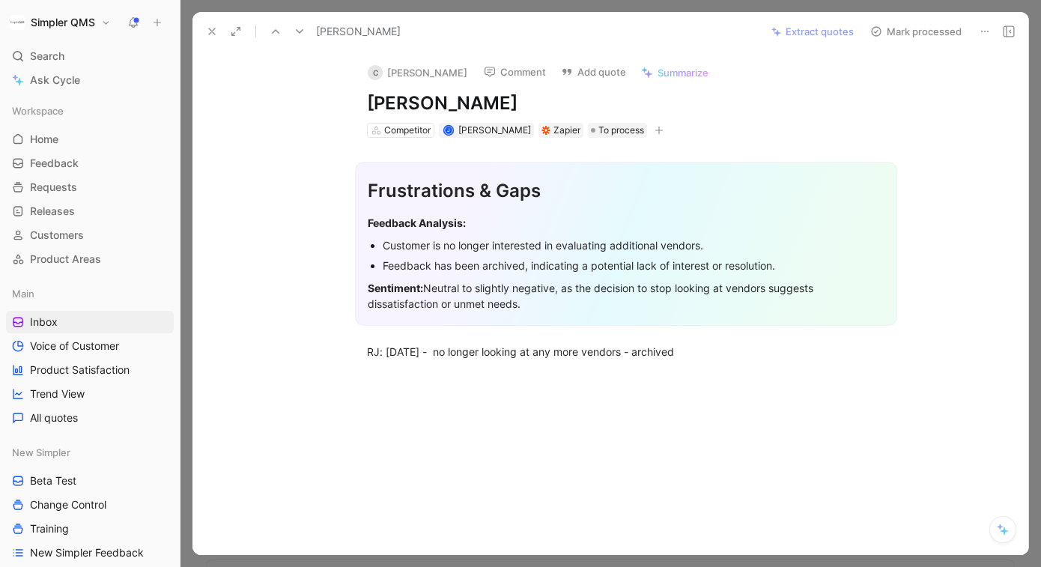
click at [982, 31] on icon at bounding box center [985, 31] width 12 height 12
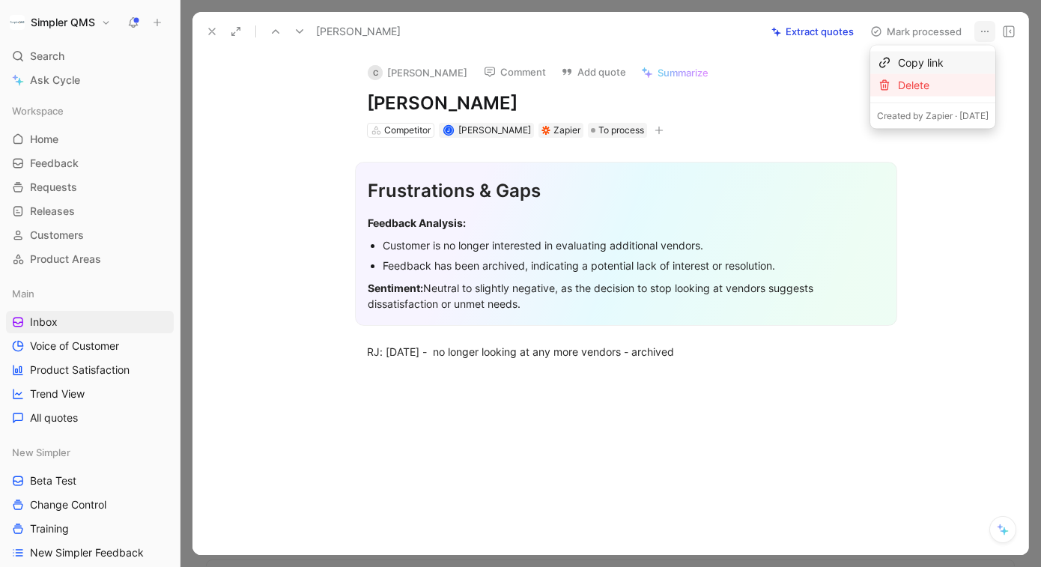
click at [918, 85] on div "Delete" at bounding box center [943, 85] width 91 height 18
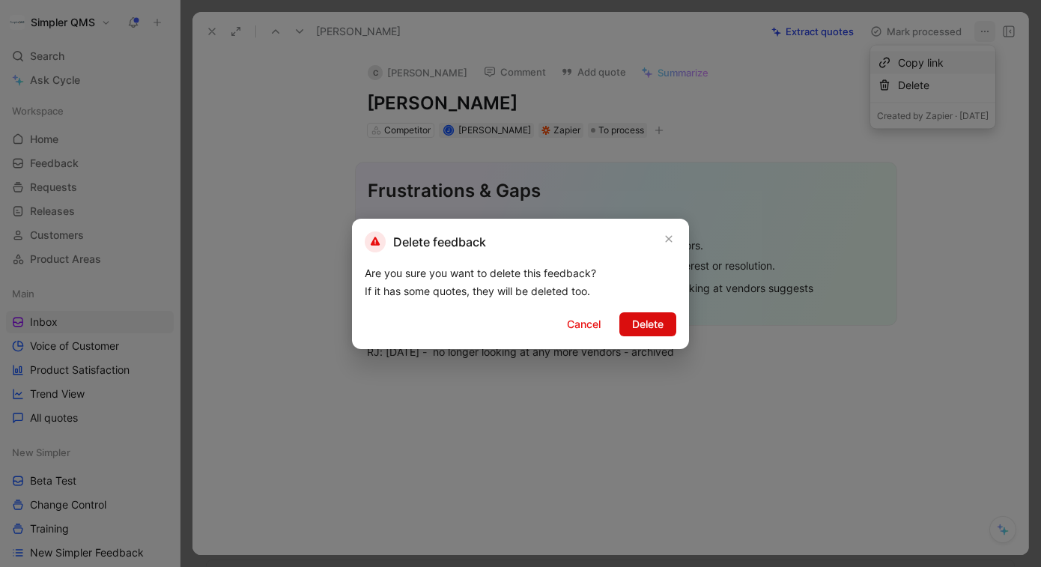
click at [657, 320] on span "Delete" at bounding box center [647, 324] width 31 height 18
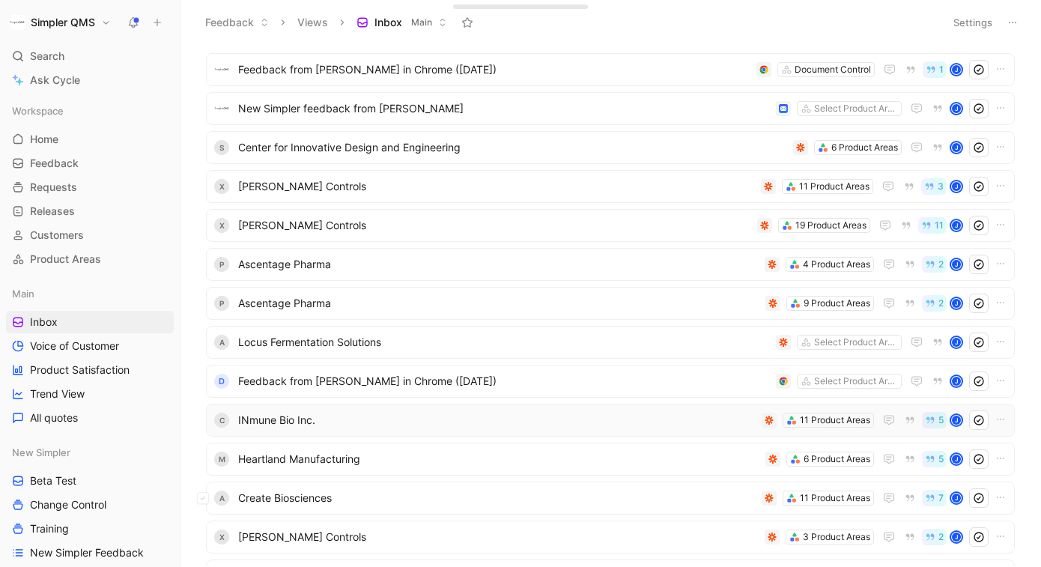
scroll to position [174, 0]
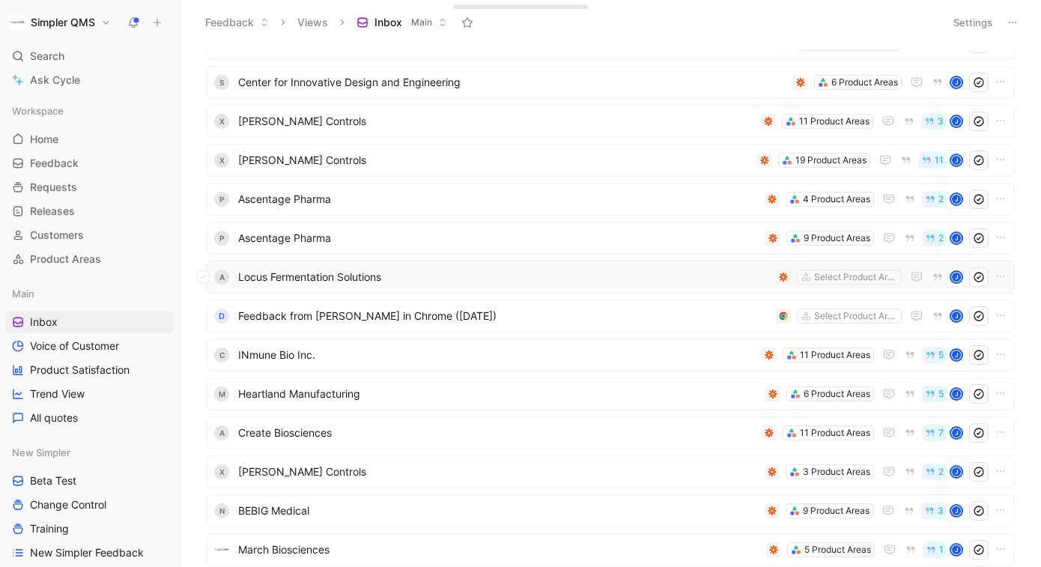
click at [592, 270] on span "Locus Fermentation Solutions" at bounding box center [504, 277] width 532 height 18
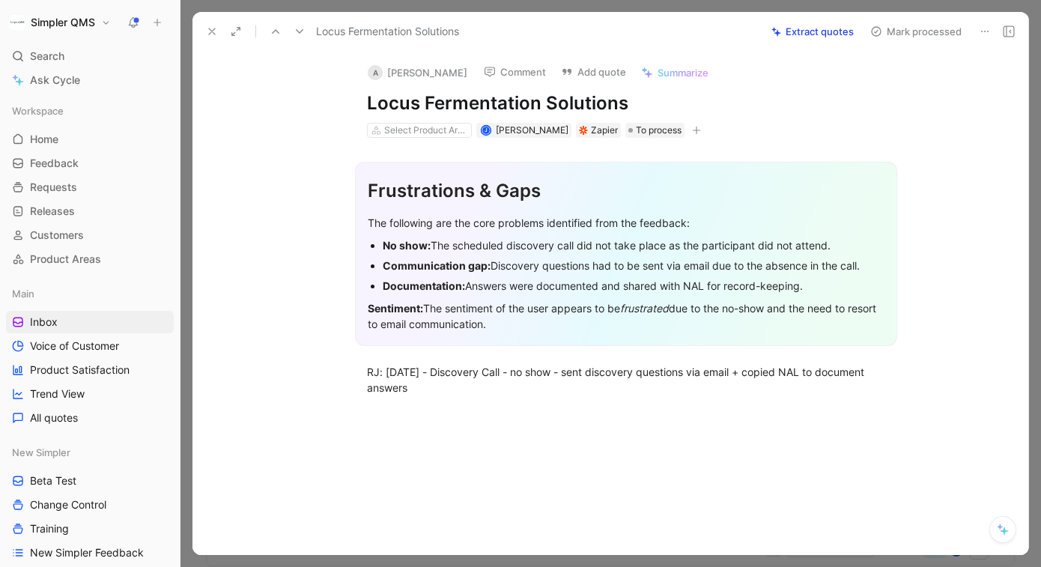
click at [983, 28] on icon at bounding box center [985, 31] width 12 height 12
click at [904, 84] on div "Delete" at bounding box center [943, 85] width 91 height 18
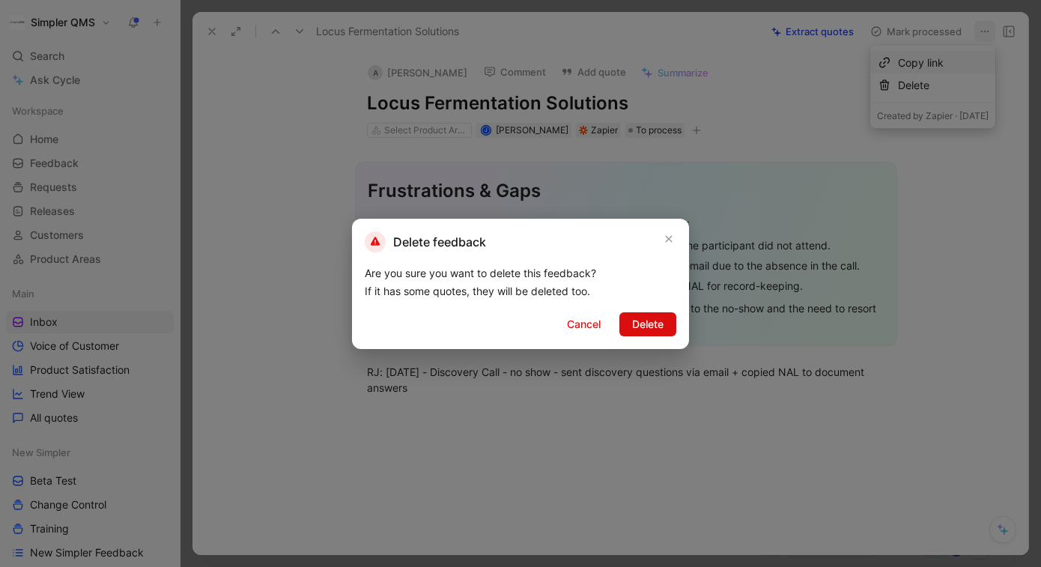
click at [648, 329] on span "Delete" at bounding box center [647, 324] width 31 height 18
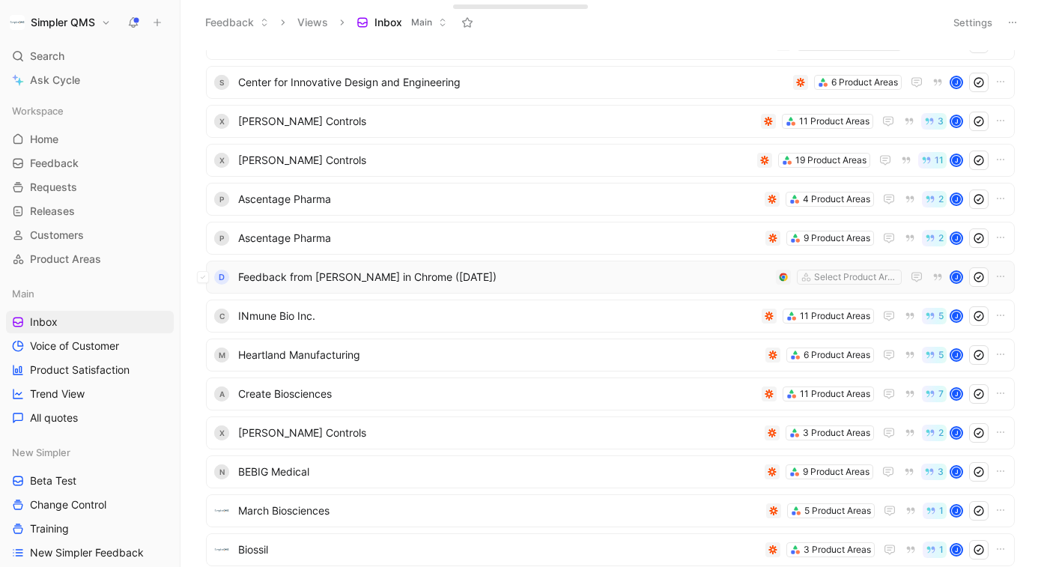
click at [709, 266] on div "D Feedback from [PERSON_NAME] in Chrome ([DATE]) Select Product Areas J" at bounding box center [610, 277] width 809 height 33
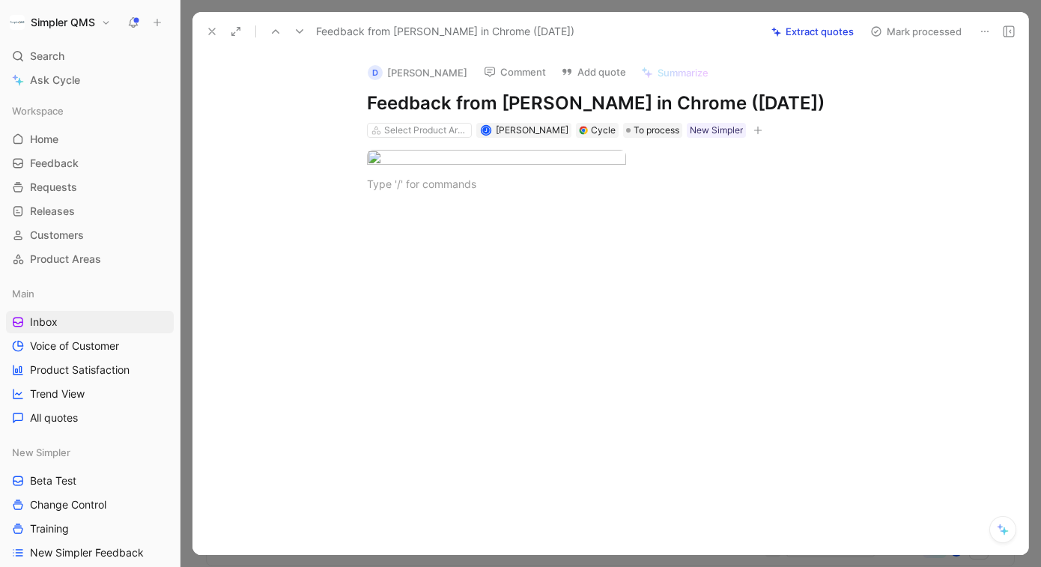
click at [213, 35] on icon at bounding box center [212, 31] width 12 height 12
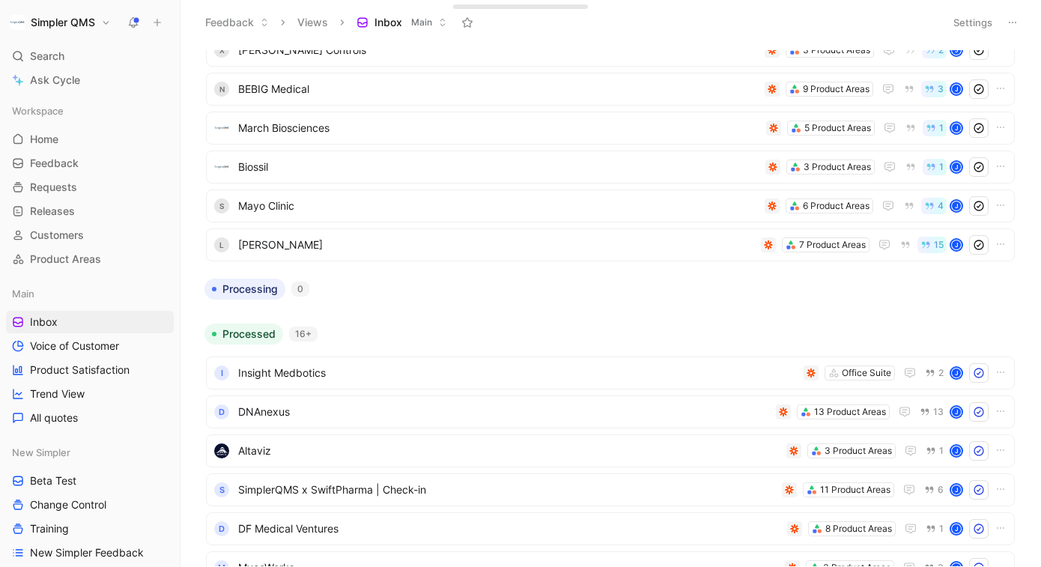
scroll to position [549, 0]
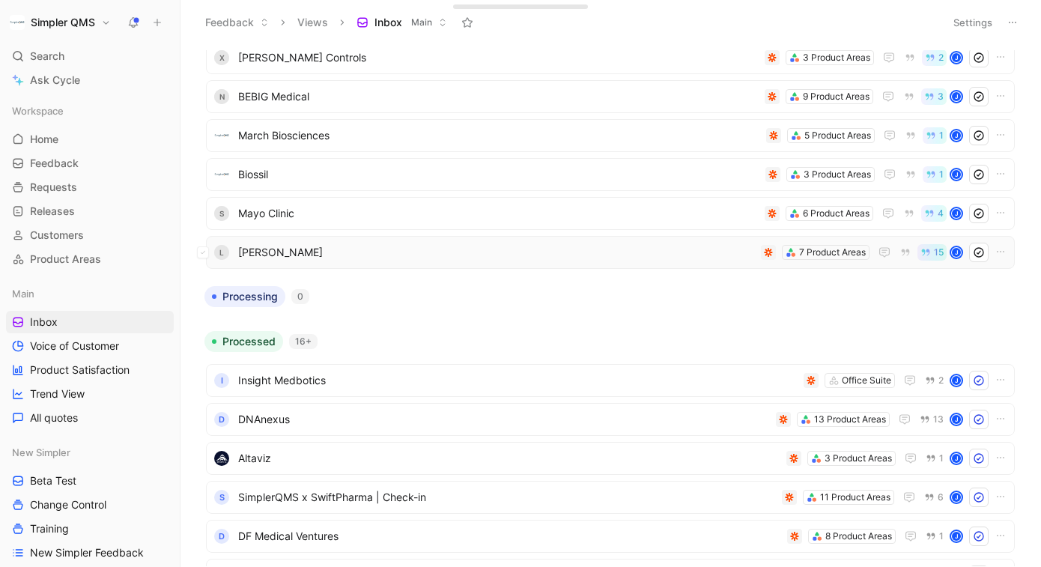
click at [503, 252] on span "[PERSON_NAME]" at bounding box center [496, 252] width 517 height 18
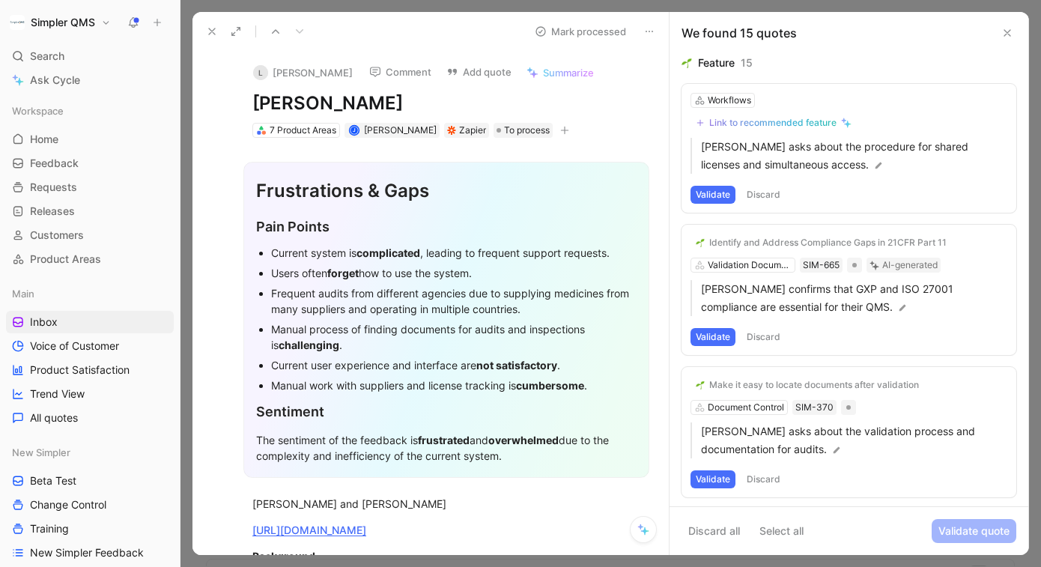
click at [211, 34] on icon at bounding box center [212, 31] width 12 height 12
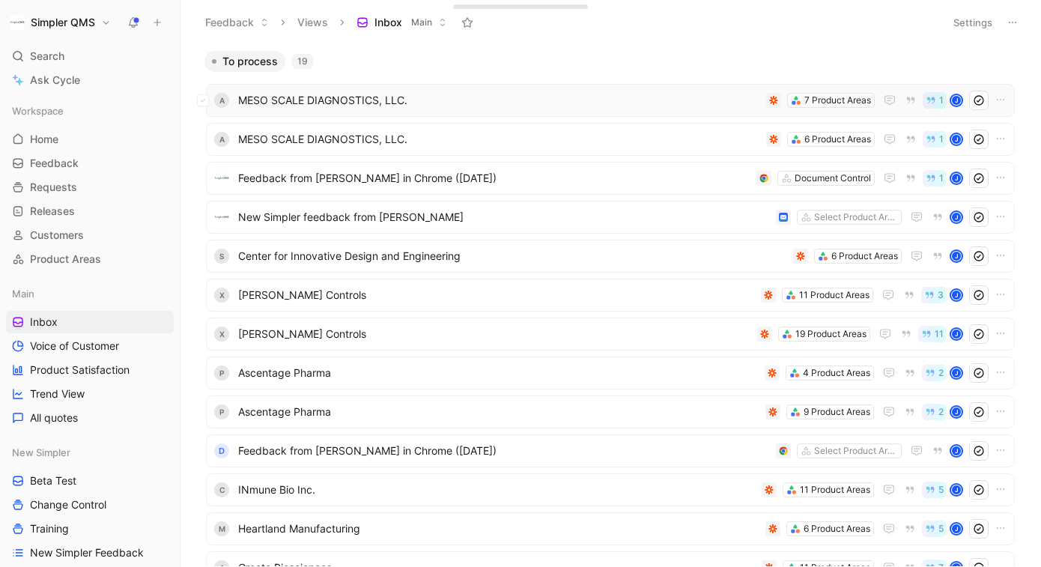
click at [717, 93] on span "MESO SCALE DIAGNOSTICS, LLC." at bounding box center [499, 100] width 522 height 18
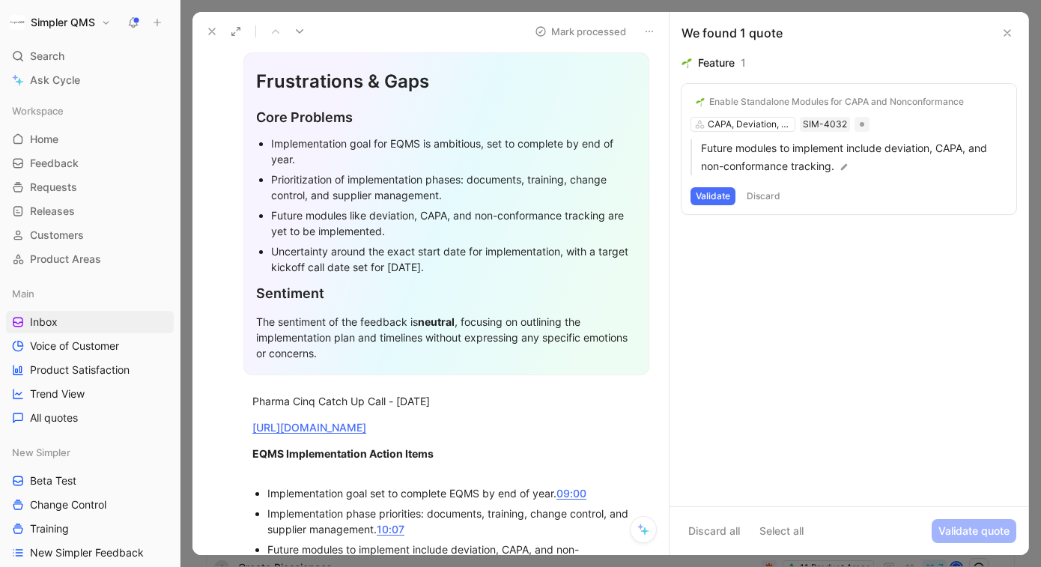
scroll to position [154, 0]
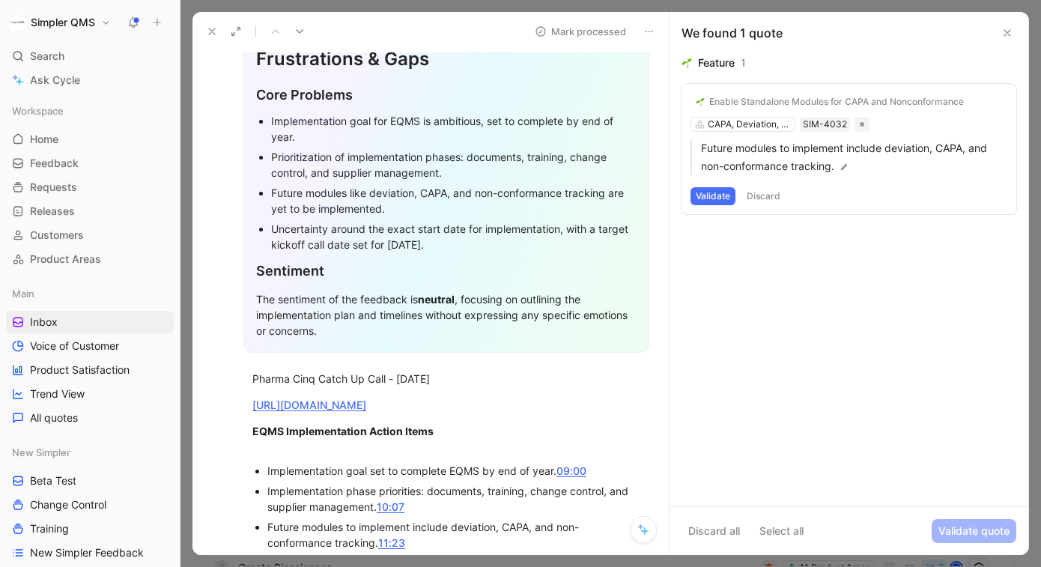
click at [214, 31] on icon at bounding box center [212, 31] width 12 height 12
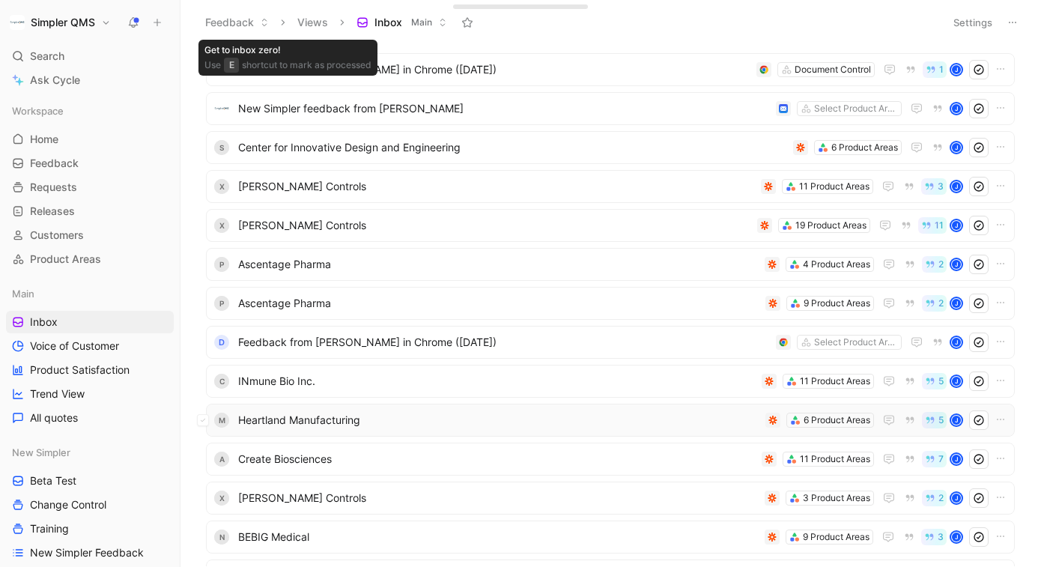
scroll to position [104, 0]
